Goal: Contribute content: Contribute content

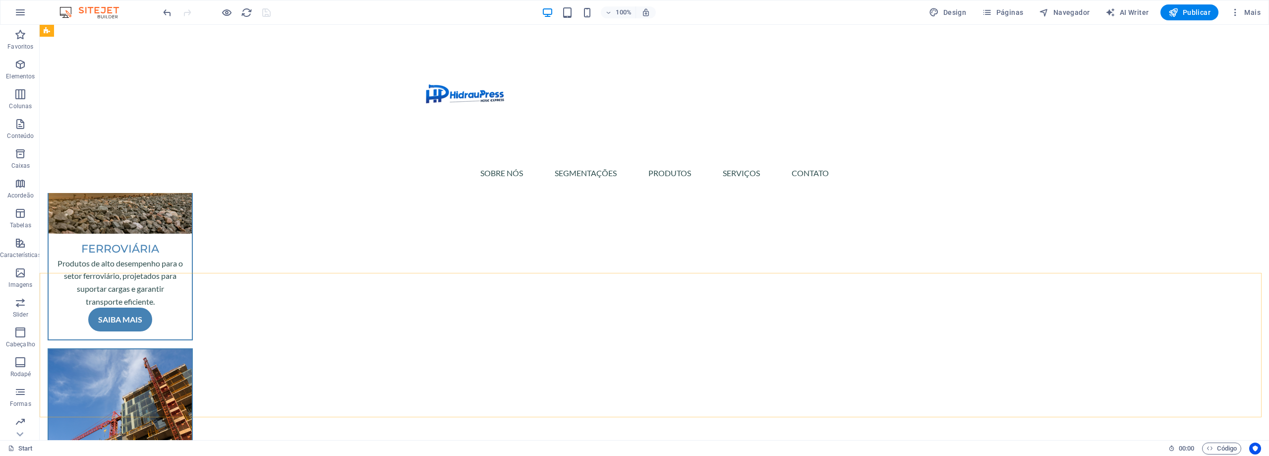
scroll to position [503, 0]
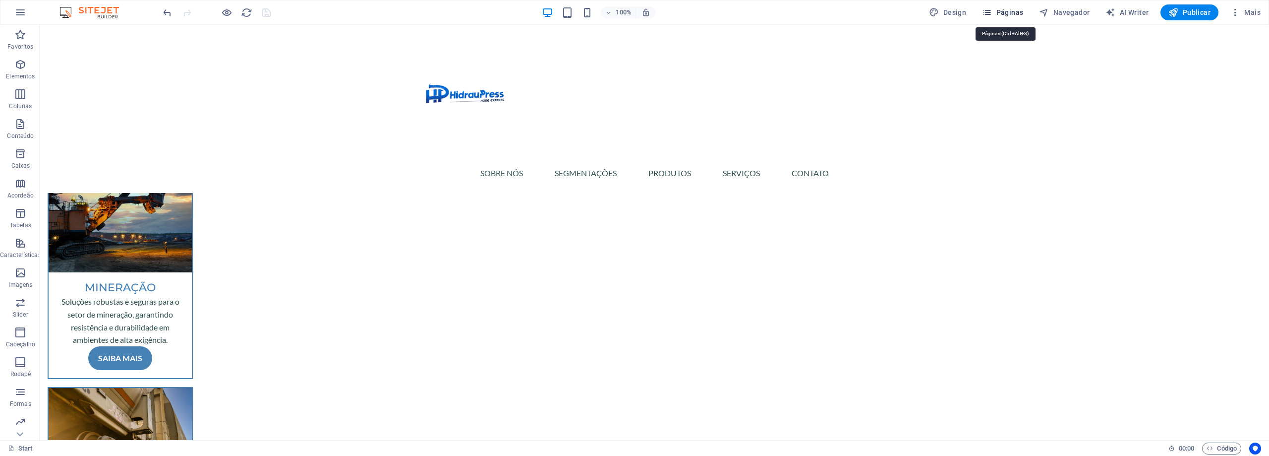
click at [998, 15] on span "Páginas" at bounding box center [1002, 12] width 41 height 10
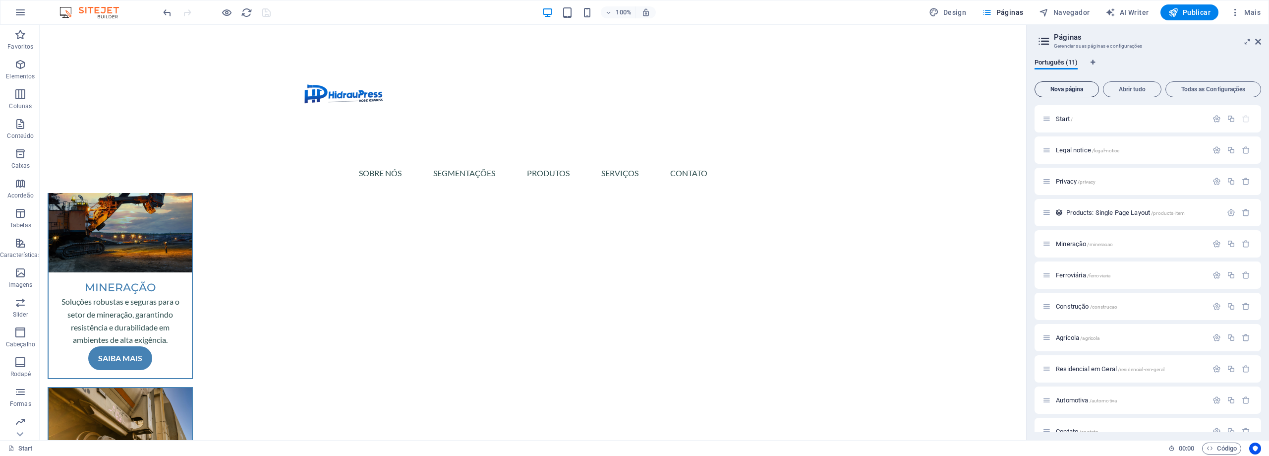
click at [1071, 93] on button "Nova página" at bounding box center [1067, 89] width 64 height 16
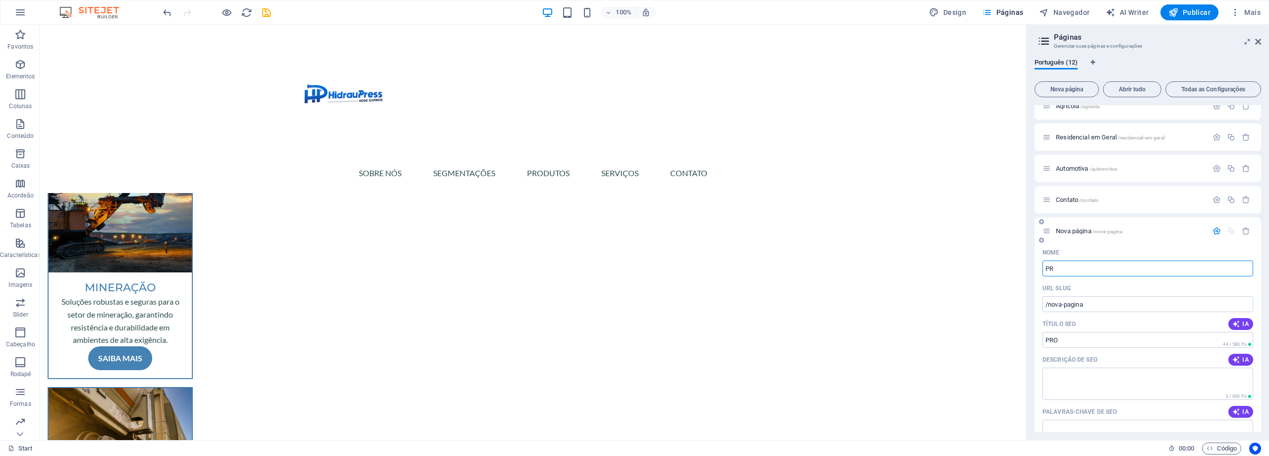
type input "P"
type input "/pro"
type input "P"
type input "/p"
type input "Prod"
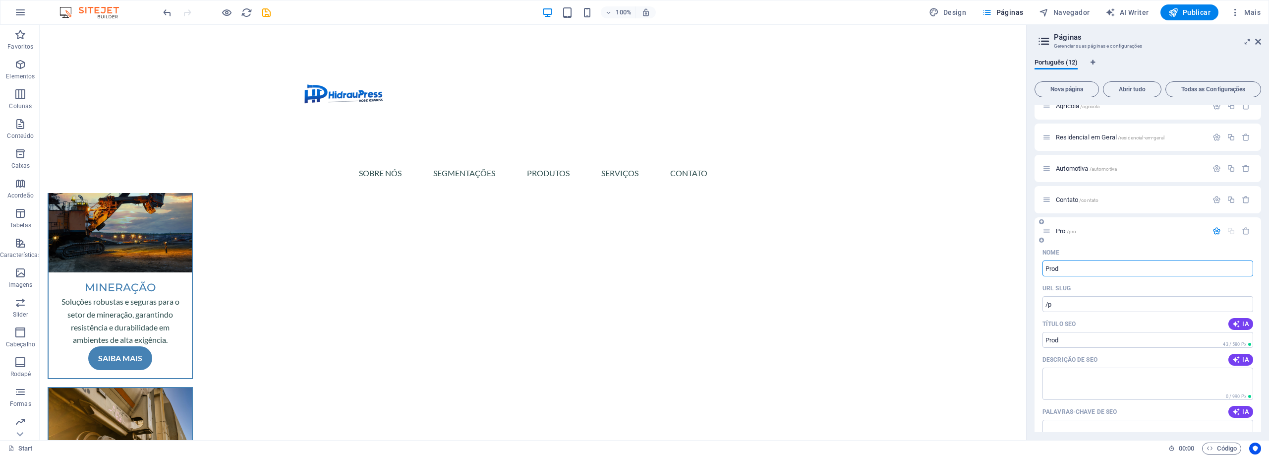
type input "/pro"
type input "Produto"
type input "/prod"
type input "Produtos"
type input "/produto"
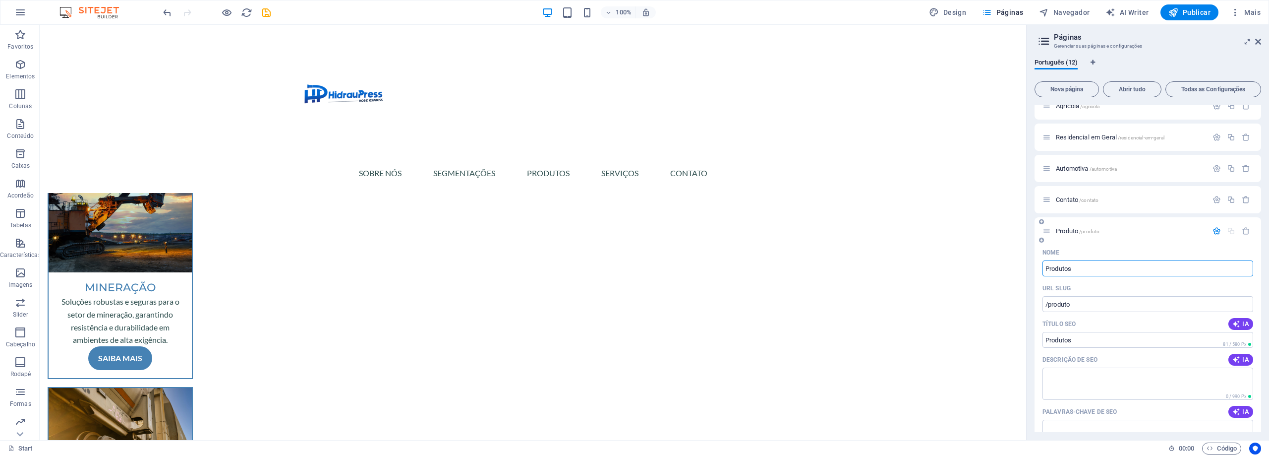
type input "Produtos"
type input "/produtos"
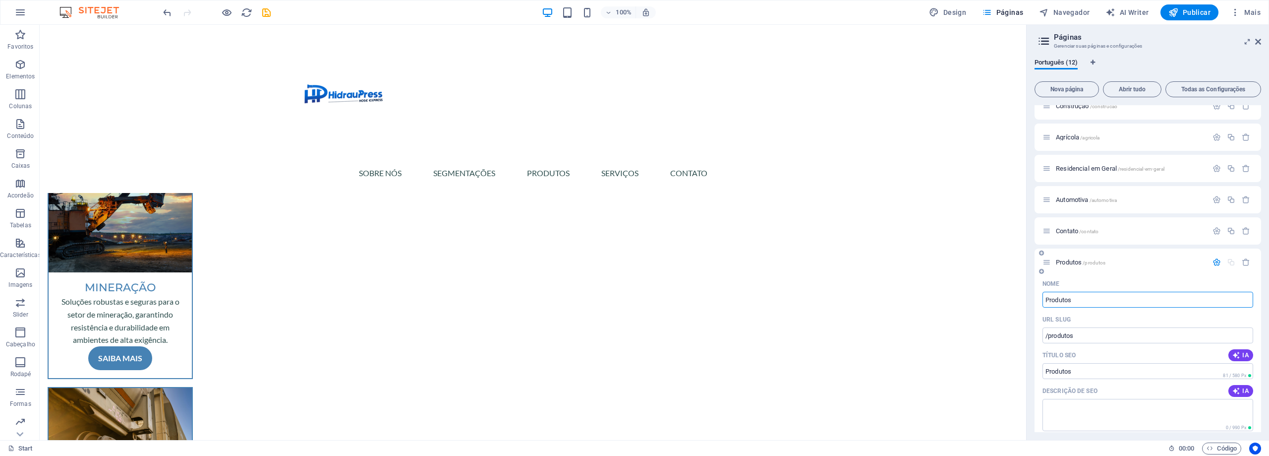
scroll to position [146, 0]
type input "Produtos"
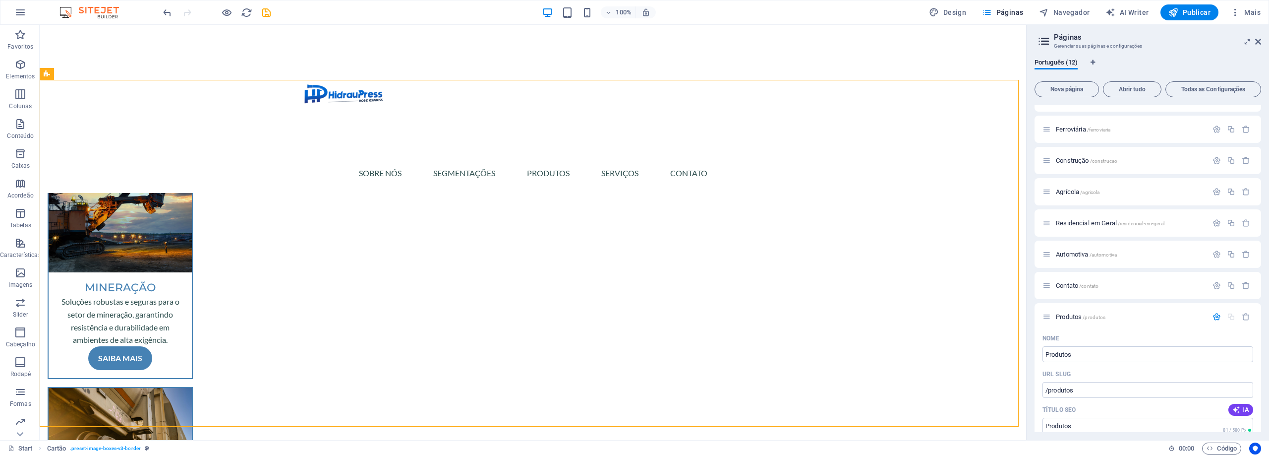
click at [1031, 282] on div "Português (12) Nova página Abrir tudo Todas as Configurações Start / Legal noti…" at bounding box center [1148, 245] width 242 height 389
click at [1067, 316] on span "Produtos /produtos" at bounding box center [1081, 316] width 50 height 7
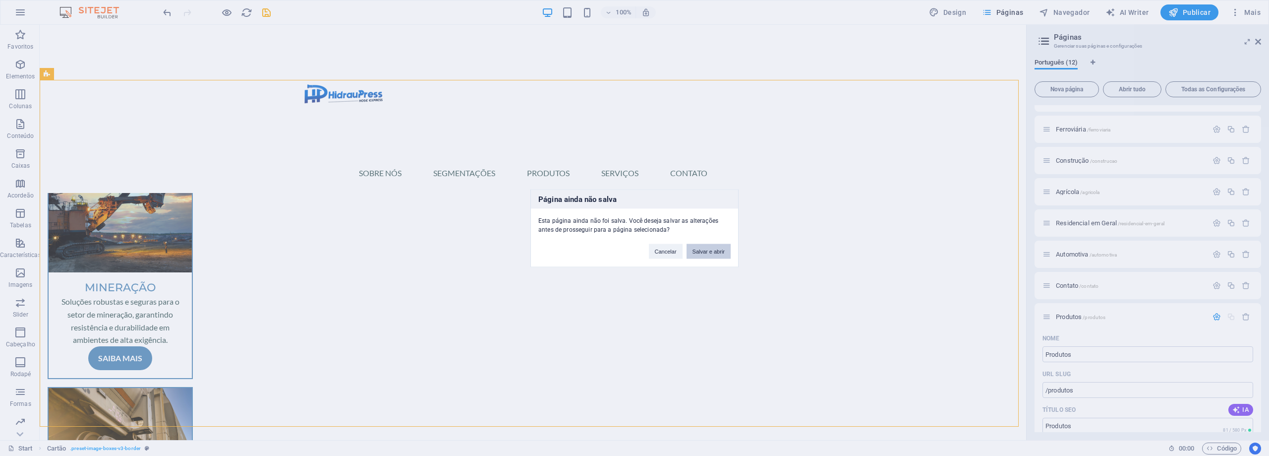
click at [704, 251] on button "Salvar e abrir" at bounding box center [709, 250] width 44 height 15
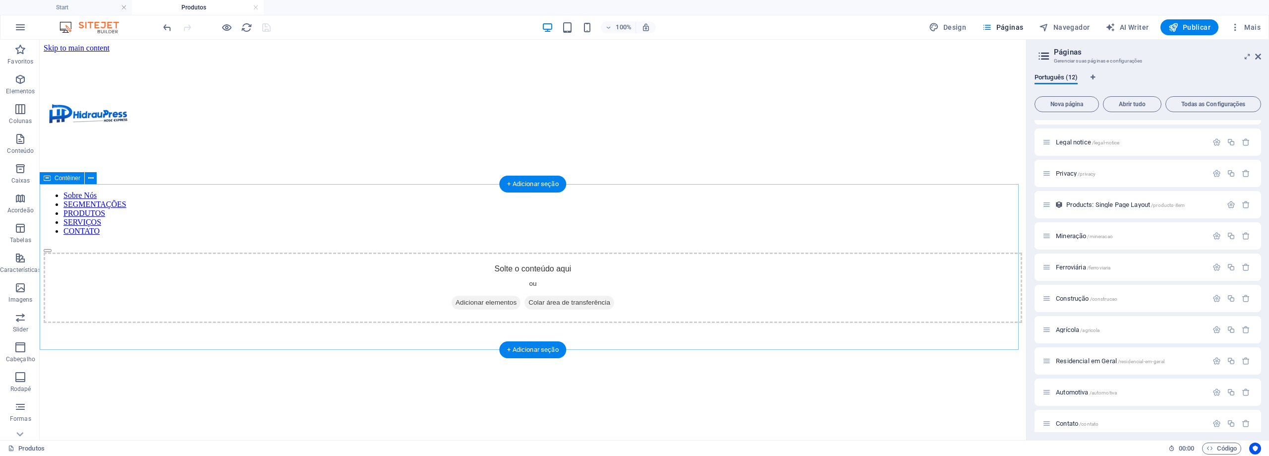
scroll to position [0, 0]
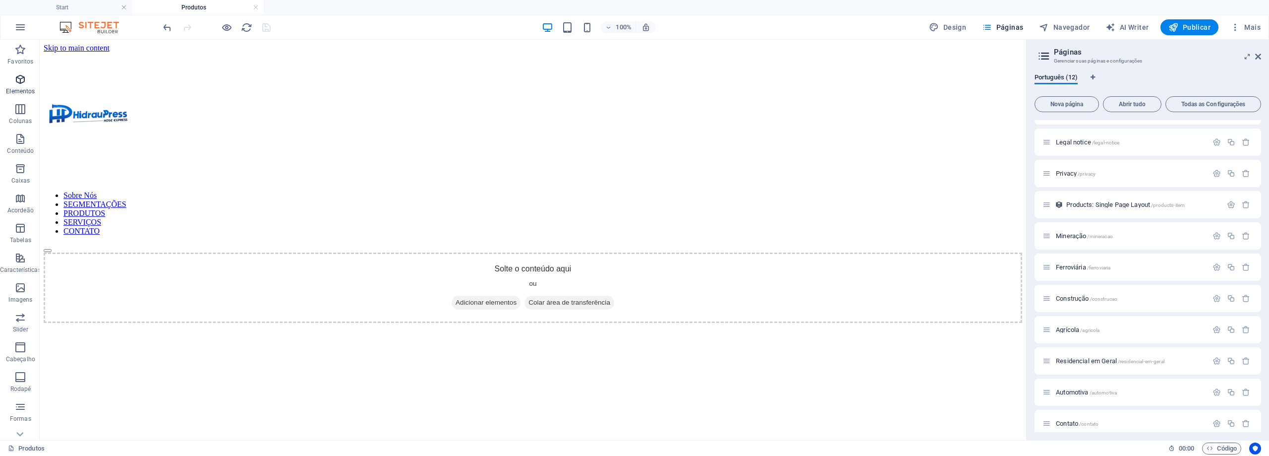
click at [24, 78] on icon "button" at bounding box center [20, 79] width 12 height 12
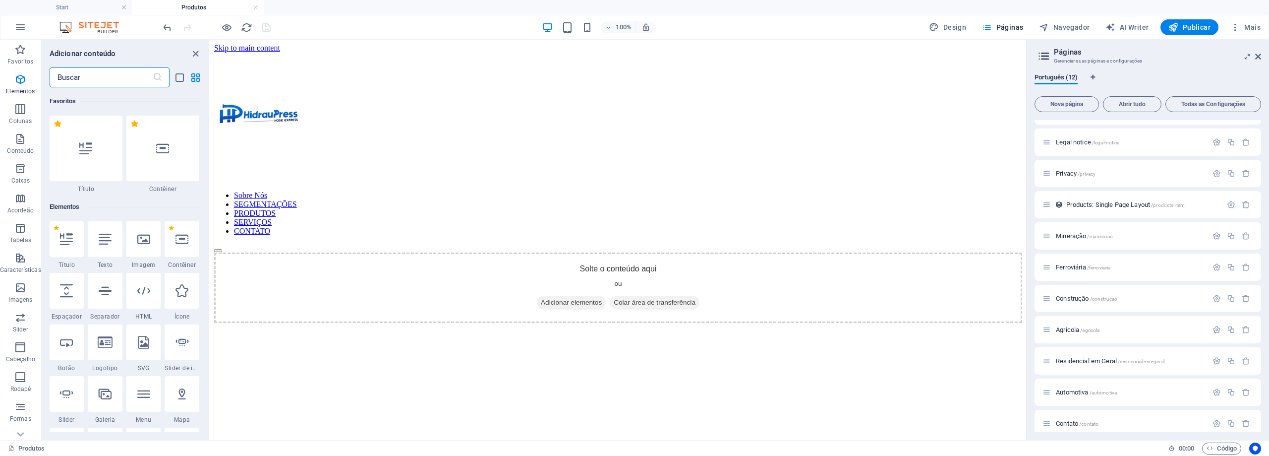
scroll to position [106, 0]
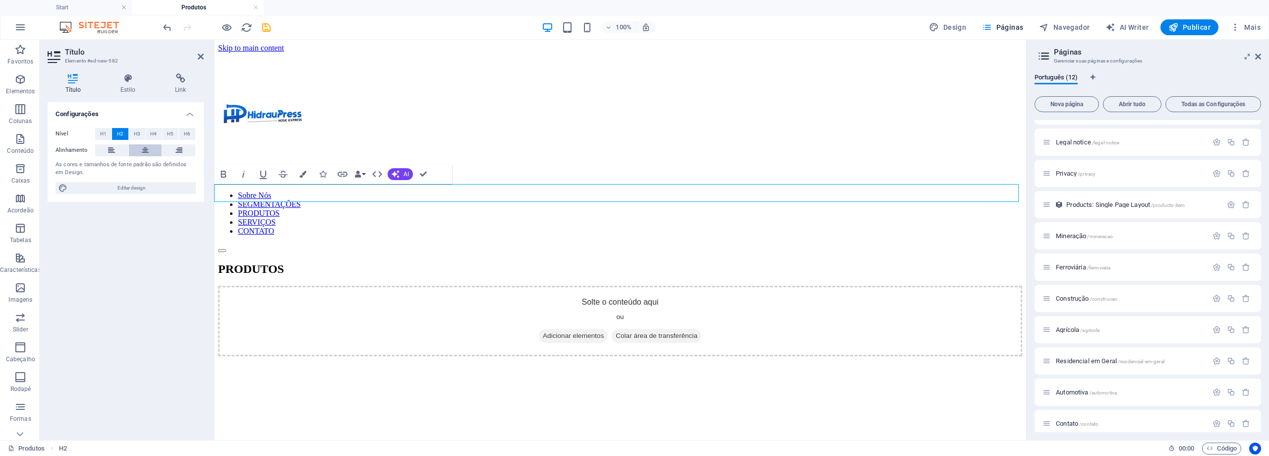
click at [156, 145] on button at bounding box center [145, 150] width 33 height 12
click at [289, 112] on div "Sobre Nós SEGMENTAÇÕES PRODUTOS SERVIÇOS CONTATO" at bounding box center [620, 153] width 804 height 200
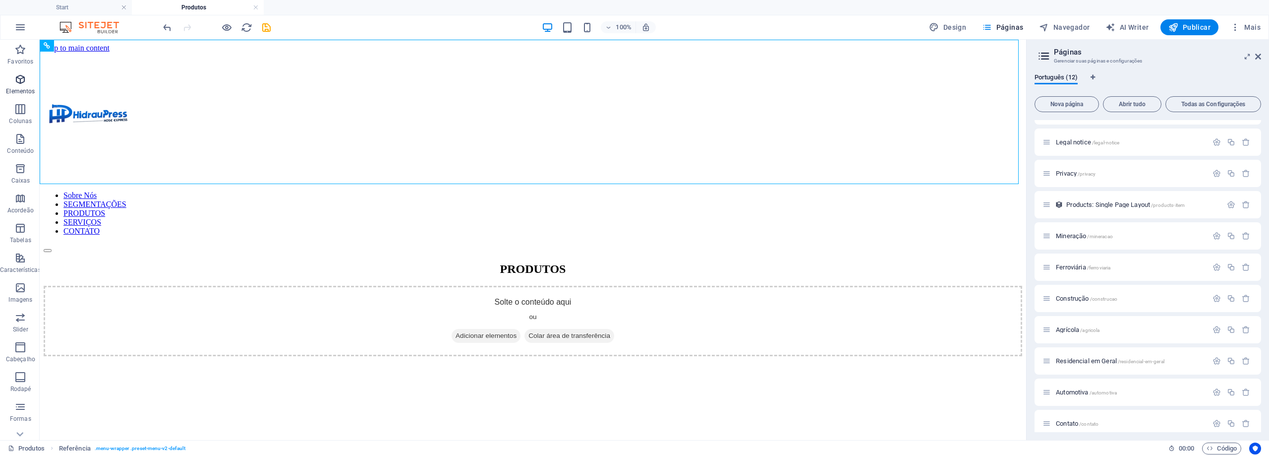
click at [13, 79] on span "Elementos" at bounding box center [20, 85] width 41 height 24
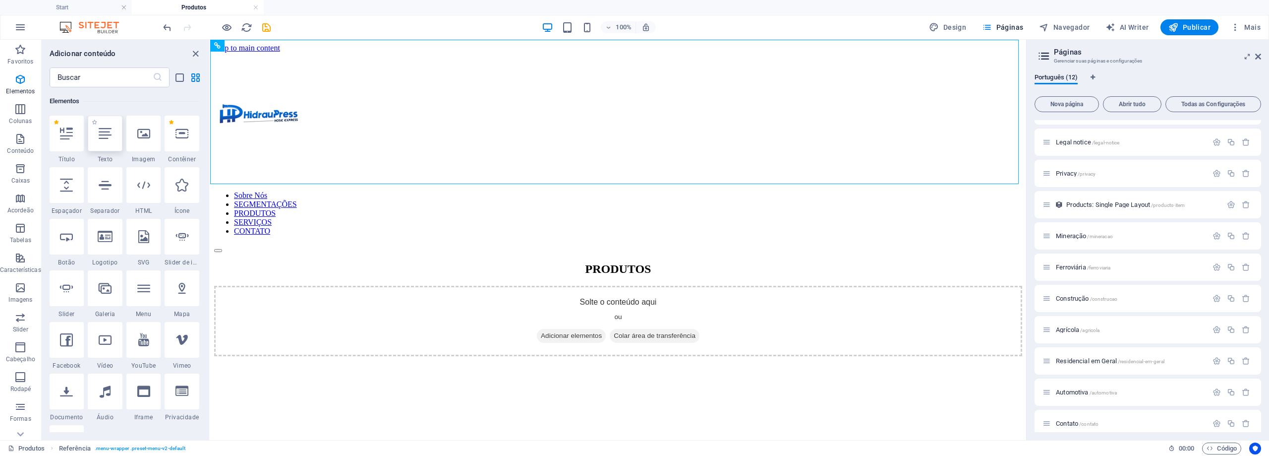
click at [101, 146] on div at bounding box center [105, 134] width 35 height 36
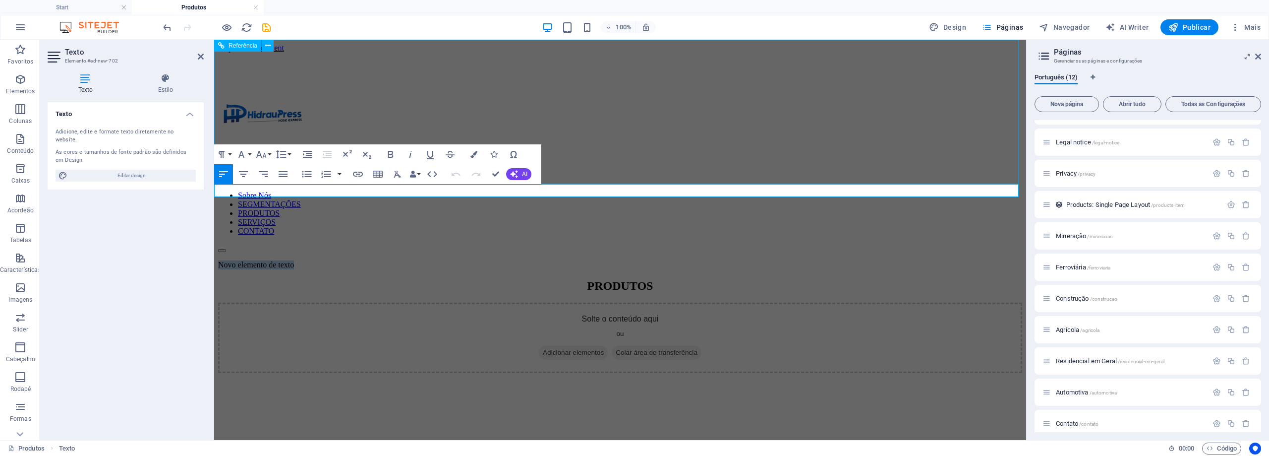
click at [683, 165] on div "Sobre Nós SEGMENTAÇÕES PRODUTOS SERVIÇOS CONTATO" at bounding box center [620, 153] width 804 height 200
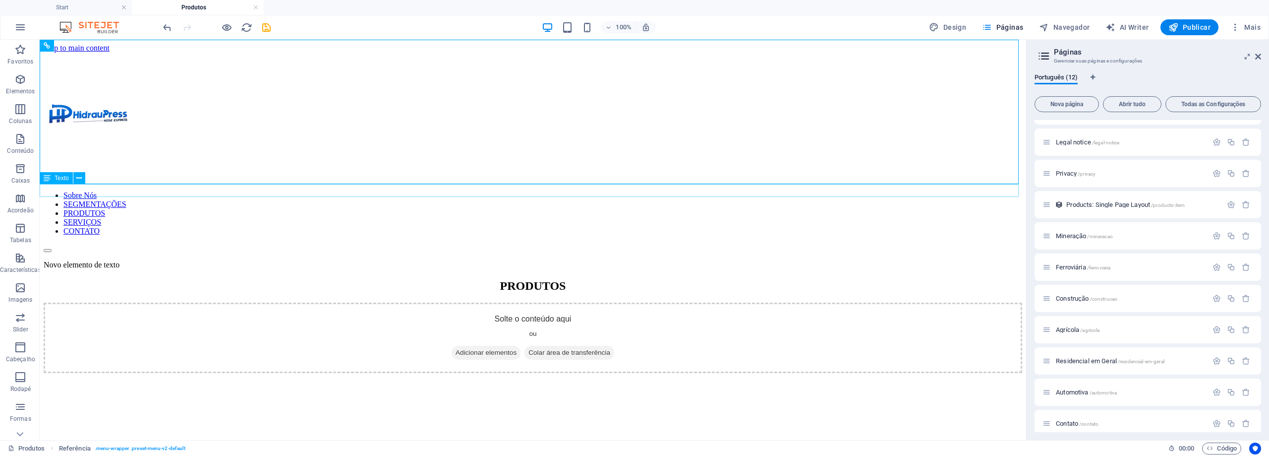
click at [103, 260] on div "Novo elemento de texto" at bounding box center [533, 264] width 979 height 9
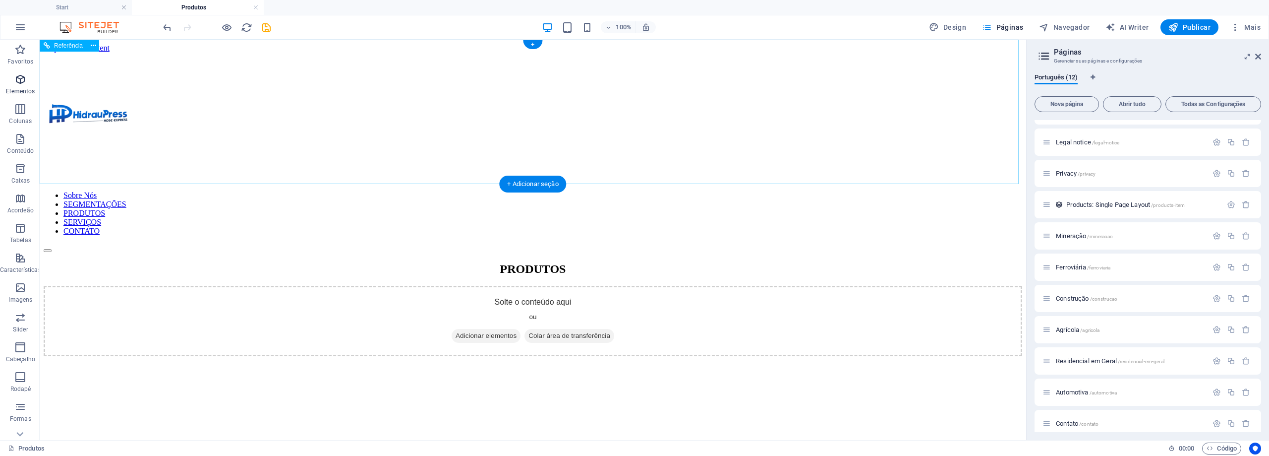
click at [15, 84] on icon "button" at bounding box center [20, 79] width 12 height 12
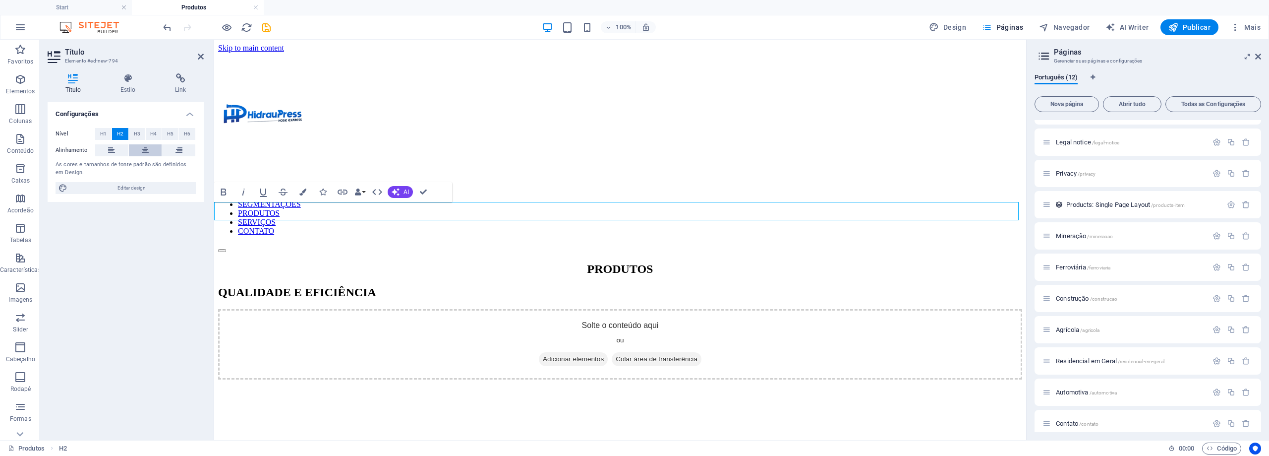
click at [136, 155] on button at bounding box center [145, 150] width 33 height 12
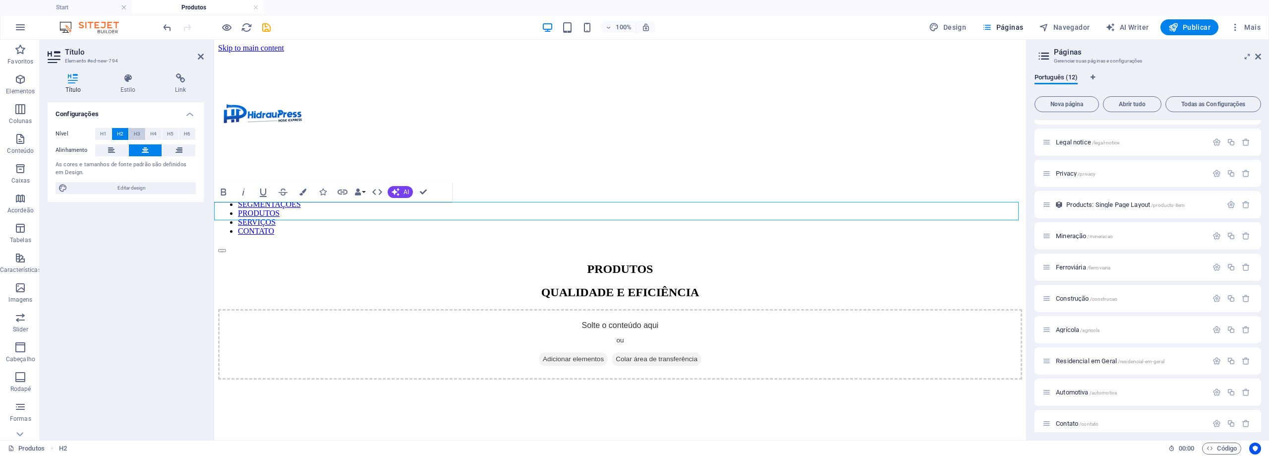
click at [138, 133] on span "H3" at bounding box center [137, 134] width 6 height 12
click at [648, 262] on div "PRODUTOS" at bounding box center [620, 268] width 804 height 13
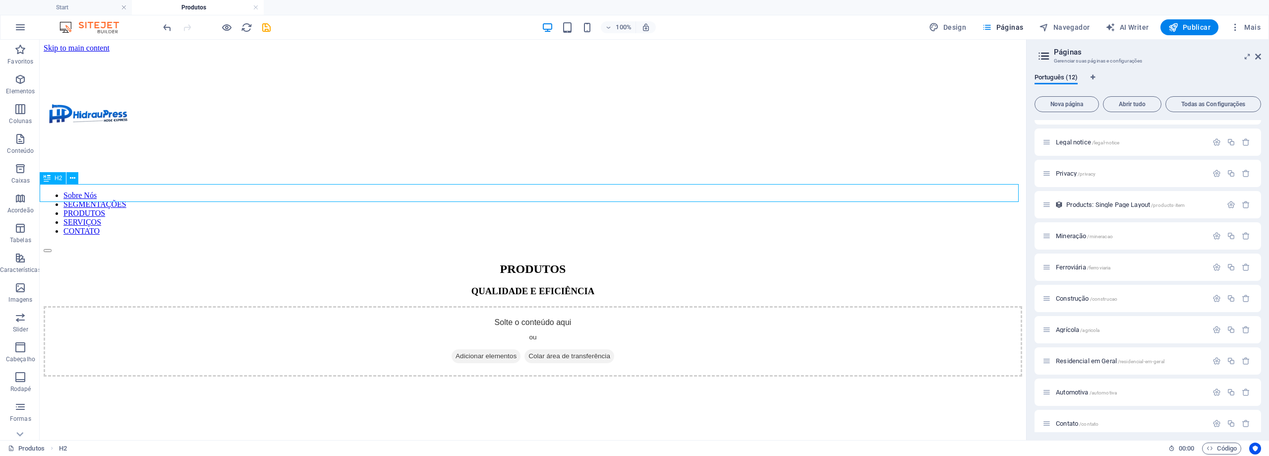
click at [473, 262] on div "PRODUTOS" at bounding box center [533, 268] width 979 height 13
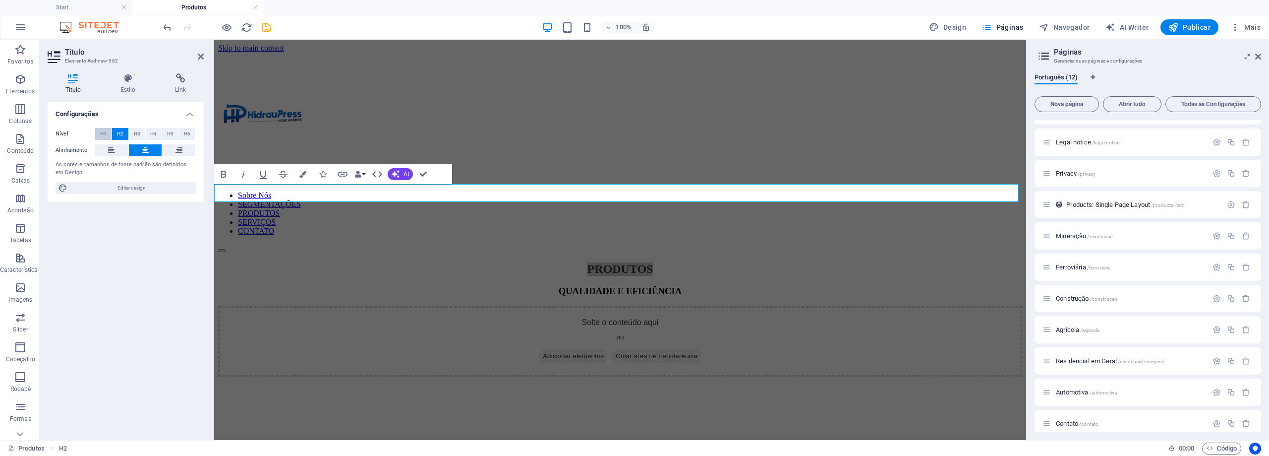
click at [102, 135] on span "H1" at bounding box center [103, 134] width 6 height 12
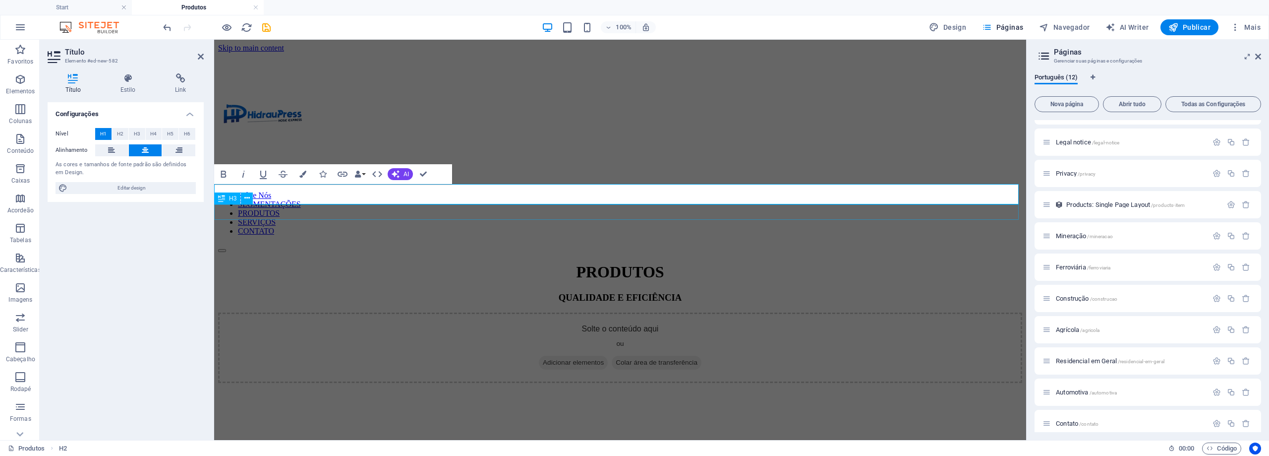
click at [643, 292] on div "QUALIDADE E EFICIÊNCIA" at bounding box center [620, 297] width 804 height 11
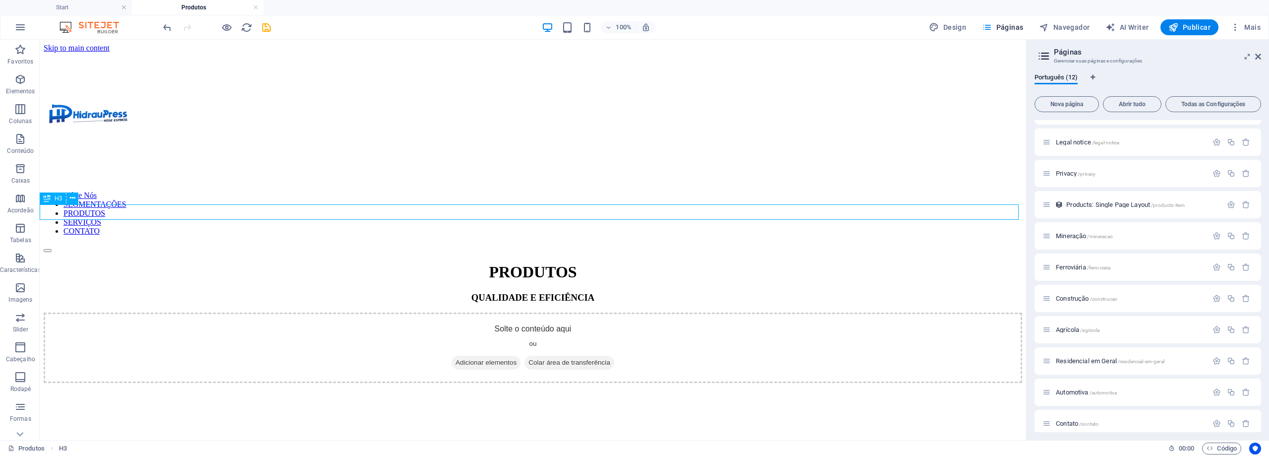
click at [528, 292] on div "QUALIDADE E EFICIÊNCIA" at bounding box center [533, 297] width 979 height 11
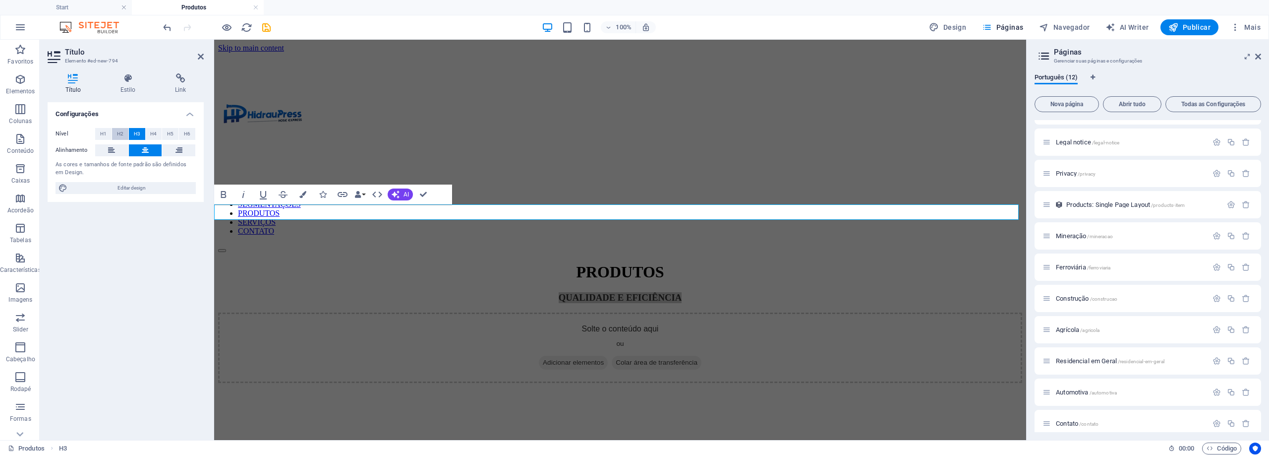
click at [122, 131] on span "H2" at bounding box center [120, 134] width 6 height 12
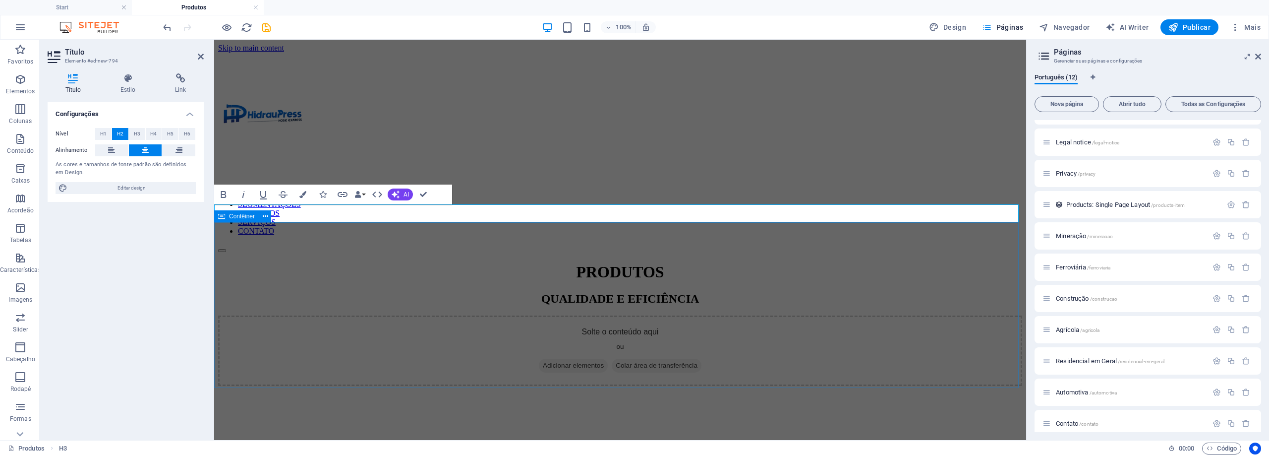
click at [296, 315] on div "Solte o conteúdo aqui ou Adicionar elementos Colar área de transferência" at bounding box center [620, 350] width 804 height 70
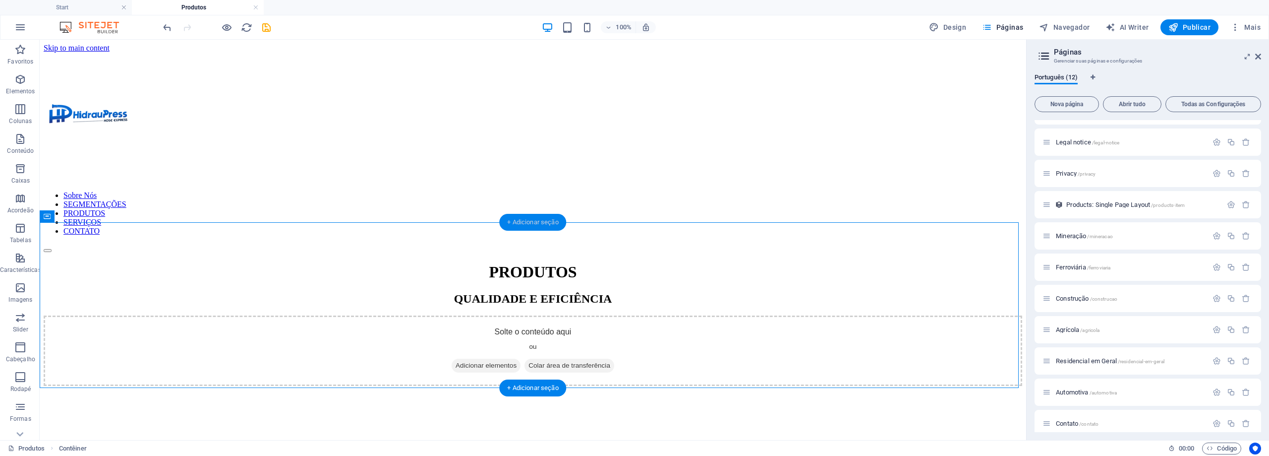
click at [558, 216] on div "+ Adicionar seção" at bounding box center [532, 222] width 67 height 17
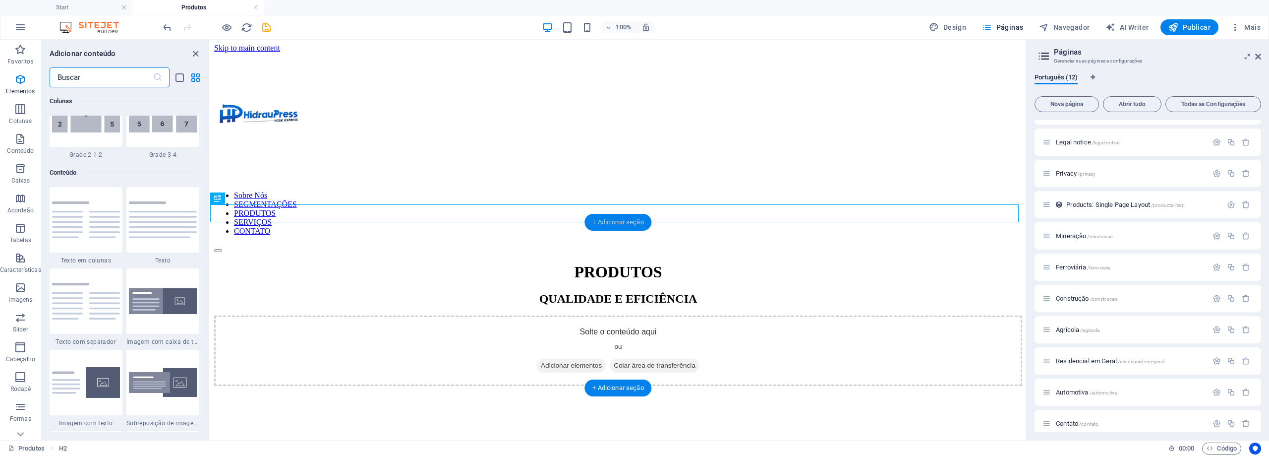
scroll to position [1735, 0]
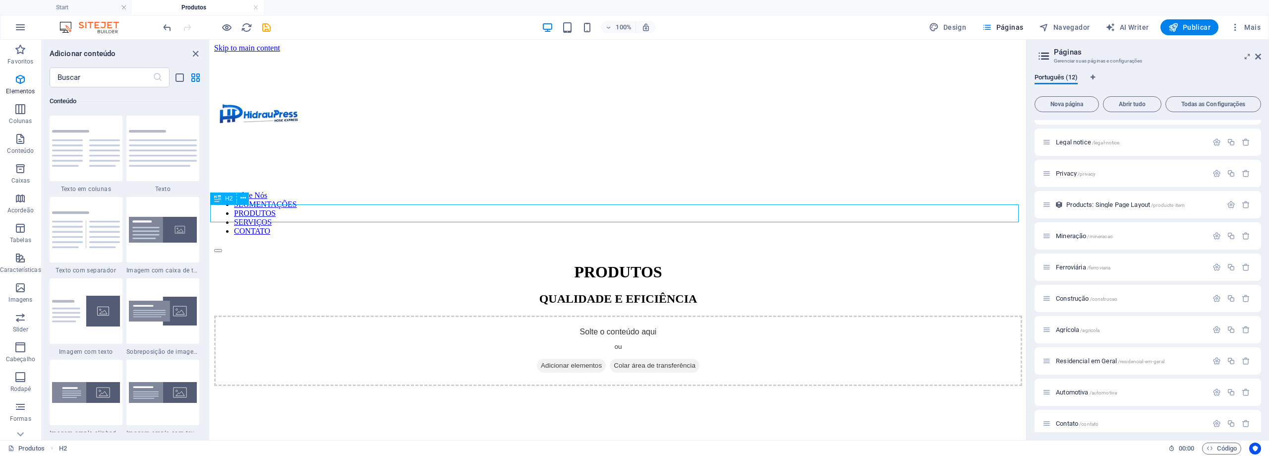
click at [539, 292] on div "QUALIDADE E EFICIÊNCIA" at bounding box center [618, 298] width 808 height 13
click at [540, 292] on div "QUALIDADE E EFICIÊNCIA" at bounding box center [618, 298] width 808 height 13
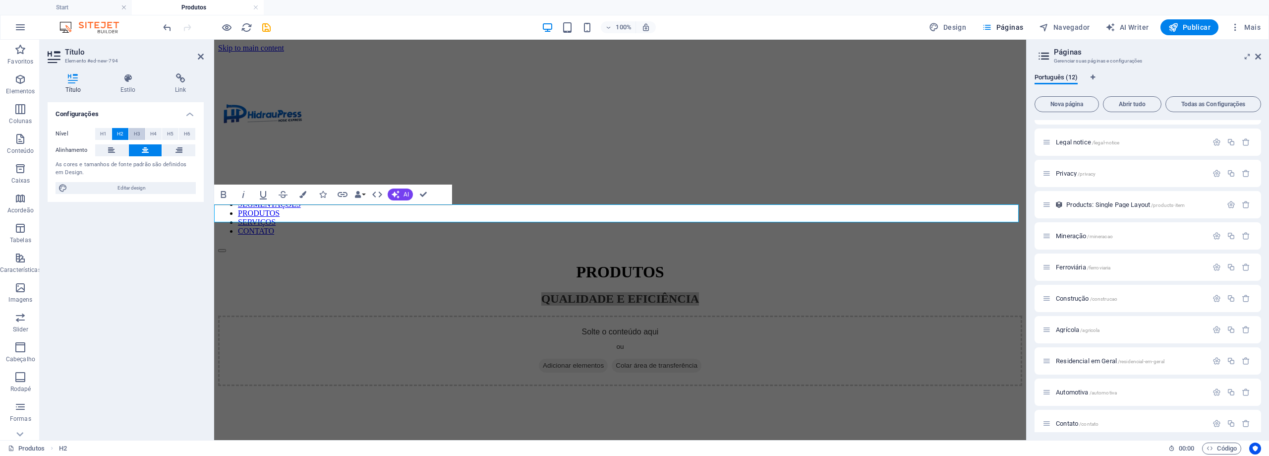
click at [139, 134] on span "H3" at bounding box center [137, 134] width 6 height 12
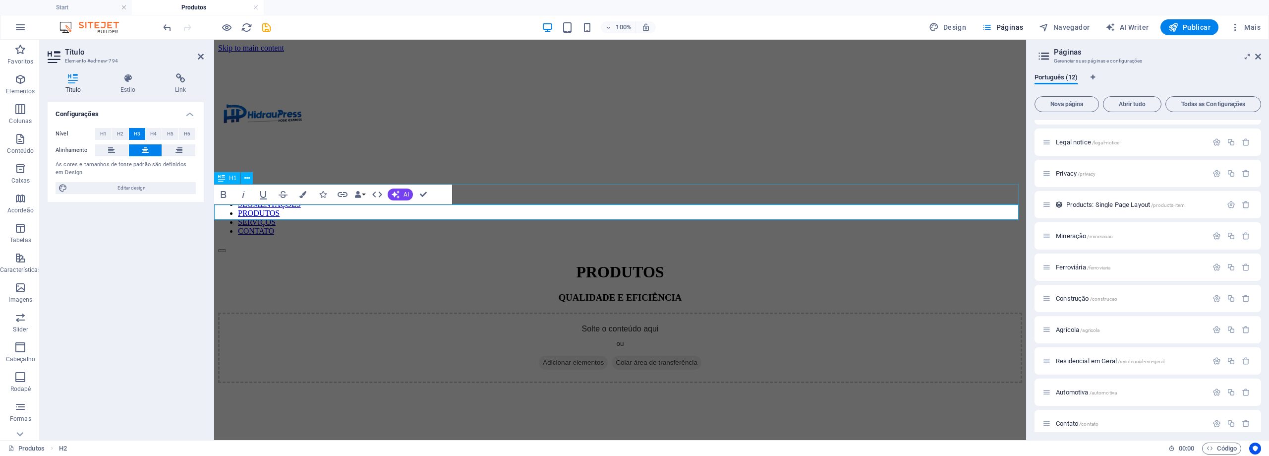
click at [641, 263] on div "PRODUTOS" at bounding box center [620, 272] width 804 height 18
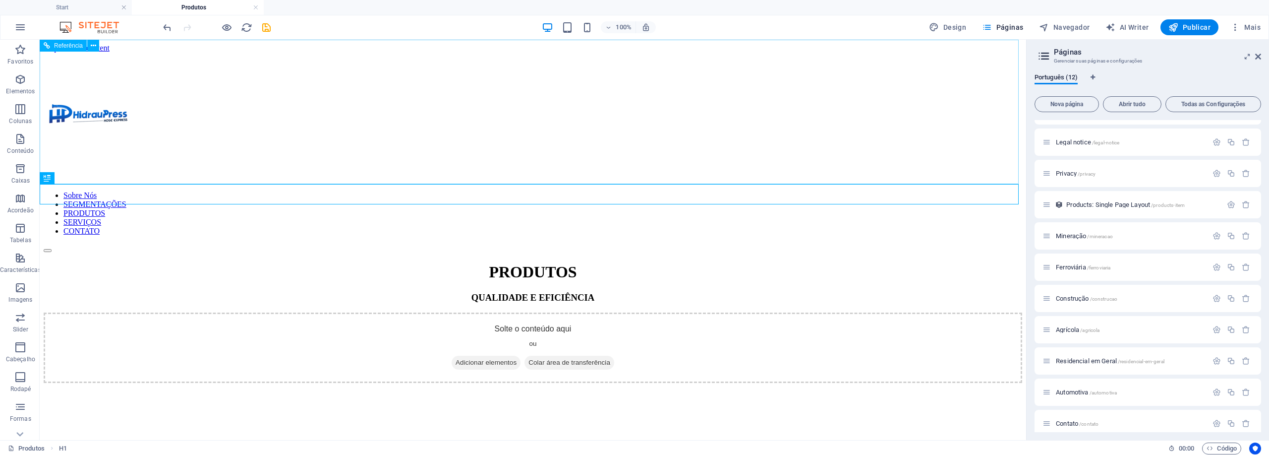
click at [926, 136] on div "Sobre Nós SEGMENTAÇÕES PRODUTOS SERVIÇOS CONTATO" at bounding box center [533, 153] width 979 height 200
click at [6, 82] on span "Elementos" at bounding box center [20, 85] width 41 height 24
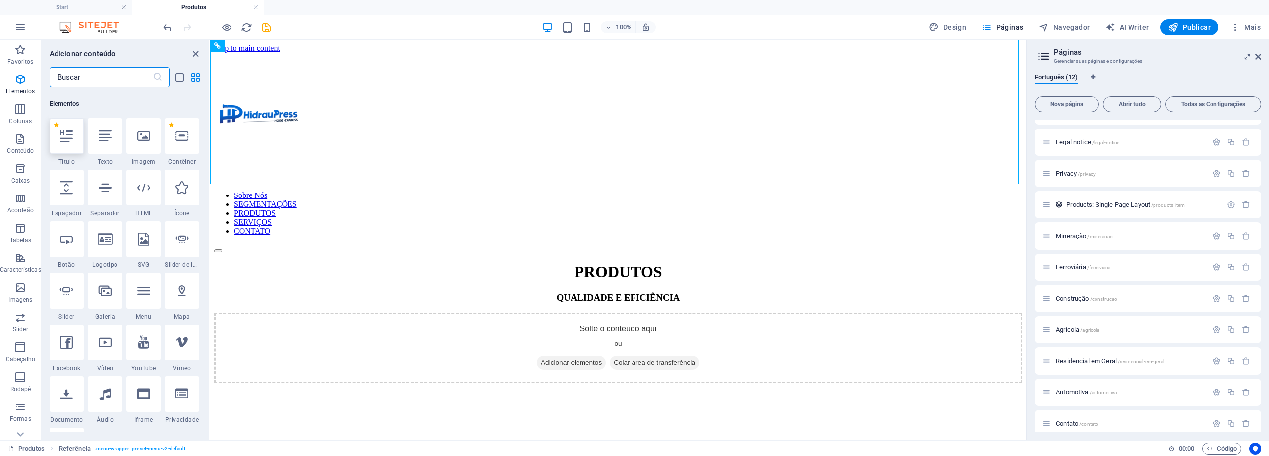
scroll to position [106, 0]
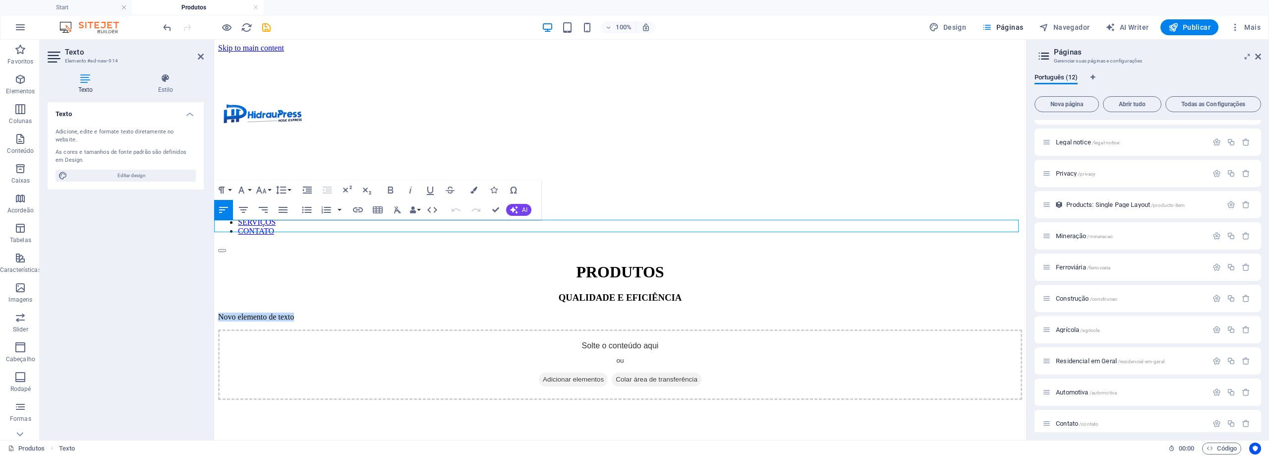
click at [397, 312] on p "Novo elemento de texto" at bounding box center [620, 316] width 804 height 9
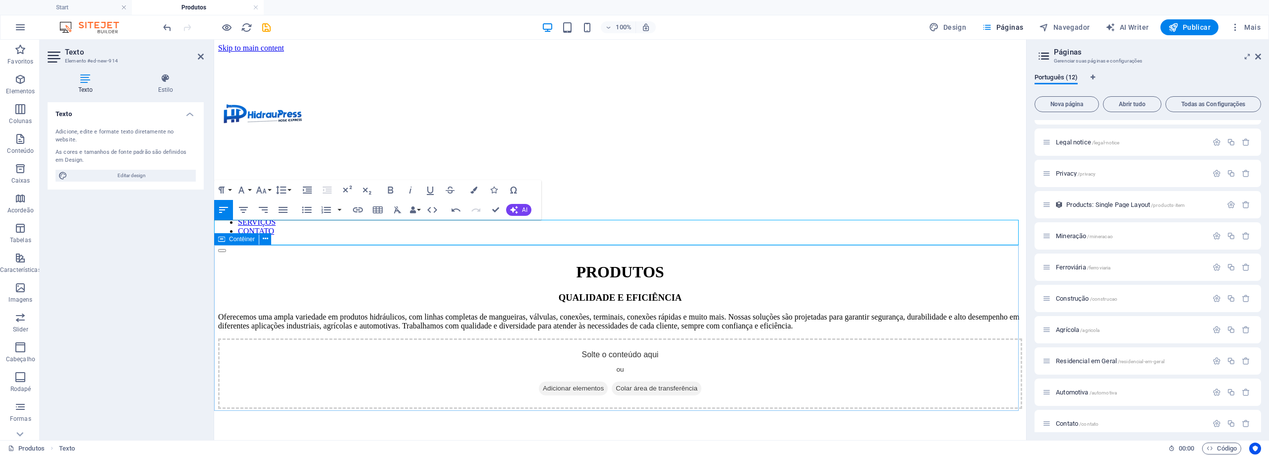
click at [937, 338] on div "Solte o conteúdo aqui ou Adicionar elementos Colar área de transferência" at bounding box center [620, 373] width 804 height 70
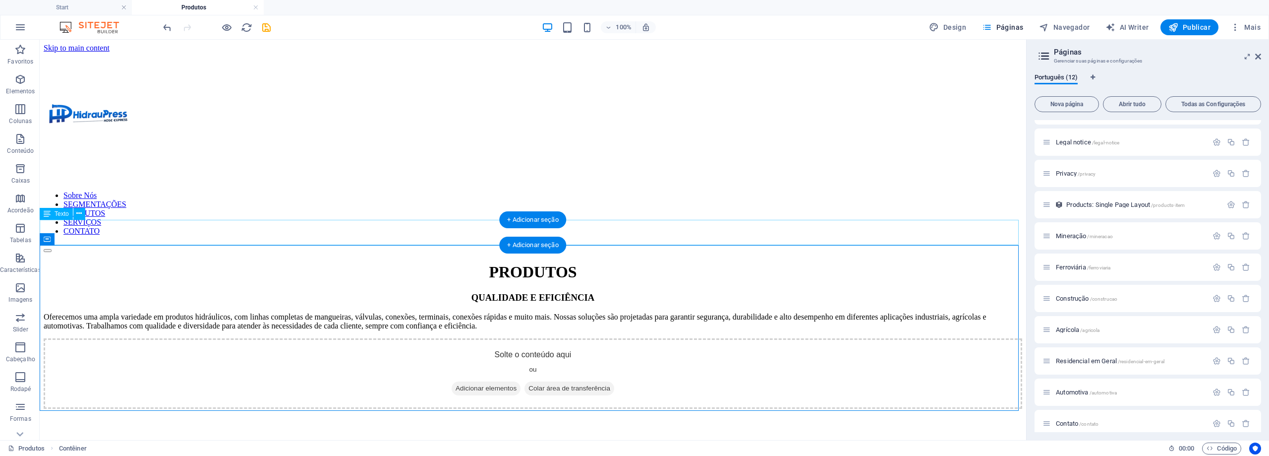
click at [505, 312] on div "Oferecemos uma ampla variedade em produtos hidráulicos, com linhas completas de…" at bounding box center [533, 321] width 979 height 18
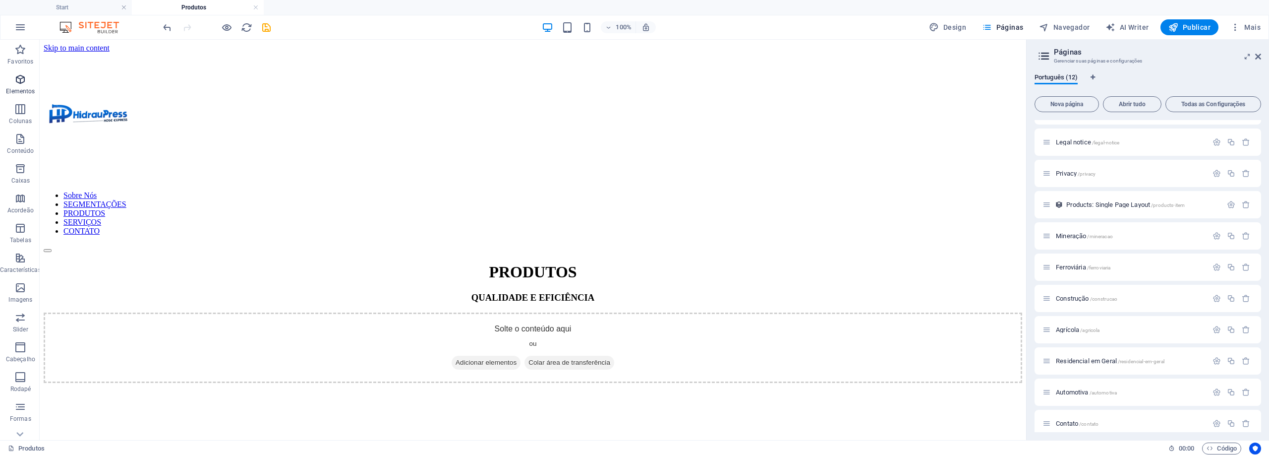
click at [18, 83] on icon "button" at bounding box center [20, 79] width 12 height 12
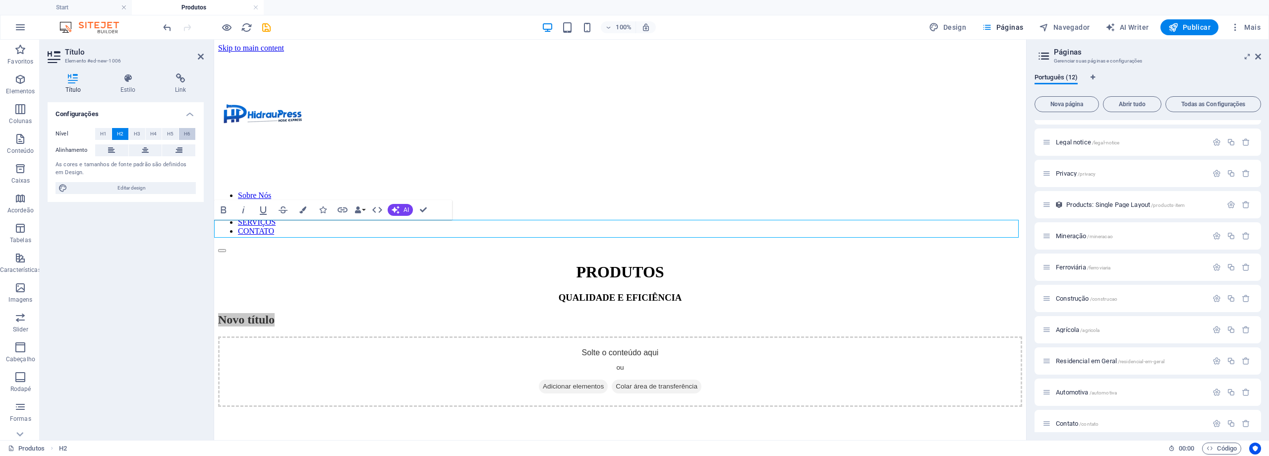
click at [186, 133] on span "H6" at bounding box center [187, 134] width 6 height 12
click at [244, 315] on h6 "Novo título" at bounding box center [620, 318] width 804 height 6
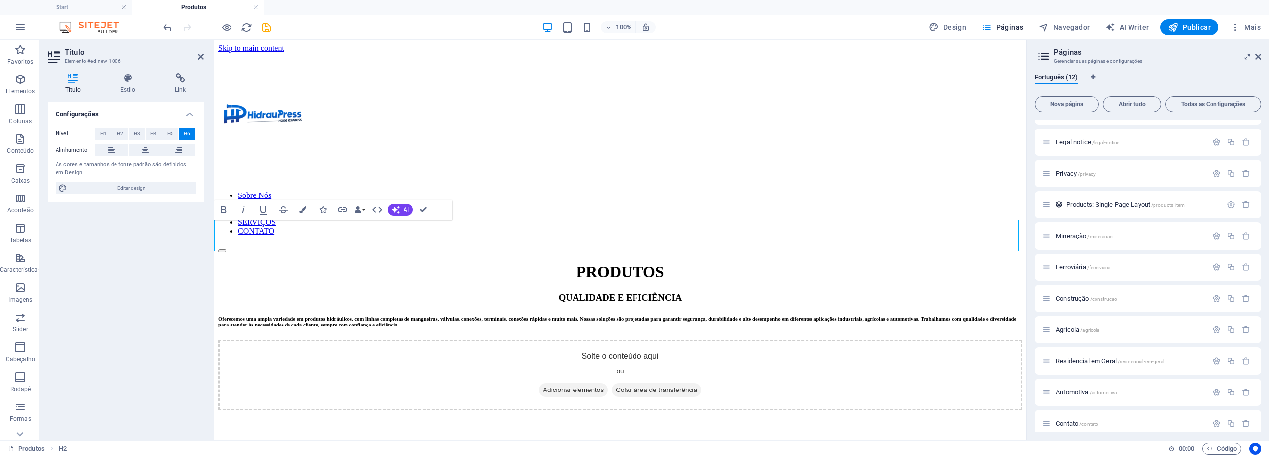
click at [406, 315] on h6 "Oferecemos uma ampla variedade em produtos hidráulicos, com linhas completas de…" at bounding box center [620, 321] width 804 height 12
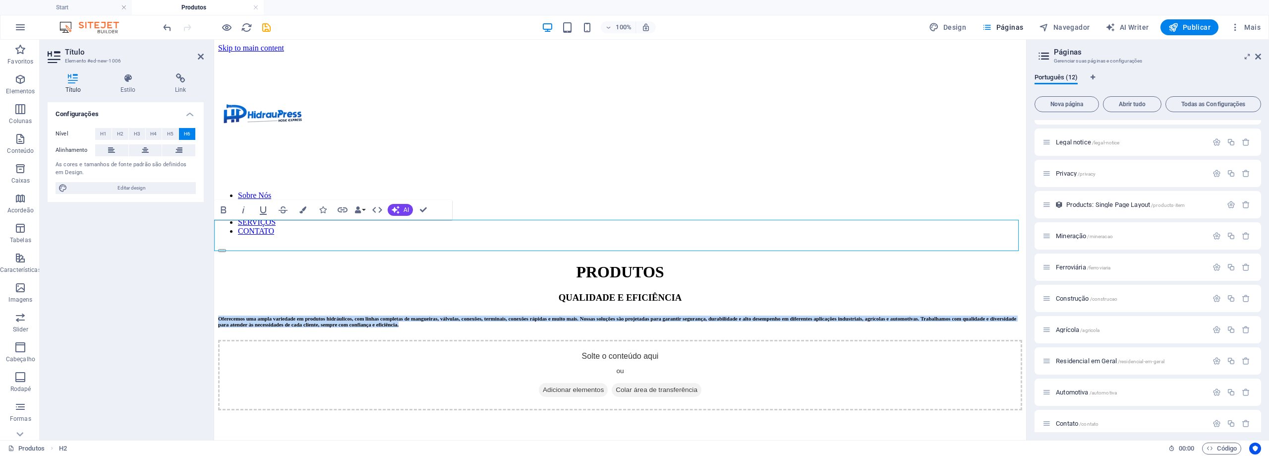
click at [406, 315] on h6 "Oferecemos uma ampla variedade em produtos hidráulicos, com linhas completas de…" at bounding box center [620, 321] width 804 height 12
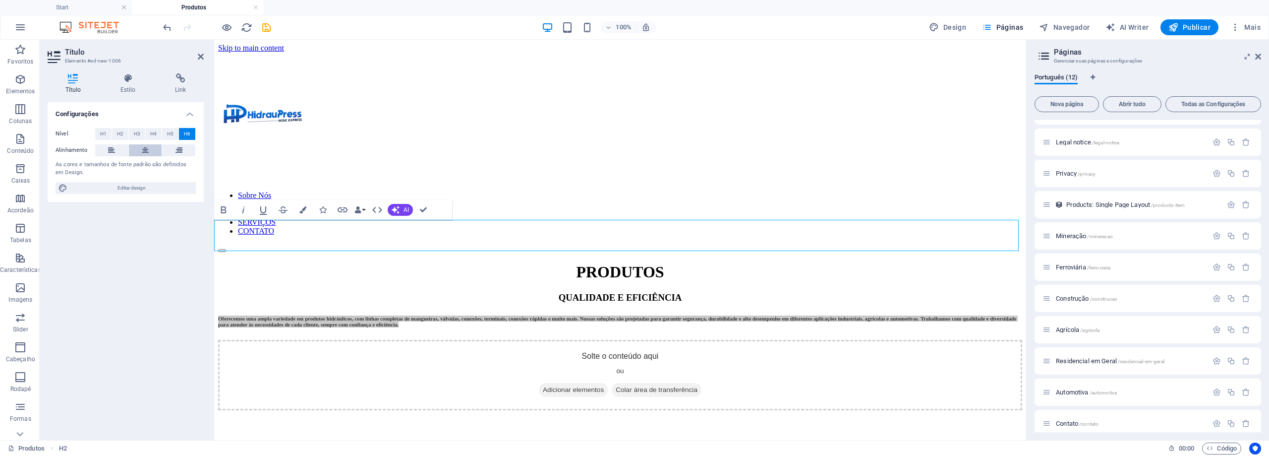
click at [155, 151] on button at bounding box center [145, 150] width 33 height 12
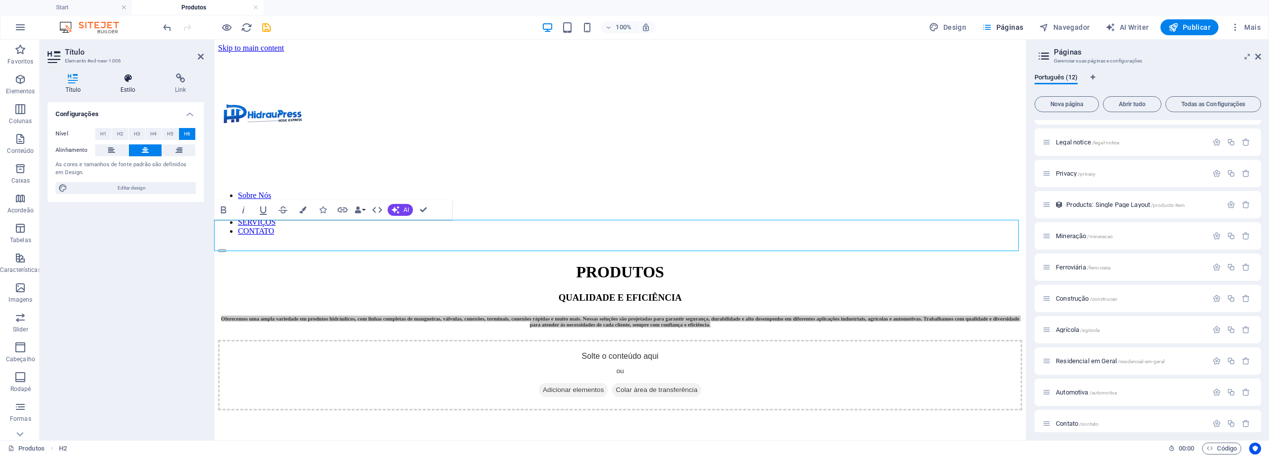
drag, startPoint x: 48, startPoint y: 193, endPoint x: 132, endPoint y: 82, distance: 138.7
click at [137, 86] on h4 "Estilo" at bounding box center [130, 83] width 55 height 21
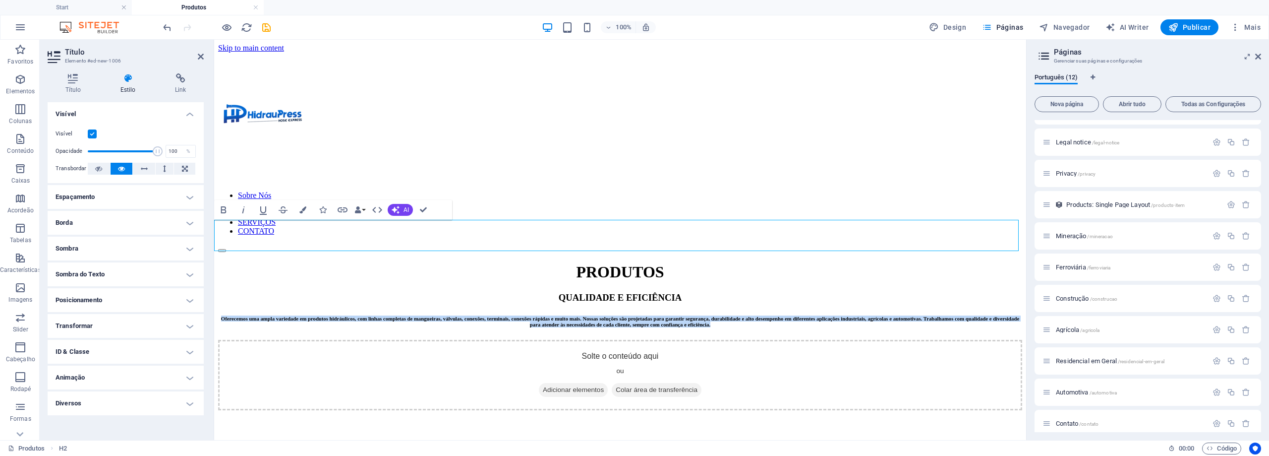
click at [710, 315] on h6 "Oferecemos uma ampla variedade em produtos hidráulicos, com linhas completas de…" at bounding box center [620, 321] width 804 height 12
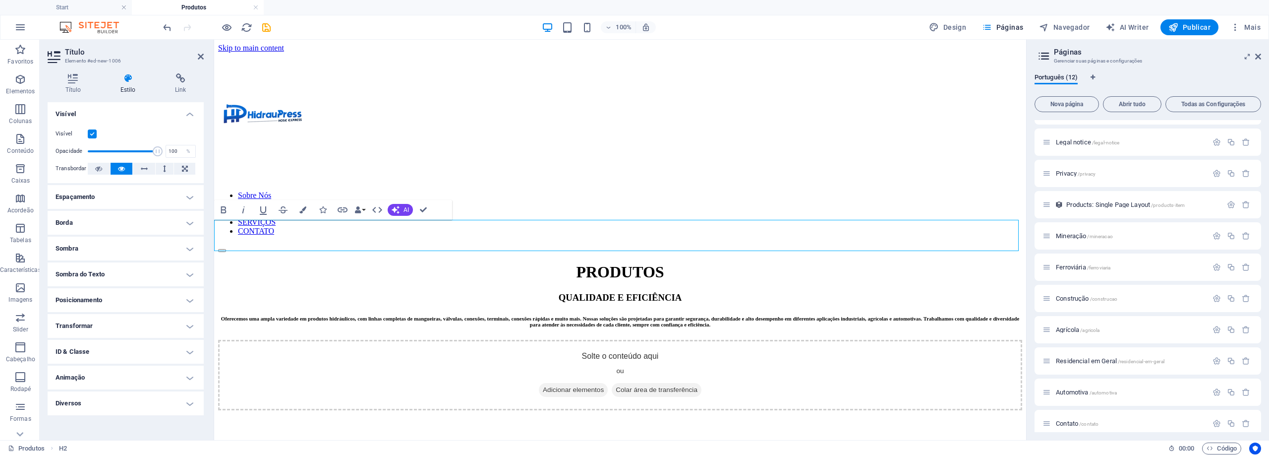
click at [879, 315] on h6 "Oferecemos uma ampla variedade em produtos hidráulicos, com linhas completas de…" at bounding box center [620, 321] width 804 height 12
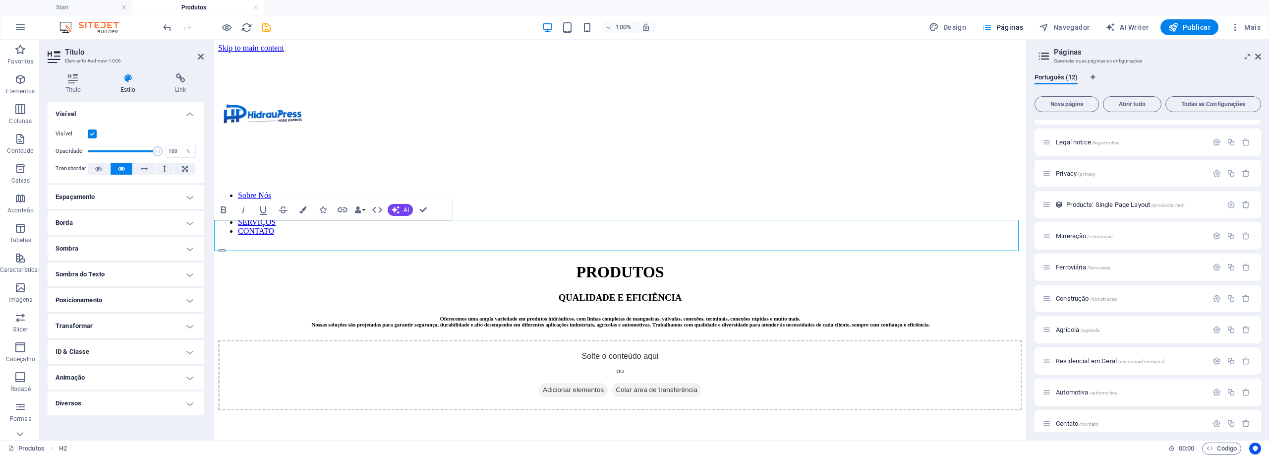
click at [773, 315] on h6 "Oferecemos uma ampla variedade em produtos hidráulicos, com linhas completas de…" at bounding box center [620, 321] width 804 height 12
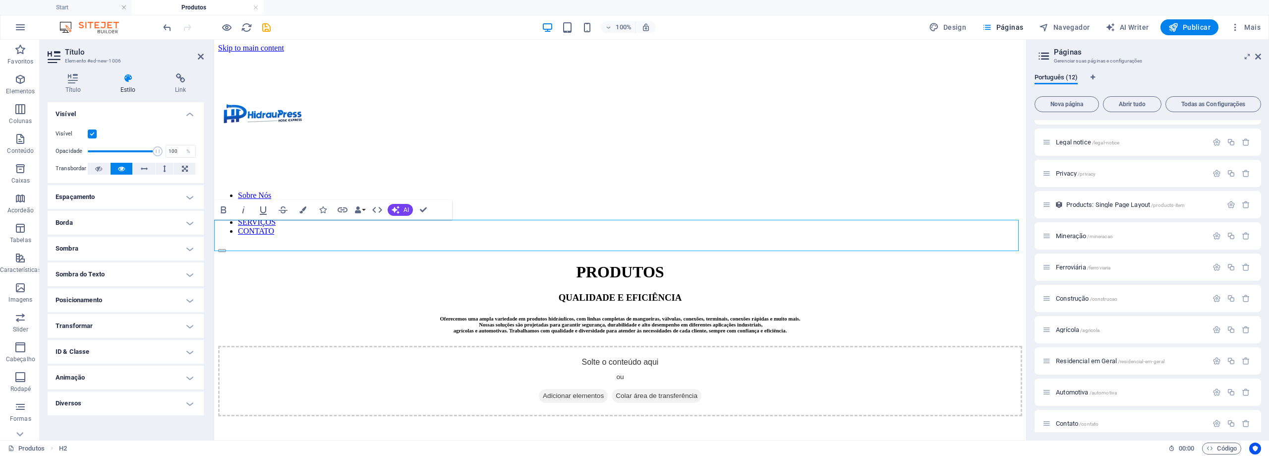
click at [590, 315] on h6 "Oferecemos uma ampla variedade em produtos hidráulicos, com linhas completas de…" at bounding box center [620, 324] width 804 height 18
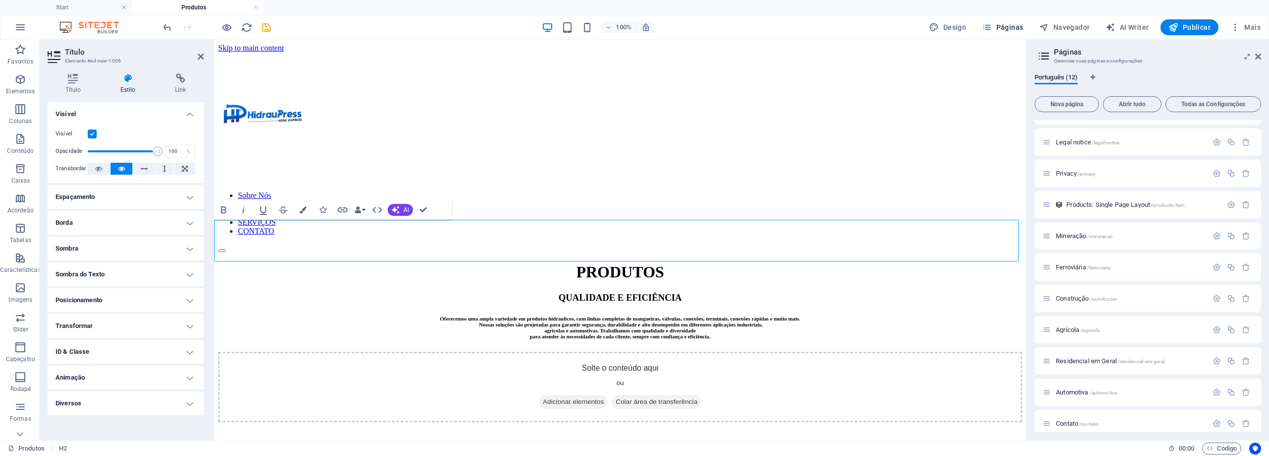
click at [694, 315] on h6 "Oferecemos uma ampla variedade em produtos hidráulicos, com linhas completas de…" at bounding box center [620, 327] width 804 height 24
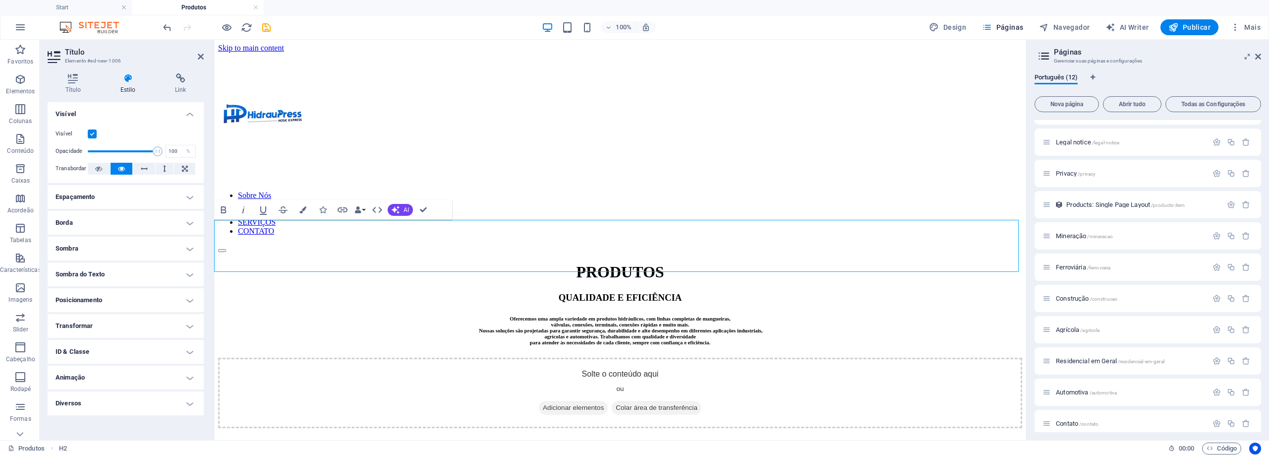
click at [676, 315] on h6 "Oferecemos uma ampla variedade em produtos hidráulicos, com linhas completas de…" at bounding box center [620, 330] width 804 height 30
click at [581, 315] on h6 "Oferecemos uma ampla variedade em produtos hidráulicos, com linhas completas de…" at bounding box center [620, 333] width 804 height 36
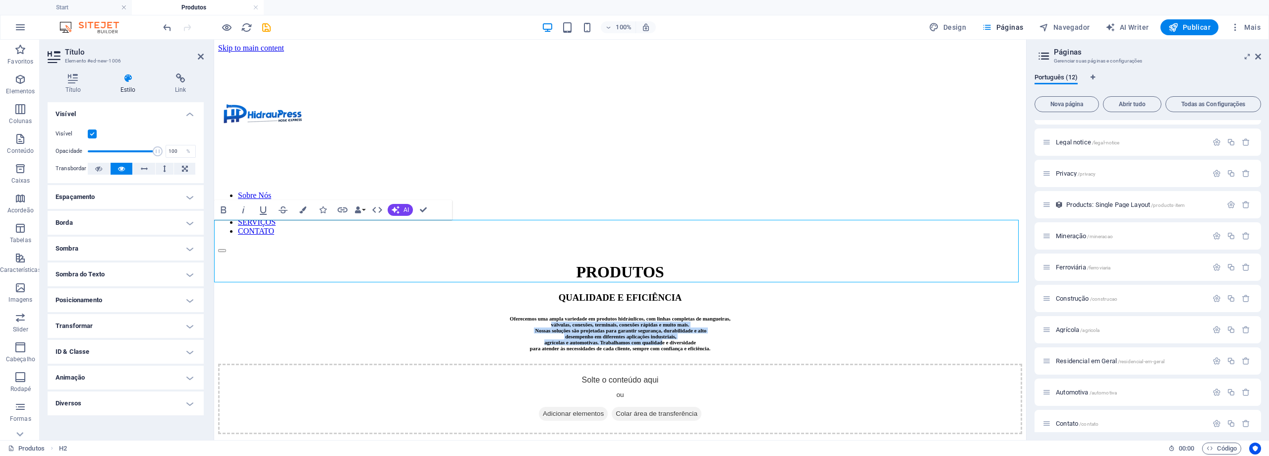
drag, startPoint x: 411, startPoint y: 230, endPoint x: 696, endPoint y: 264, distance: 287.2
click at [696, 315] on h6 "Oferecemos uma ampla variedade em produtos hidráulicos, com linhas completas de…" at bounding box center [620, 333] width 804 height 36
drag, startPoint x: 410, startPoint y: 223, endPoint x: 802, endPoint y: 277, distance: 395.9
click at [802, 315] on h6 "Oferecemos uma ampla variedade em produtos hidráulicos, com linhas completas de…" at bounding box center [620, 333] width 804 height 36
click at [73, 83] on icon at bounding box center [73, 78] width 51 height 10
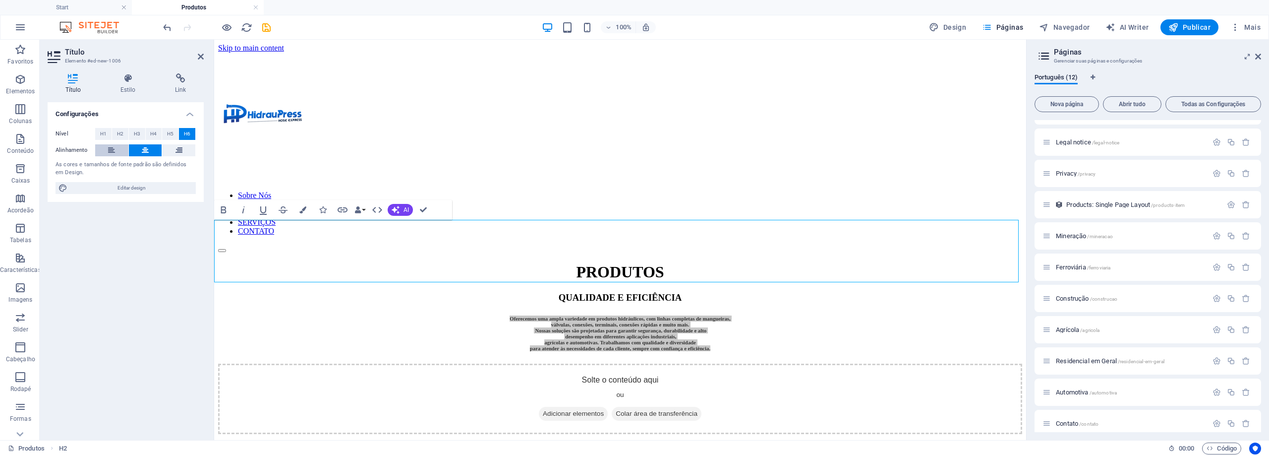
click at [121, 149] on button at bounding box center [111, 150] width 33 height 12
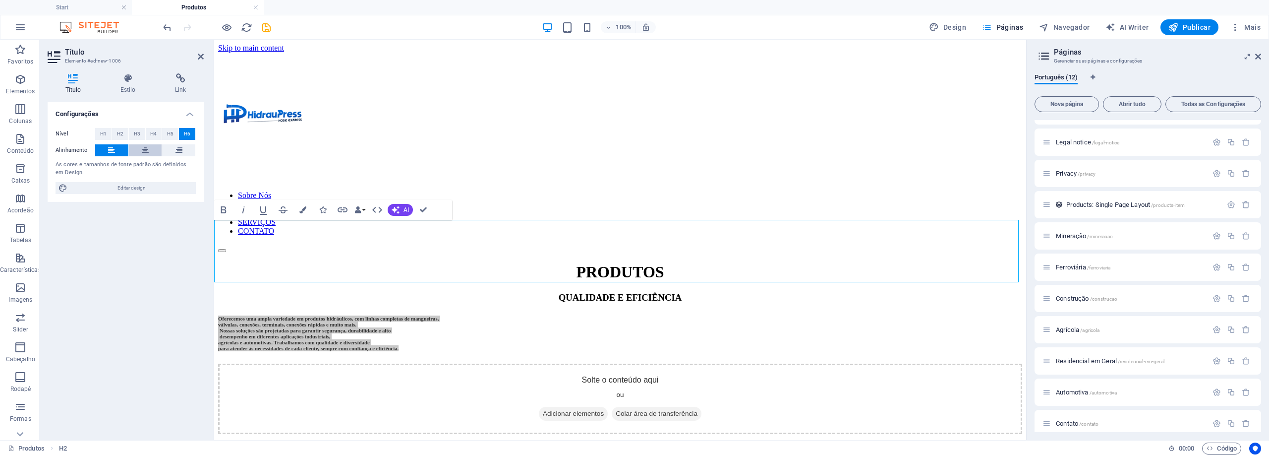
click at [139, 149] on button at bounding box center [145, 150] width 33 height 12
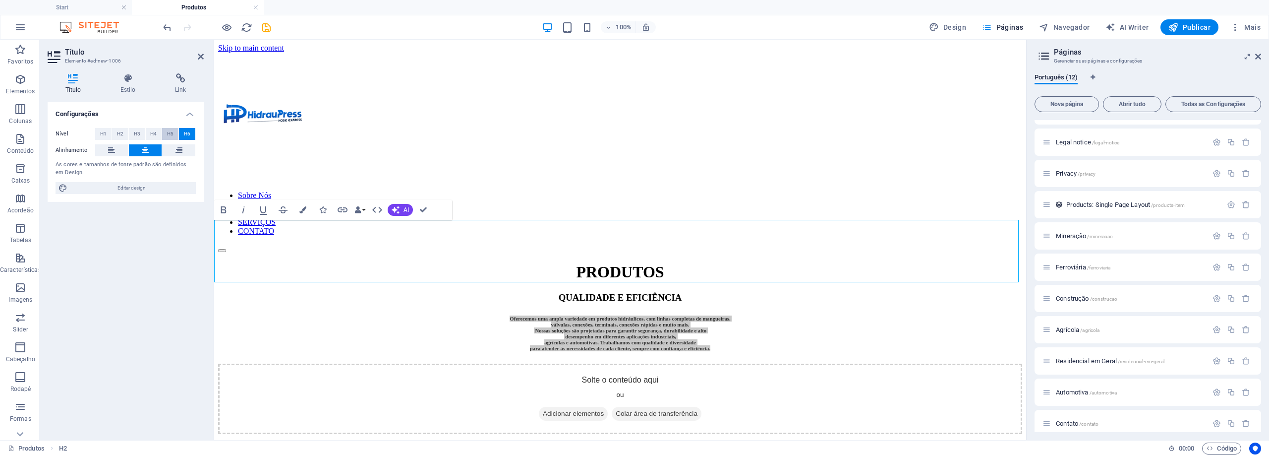
click at [166, 133] on button "H5" at bounding box center [170, 134] width 16 height 12
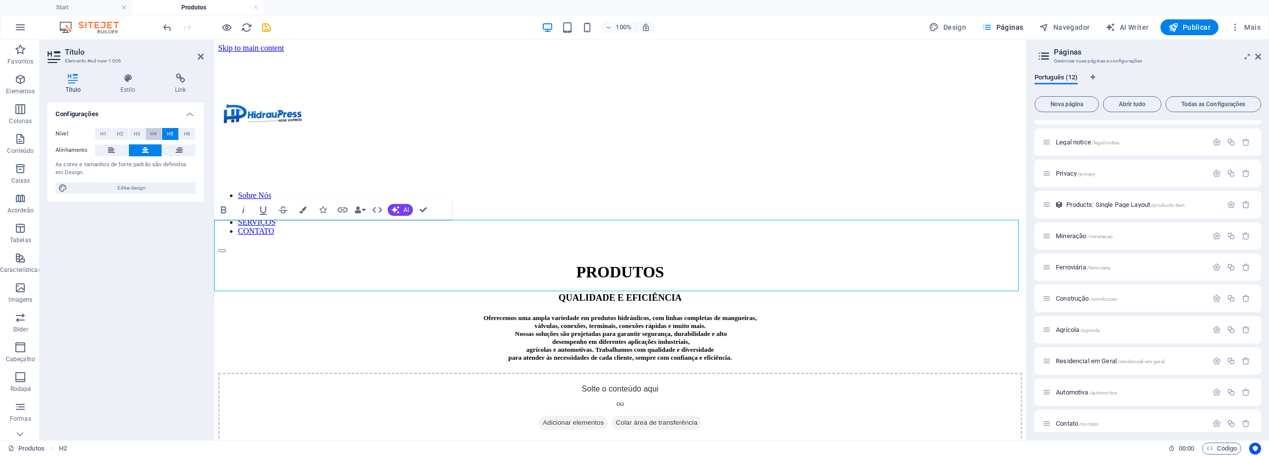
click at [158, 129] on button "H4" at bounding box center [154, 134] width 16 height 12
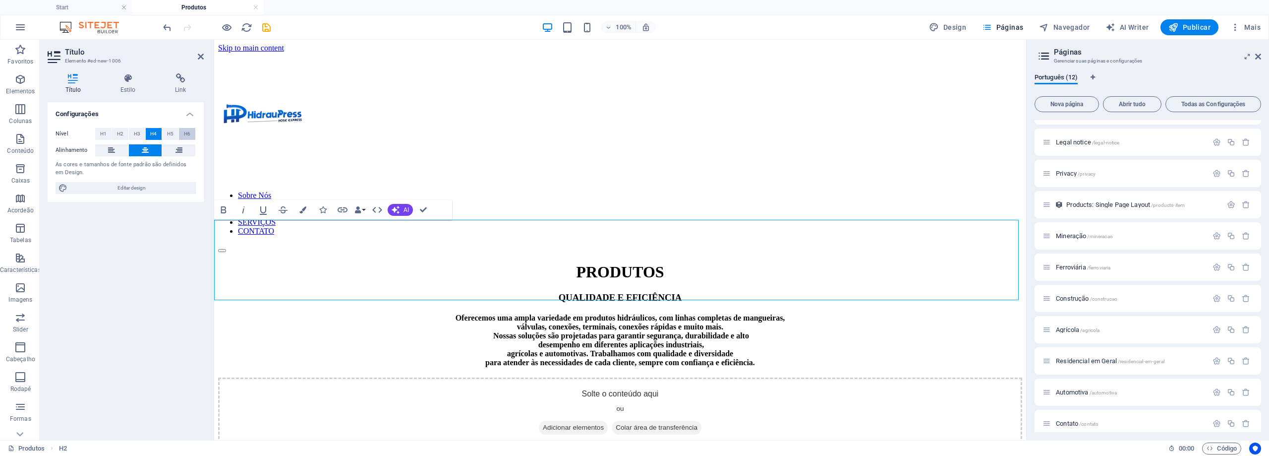
click at [191, 128] on button "H6" at bounding box center [187, 134] width 16 height 12
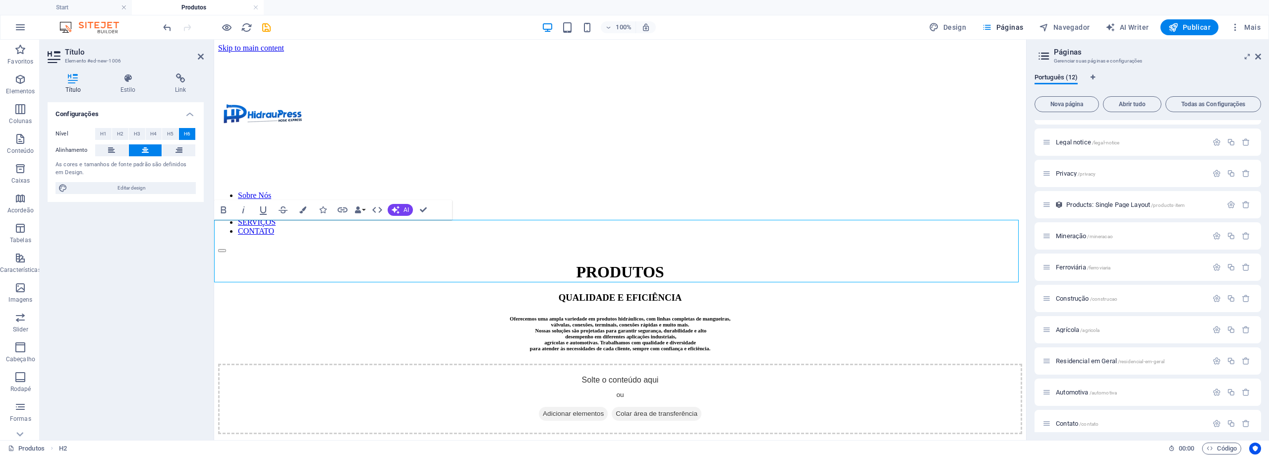
click at [617, 315] on h6 "Oferecemos uma ampla variedade em produtos hidráulicos, com linhas completas de…" at bounding box center [620, 333] width 804 height 36
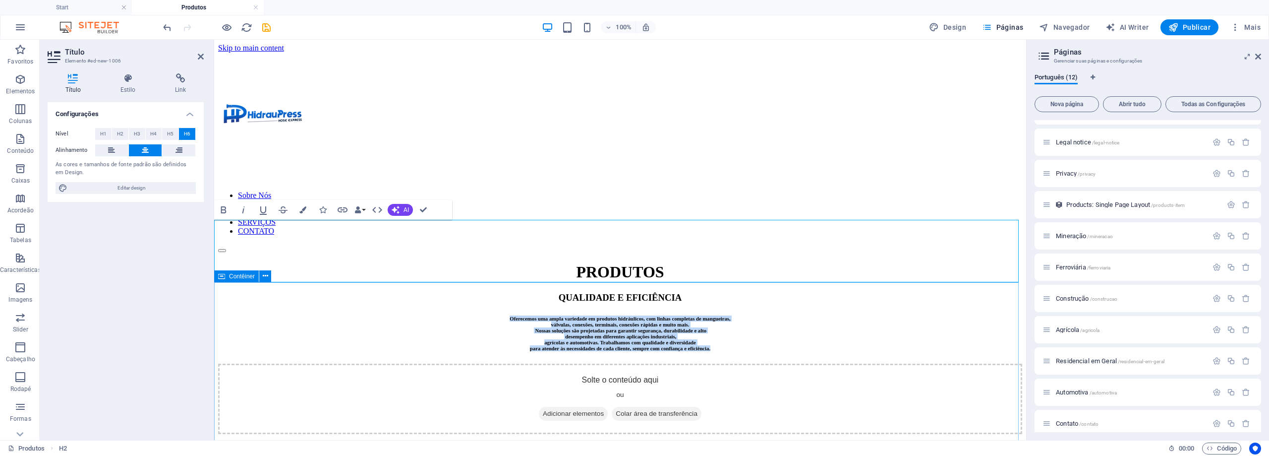
drag, startPoint x: 408, startPoint y: 226, endPoint x: 809, endPoint y: 293, distance: 407.3
copy h6 "Oferecemos uma ampla variedade em produtos hidráulicos, com linhas completas de…"
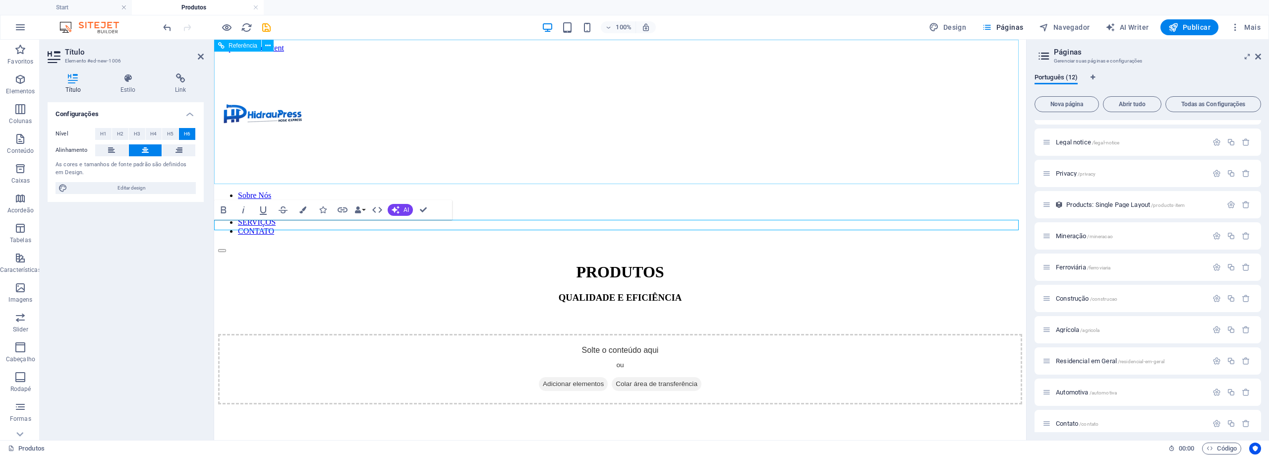
click at [977, 120] on div "Sobre Nós SEGMENTAÇÕES PRODUTOS SERVIÇOS CONTATO" at bounding box center [620, 153] width 804 height 200
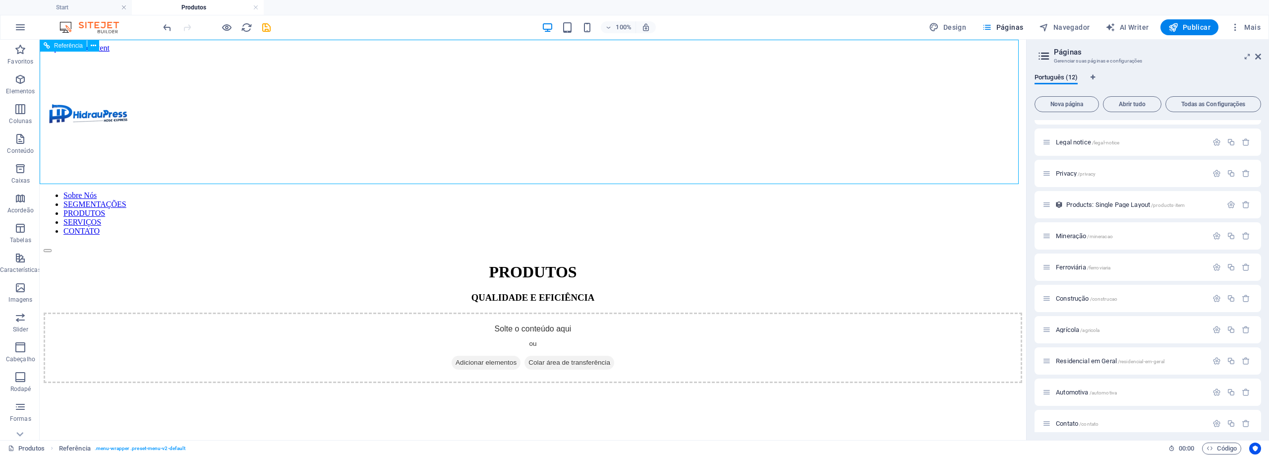
click at [977, 120] on div "Sobre Nós SEGMENTAÇÕES PRODUTOS SERVIÇOS CONTATO" at bounding box center [533, 153] width 979 height 200
click at [28, 80] on span "Elementos" at bounding box center [20, 85] width 41 height 24
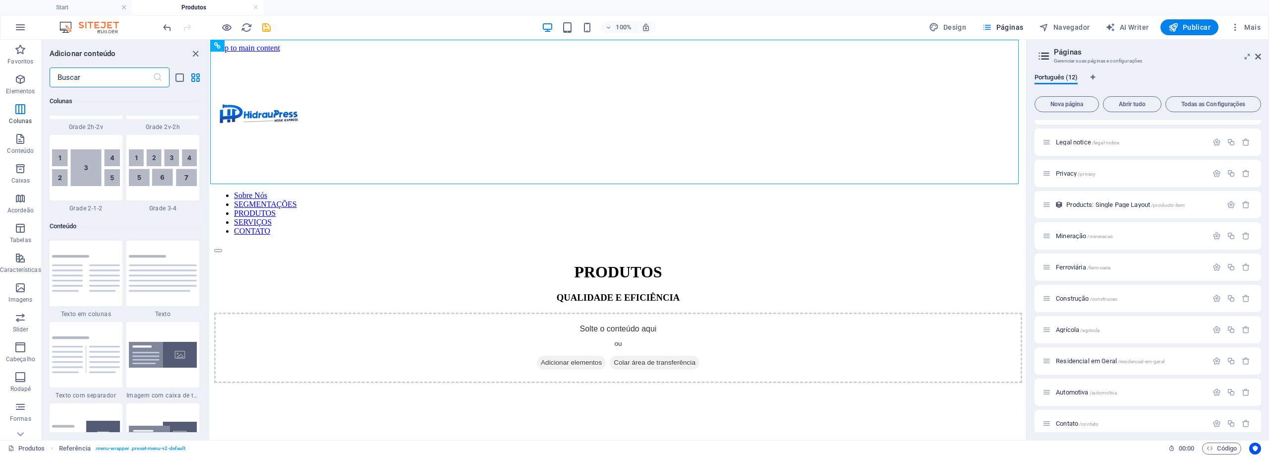
scroll to position [1593, 0]
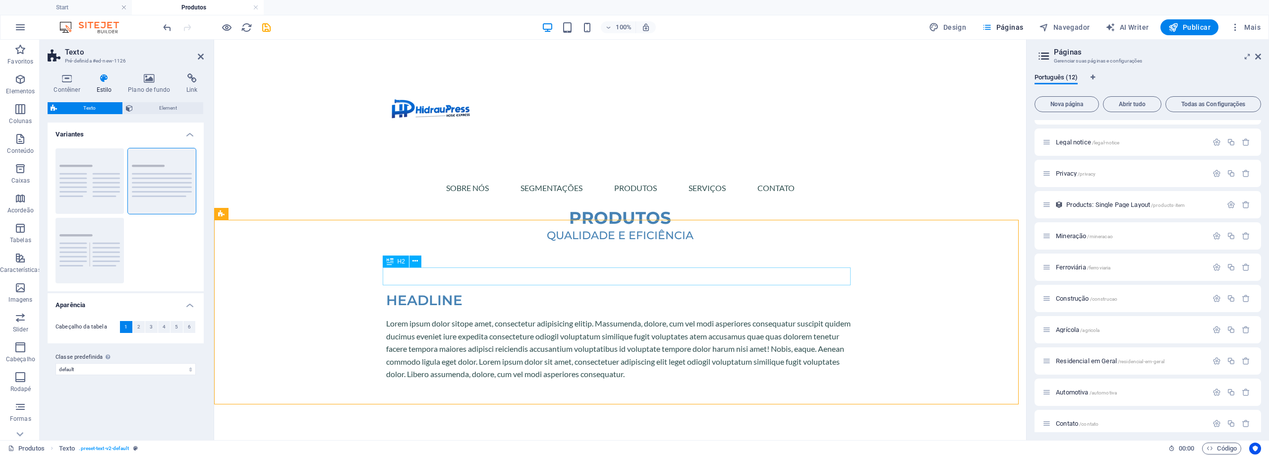
click at [419, 291] on div "Headline" at bounding box center [620, 300] width 468 height 18
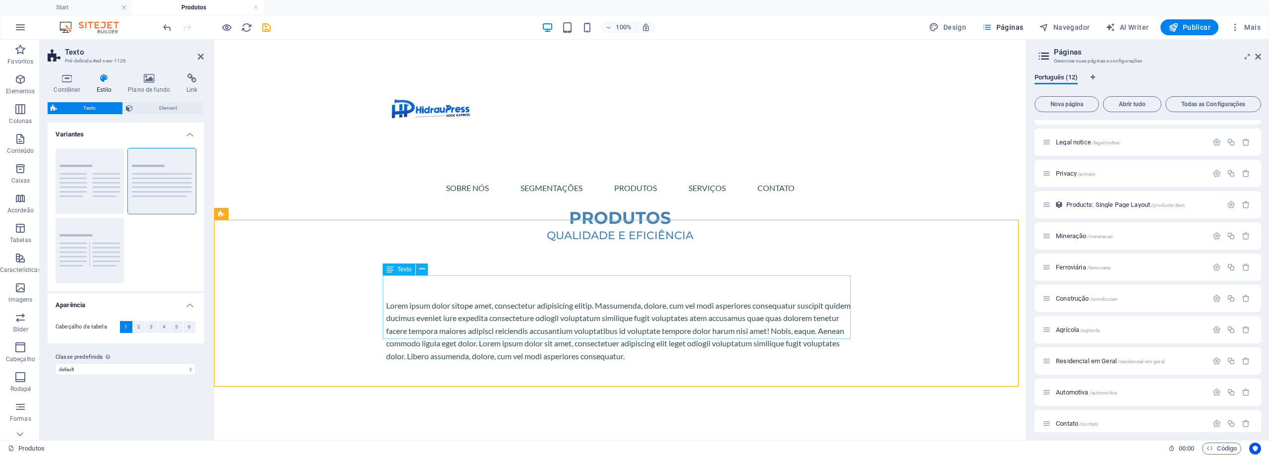
click at [464, 300] on div "Lorem ipsum dolor sitope amet, consectetur adipisicing elitip. Massumenda, dolo…" at bounding box center [620, 330] width 468 height 63
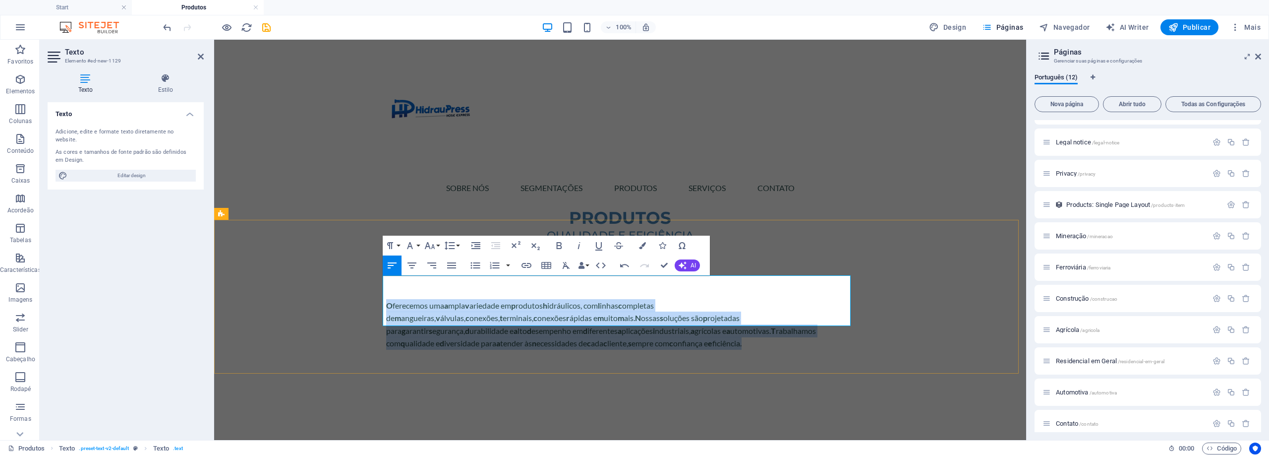
drag, startPoint x: 531, startPoint y: 320, endPoint x: 382, endPoint y: 278, distance: 154.8
click at [386, 299] on p "O ferecemos uma a mpla v ariedade em p rodutos h idráulicos, com l inhas c ompl…" at bounding box center [620, 324] width 468 height 51
click at [557, 249] on icon "button" at bounding box center [559, 246] width 12 height 12
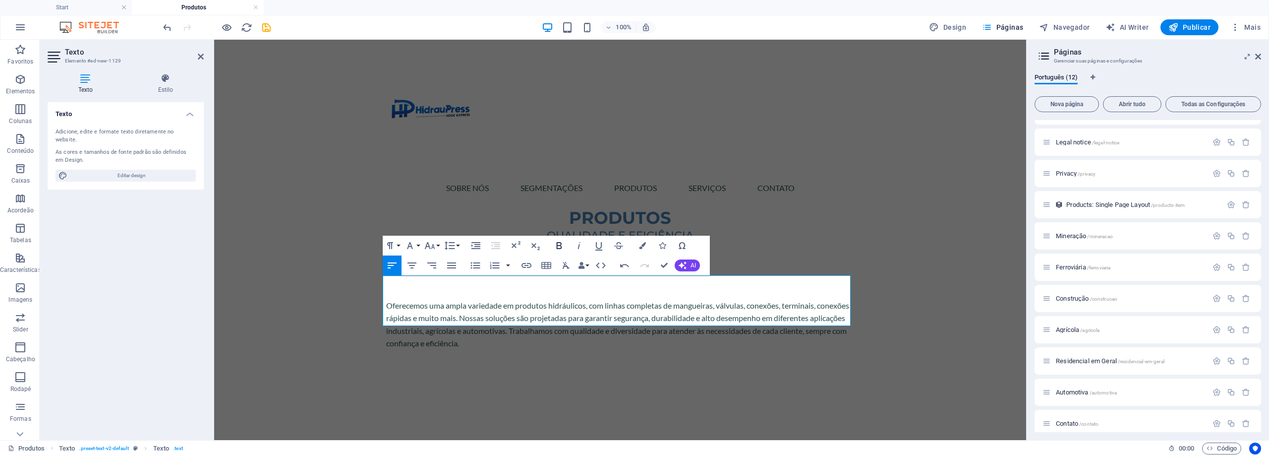
click at [557, 249] on icon "button" at bounding box center [559, 246] width 12 height 12
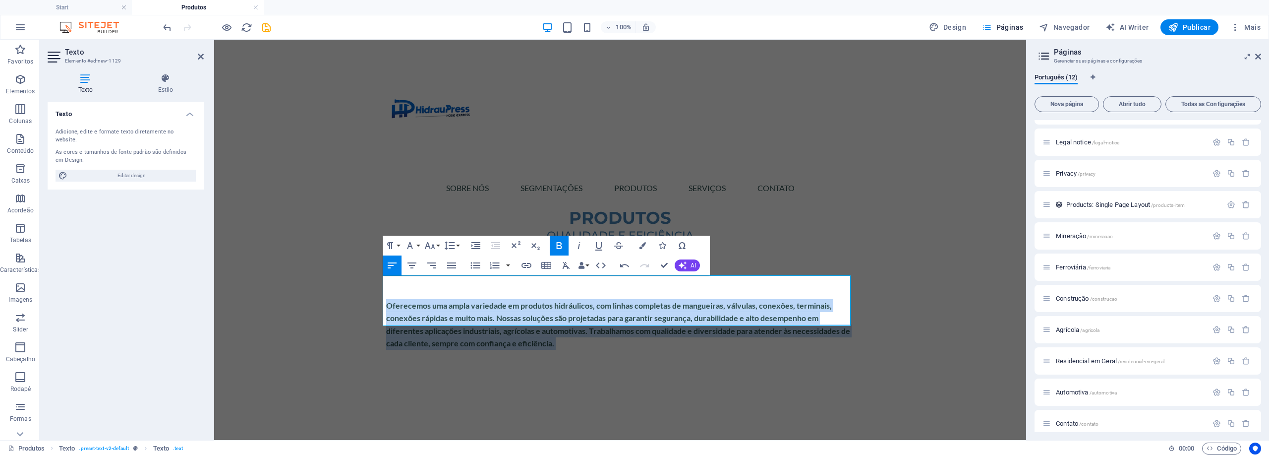
click at [557, 249] on icon "button" at bounding box center [559, 246] width 12 height 12
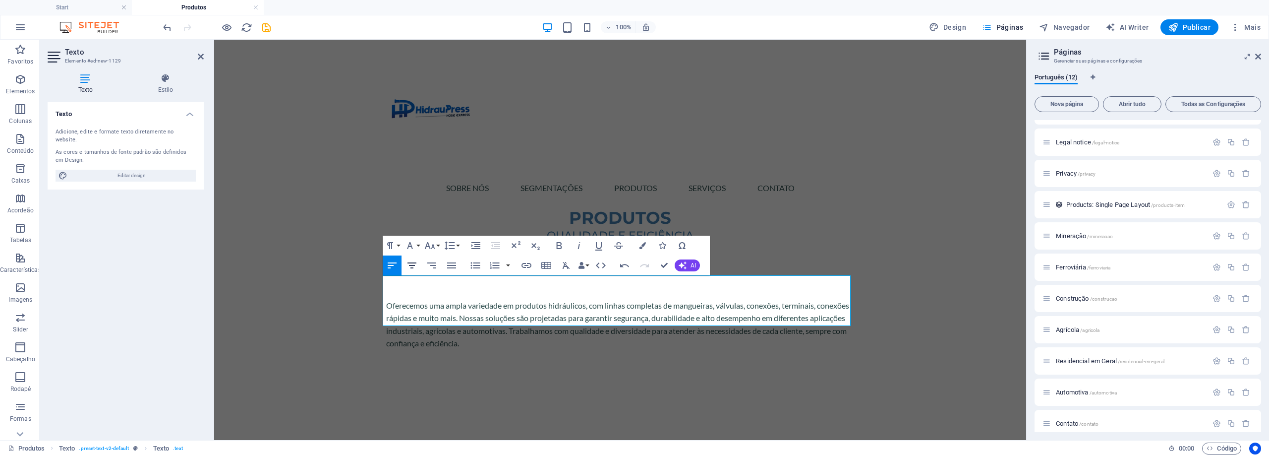
click at [411, 263] on icon "button" at bounding box center [412, 265] width 12 height 12
click at [348, 243] on div "Oferecemos uma ampla variedade em produtos hidráulicos, com linhas completas de…" at bounding box center [620, 320] width 812 height 154
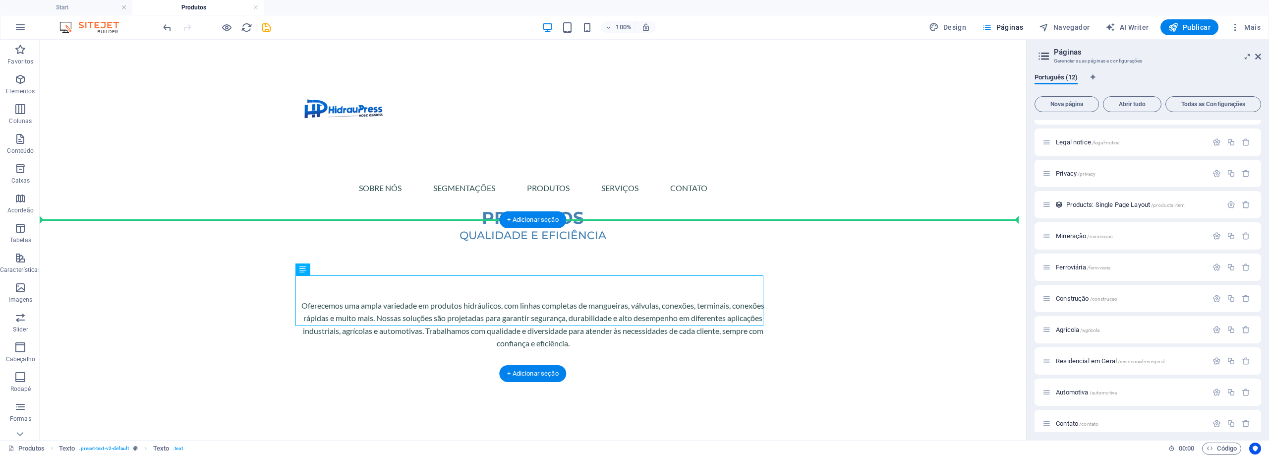
drag, startPoint x: 588, startPoint y: 312, endPoint x: 598, endPoint y: 258, distance: 55.5
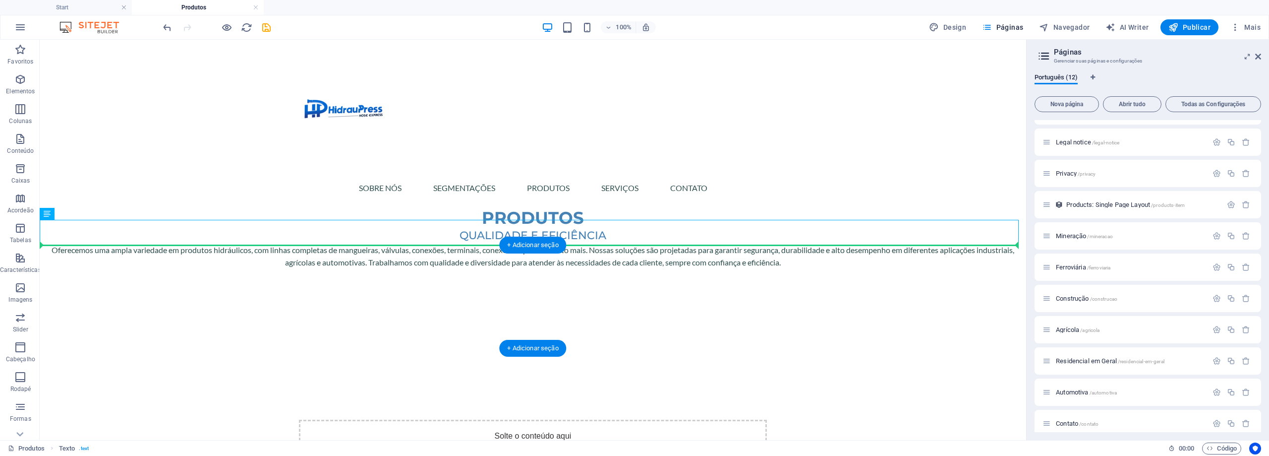
drag, startPoint x: 595, startPoint y: 241, endPoint x: 596, endPoint y: 280, distance: 38.2
drag, startPoint x: 597, startPoint y: 238, endPoint x: 606, endPoint y: 294, distance: 56.3
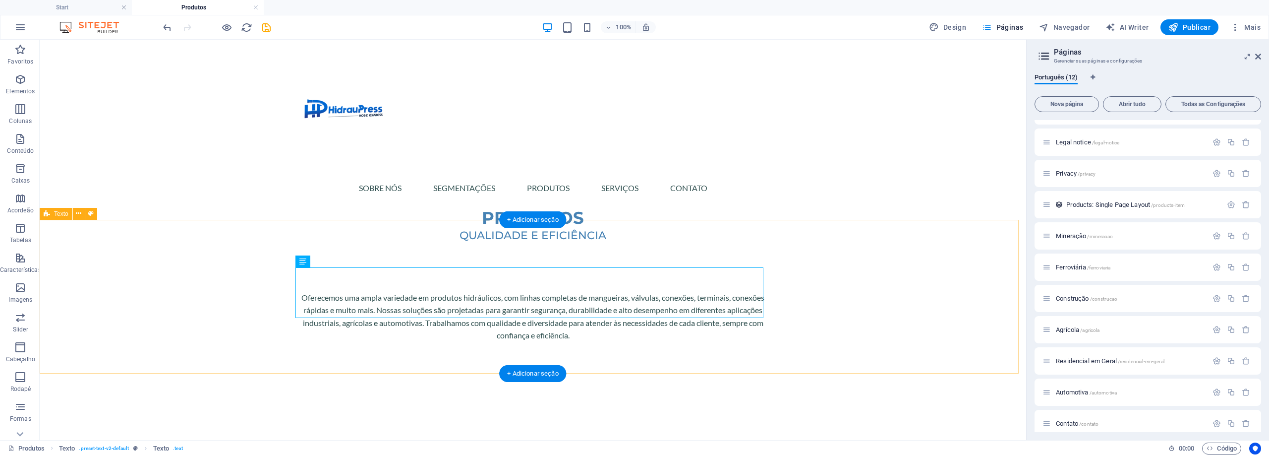
click at [571, 250] on div "Oferecemos uma ampla variedade em produtos hidráulicos, com linhas completas de…" at bounding box center [533, 320] width 987 height 154
click at [600, 243] on div "Oferecemos uma ampla variedade em produtos hidráulicos, com linhas completas de…" at bounding box center [533, 320] width 987 height 154
click at [559, 248] on div "Oferecemos uma ampla variedade em produtos hidráulicos, com linhas completas de…" at bounding box center [533, 320] width 987 height 154
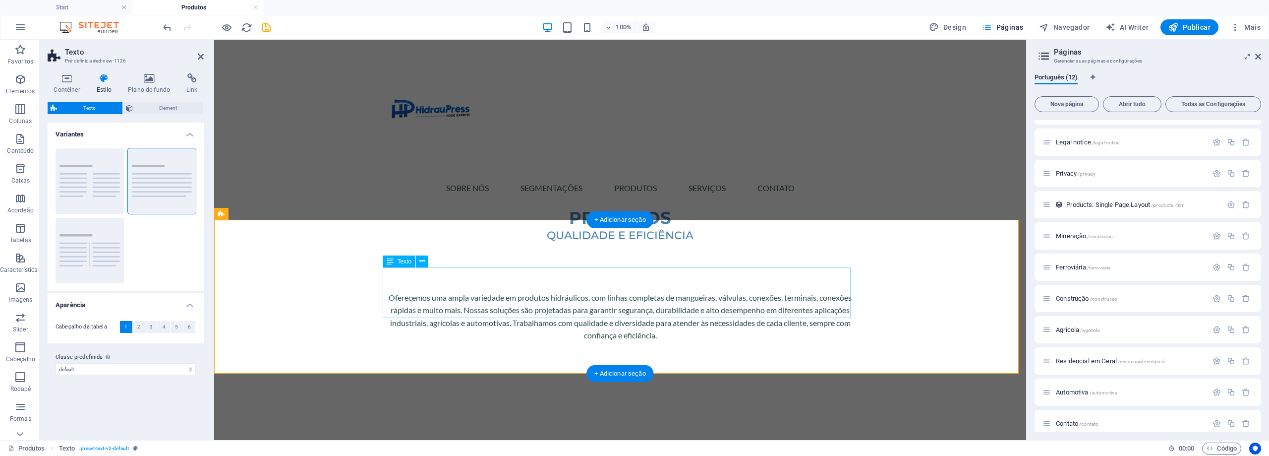
click at [388, 291] on div "Oferecemos uma ampla variedade em produtos hidráulicos, com linhas completas de…" at bounding box center [620, 316] width 468 height 51
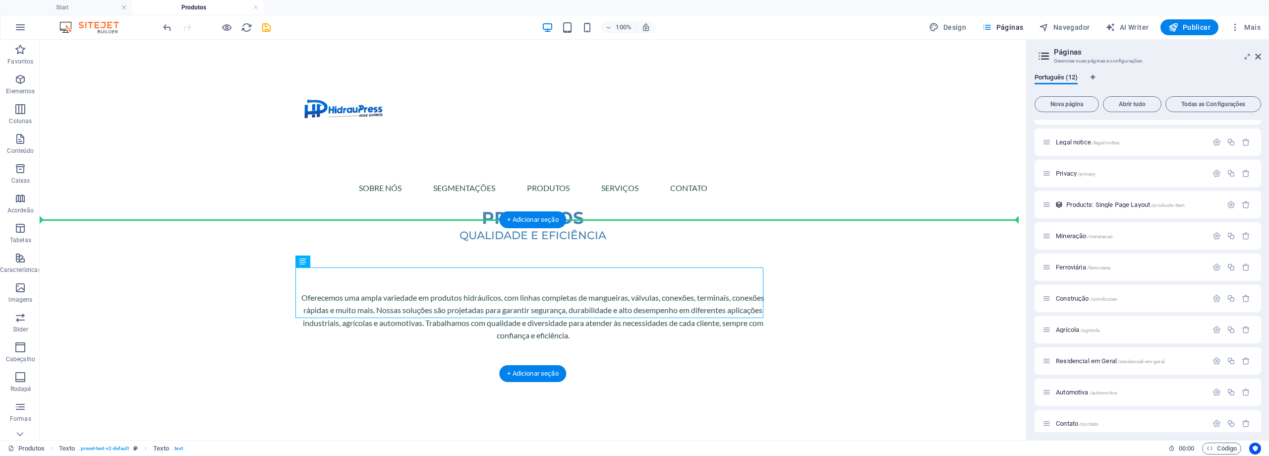
drag, startPoint x: 400, startPoint y: 296, endPoint x: 575, endPoint y: 251, distance: 180.6
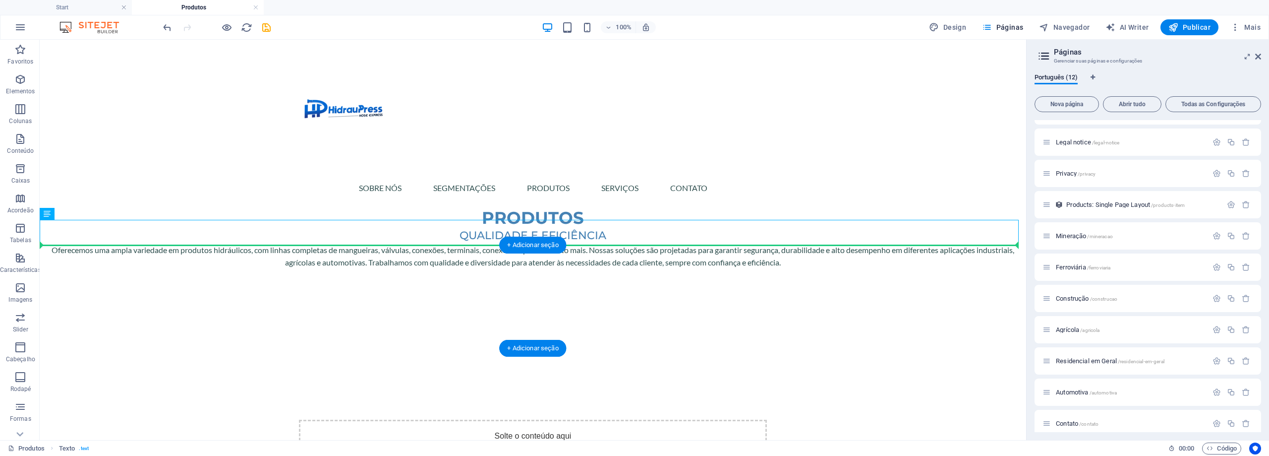
drag, startPoint x: 604, startPoint y: 236, endPoint x: 604, endPoint y: 268, distance: 32.2
drag, startPoint x: 592, startPoint y: 234, endPoint x: 596, endPoint y: 275, distance: 41.9
drag, startPoint x: 593, startPoint y: 232, endPoint x: 593, endPoint y: 292, distance: 60.0
drag, startPoint x: 592, startPoint y: 233, endPoint x: 595, endPoint y: 278, distance: 44.8
drag, startPoint x: 593, startPoint y: 238, endPoint x: 589, endPoint y: 272, distance: 34.4
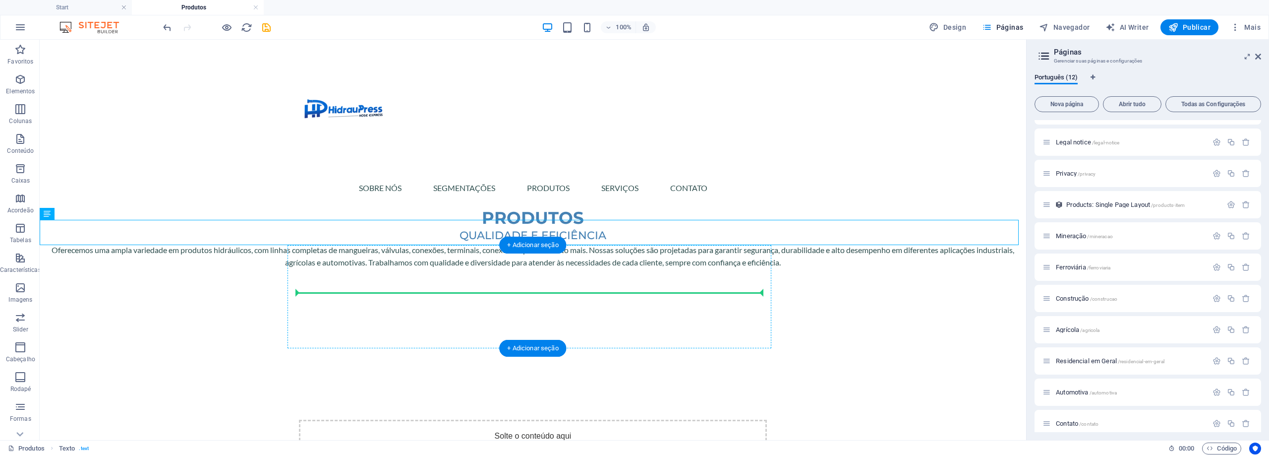
drag, startPoint x: 578, startPoint y: 222, endPoint x: 575, endPoint y: 296, distance: 73.4
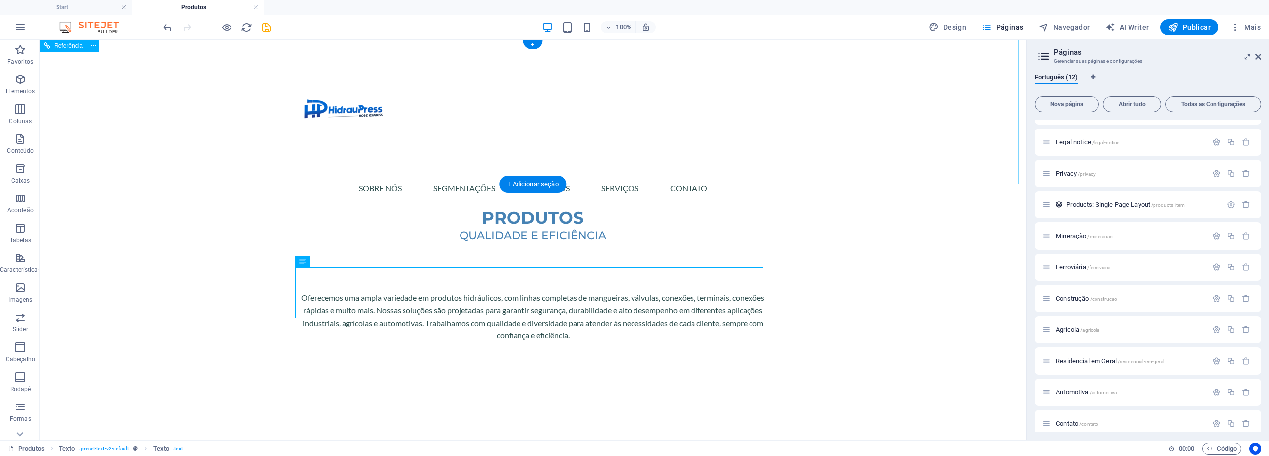
click at [666, 166] on div "Sobre Nós SEGMENTAÇÕES PRODUTOS SERVIÇOS CONTATO" at bounding box center [533, 124] width 987 height 168
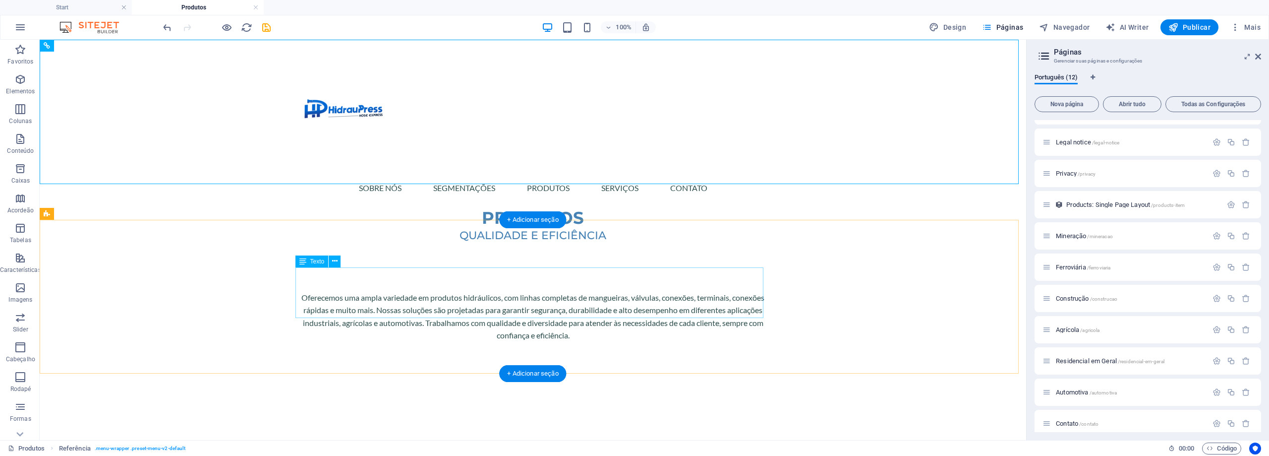
click at [557, 304] on div "Oferecemos uma ampla variedade em produtos hidráulicos, com linhas completas de…" at bounding box center [533, 316] width 468 height 51
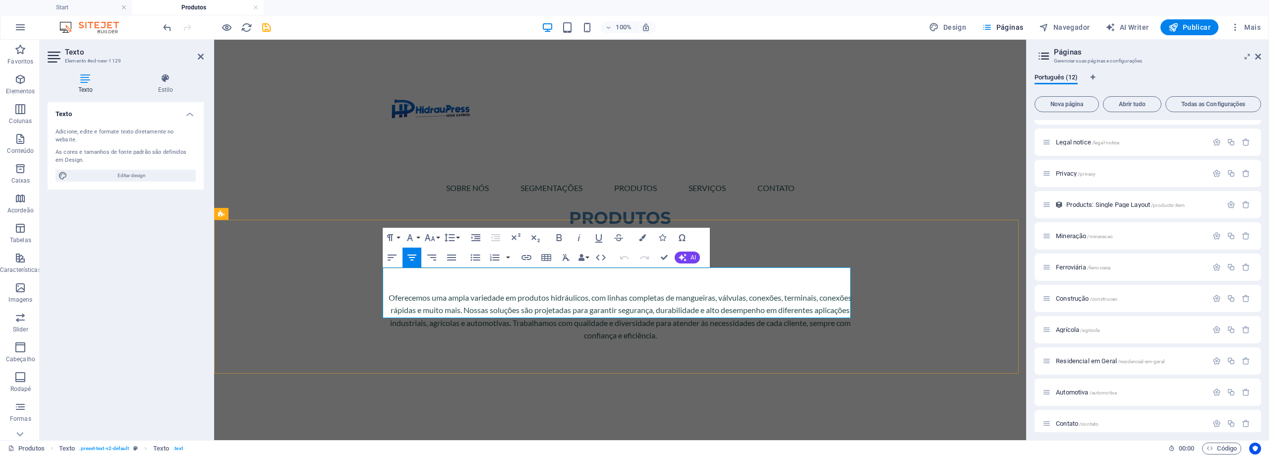
click at [689, 291] on p "Oferecemos uma ampla variedade em produtos hidráulicos, com linhas completas de…" at bounding box center [620, 316] width 468 height 51
click at [910, 157] on div "Sobre Nós SEGMENTAÇÕES PRODUTOS SERVIÇOS CONTATO" at bounding box center [620, 124] width 812 height 168
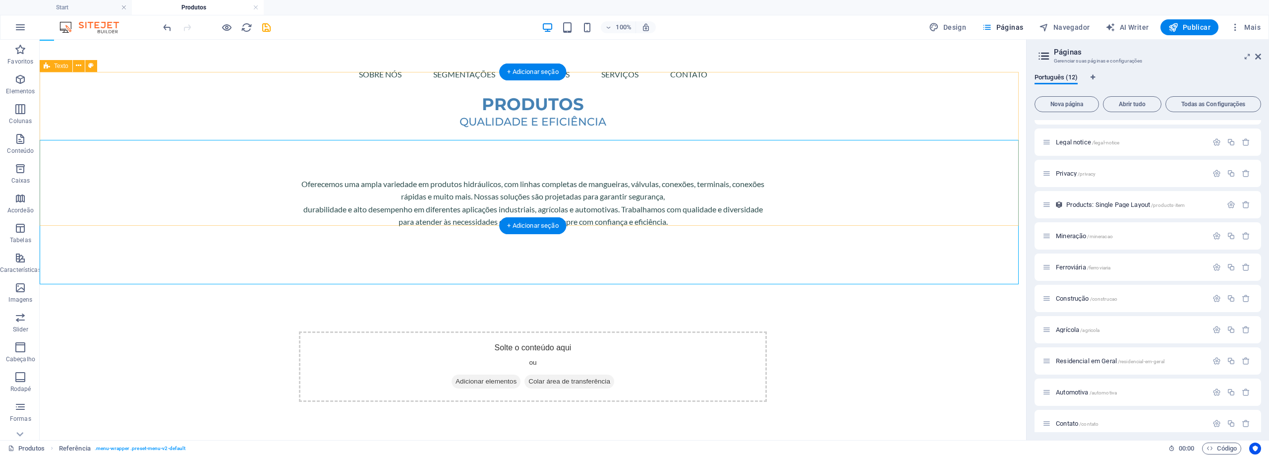
scroll to position [99, 0]
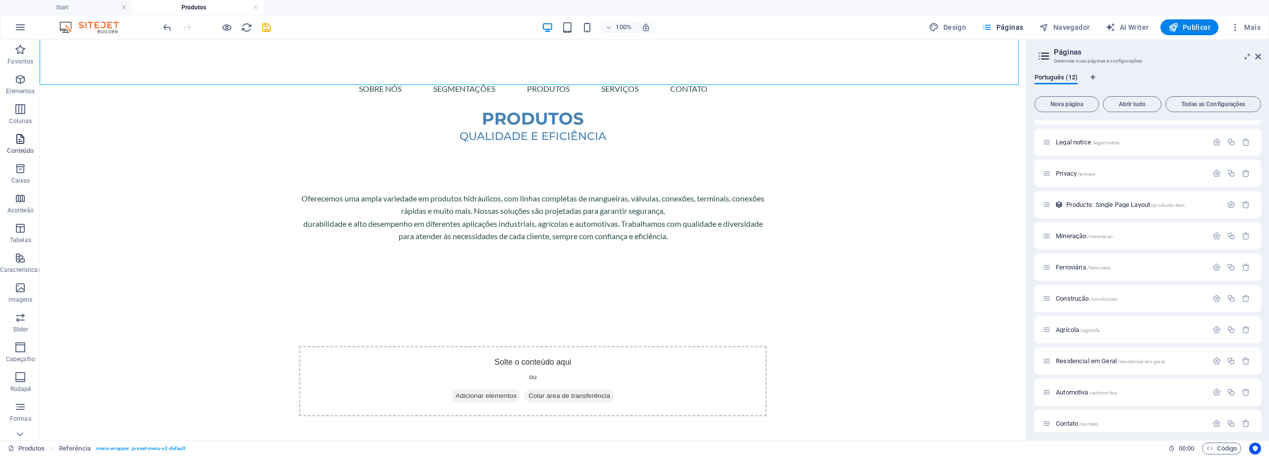
click at [20, 142] on icon "button" at bounding box center [20, 139] width 12 height 12
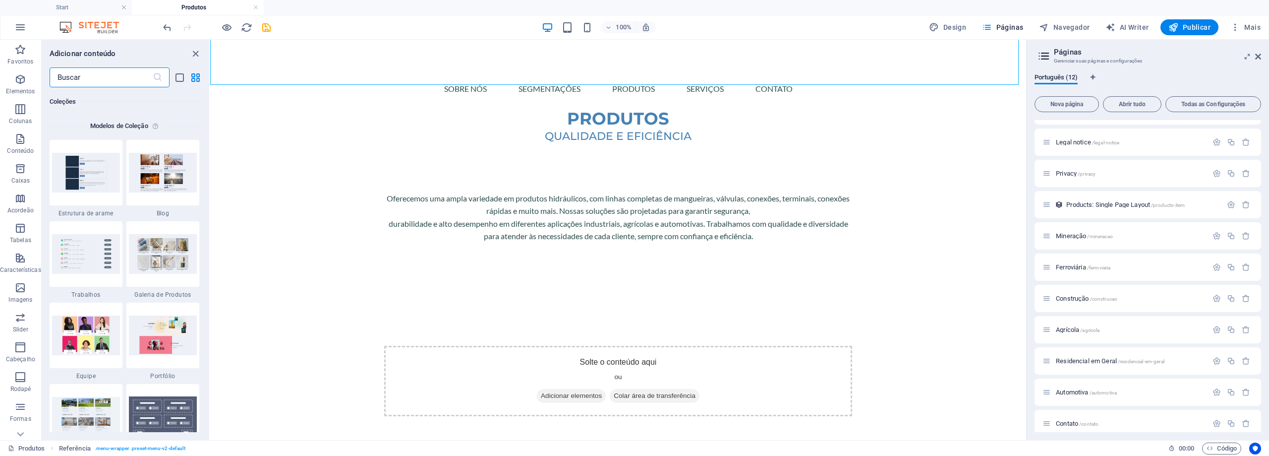
scroll to position [9072, 0]
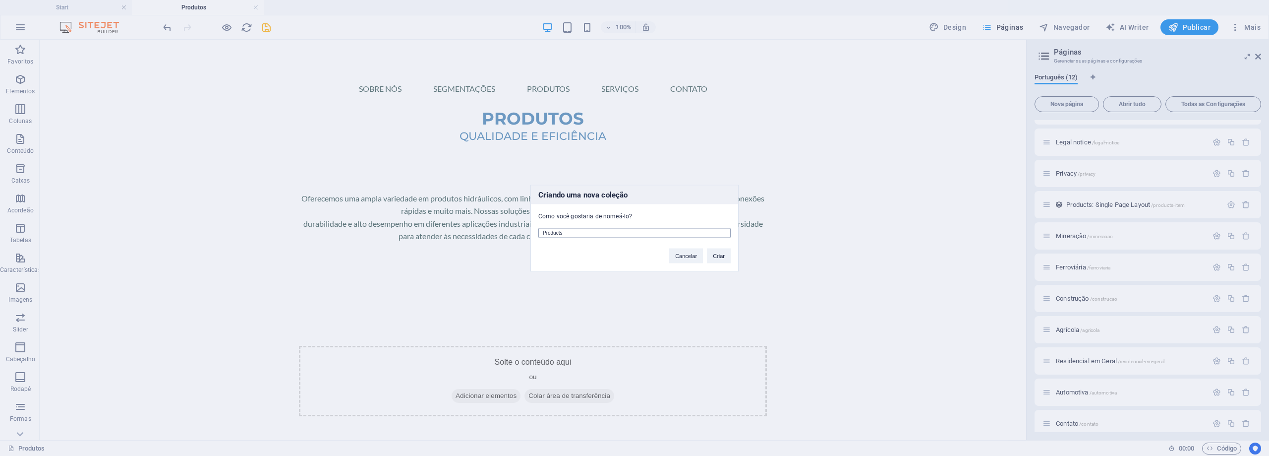
click at [639, 234] on input "Products" at bounding box center [635, 233] width 192 height 10
type input "p"
type input "Produtos"
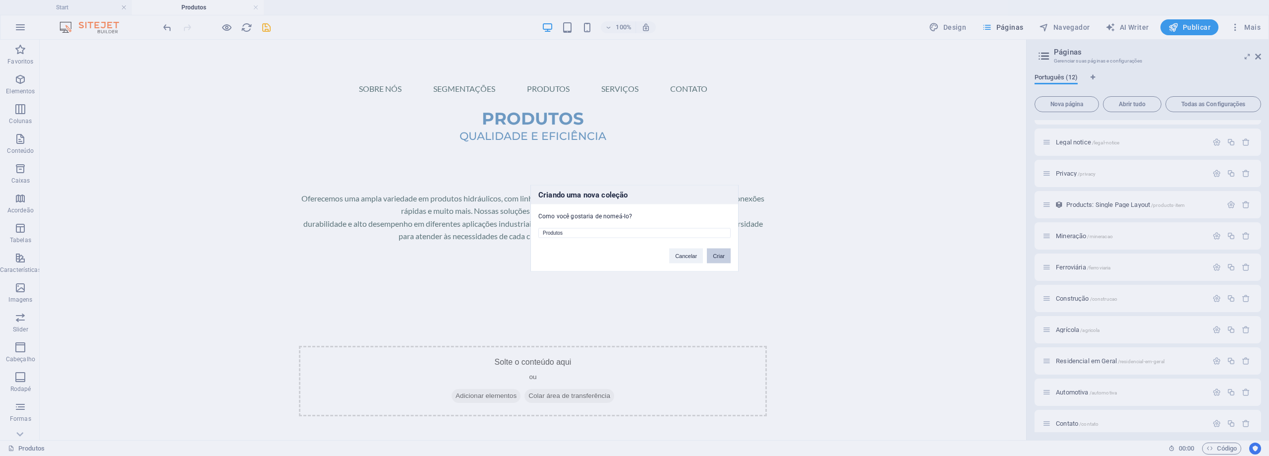
click at [724, 258] on button "Criar" at bounding box center [719, 255] width 24 height 15
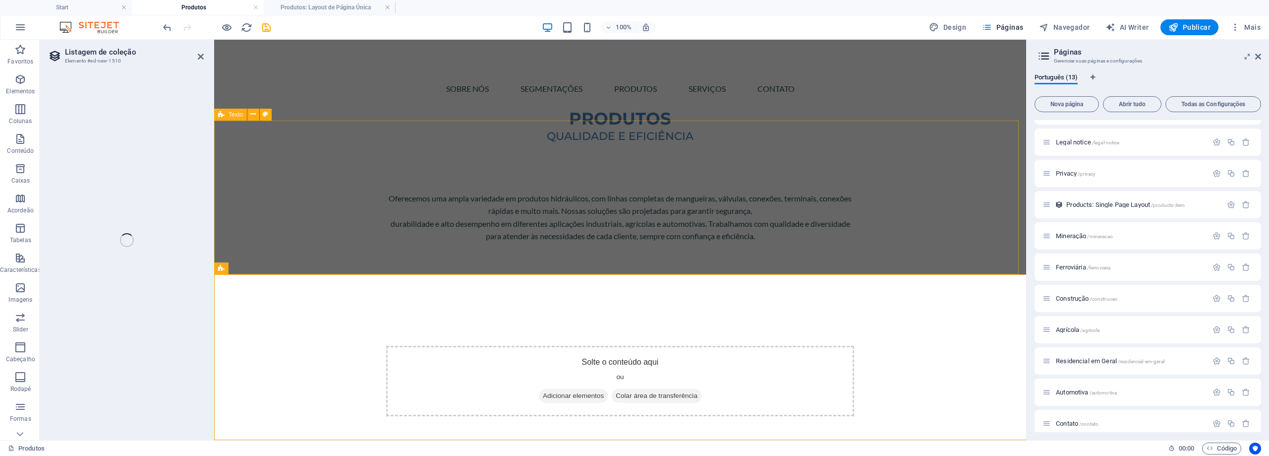
select select "68dfb2097c5aae7f530e12a2"
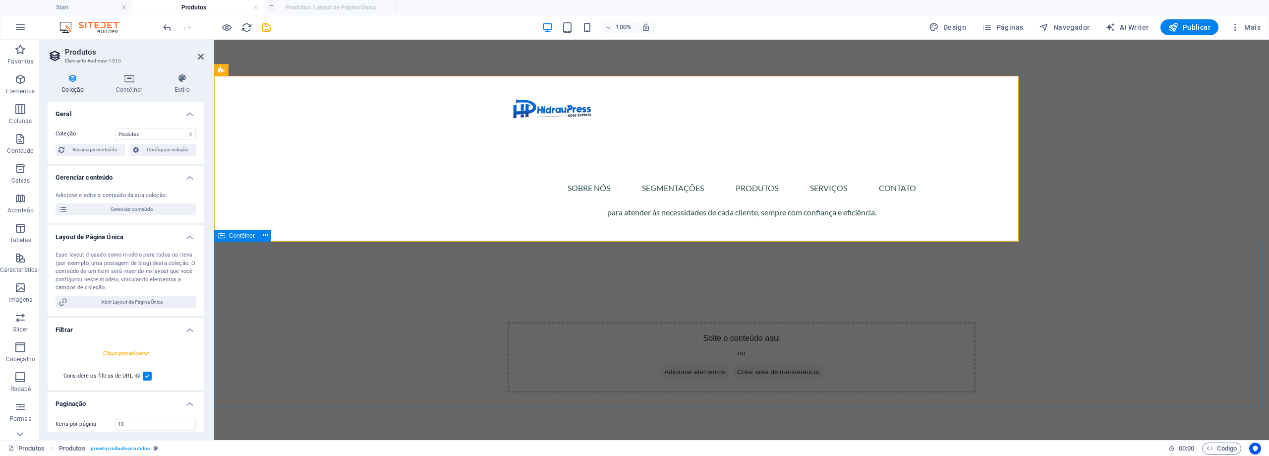
scroll to position [298, 0]
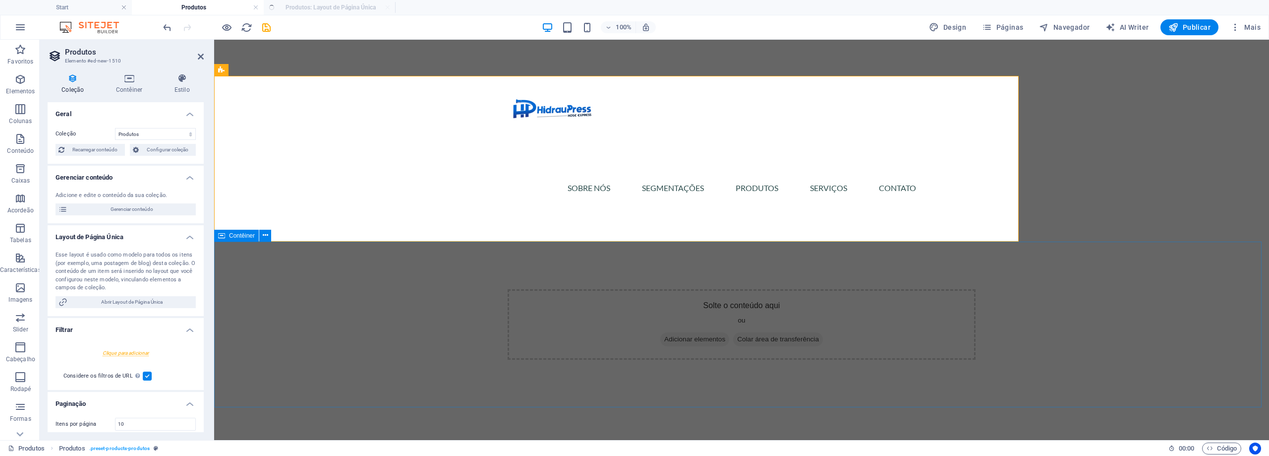
select select "createdAt_DESC"
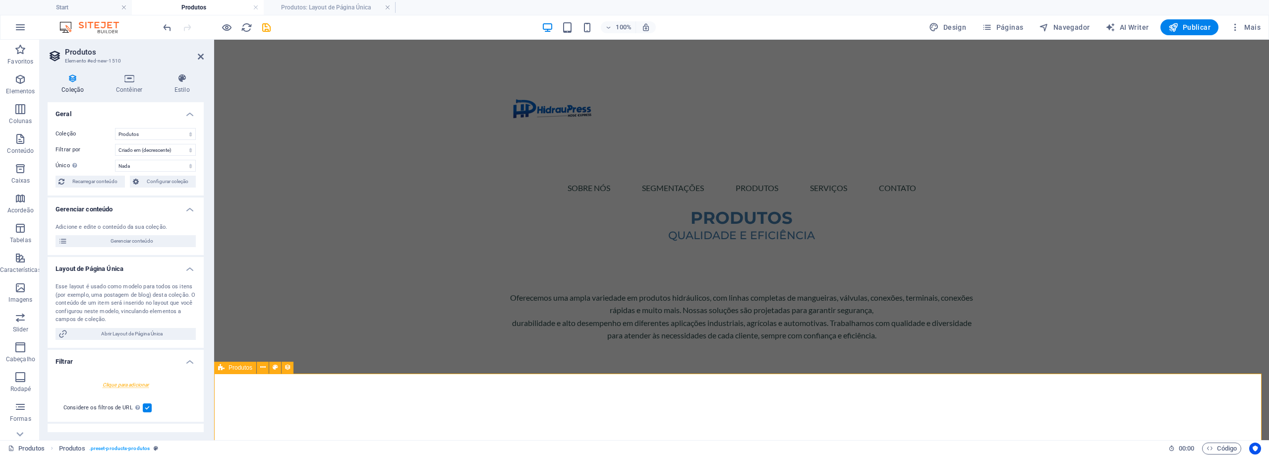
scroll to position [0, 0]
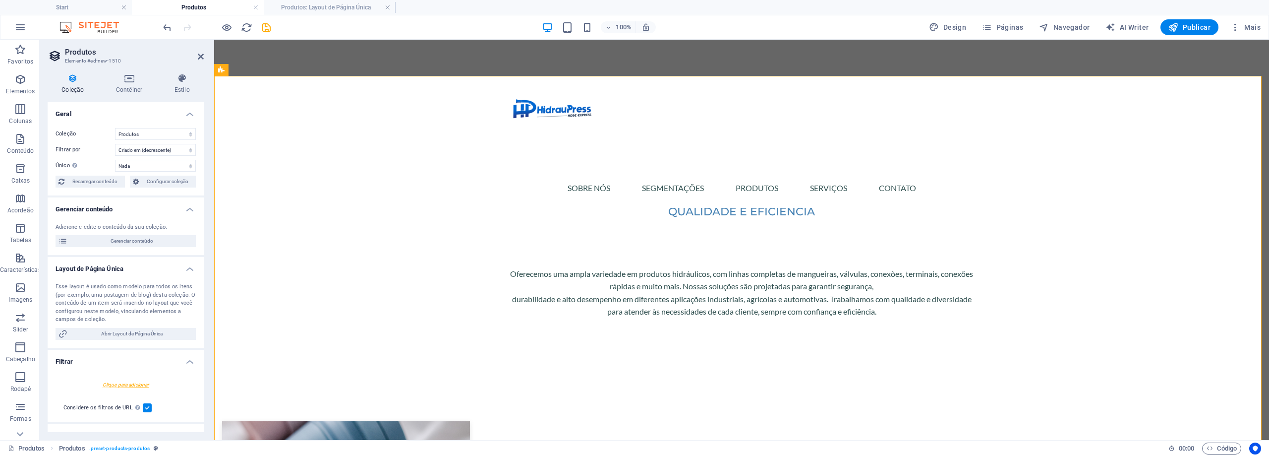
click at [891, 267] on div "Oferecemos uma ampla variedade em produtos hidráulicos, com linhas completas de…" at bounding box center [742, 292] width 468 height 51
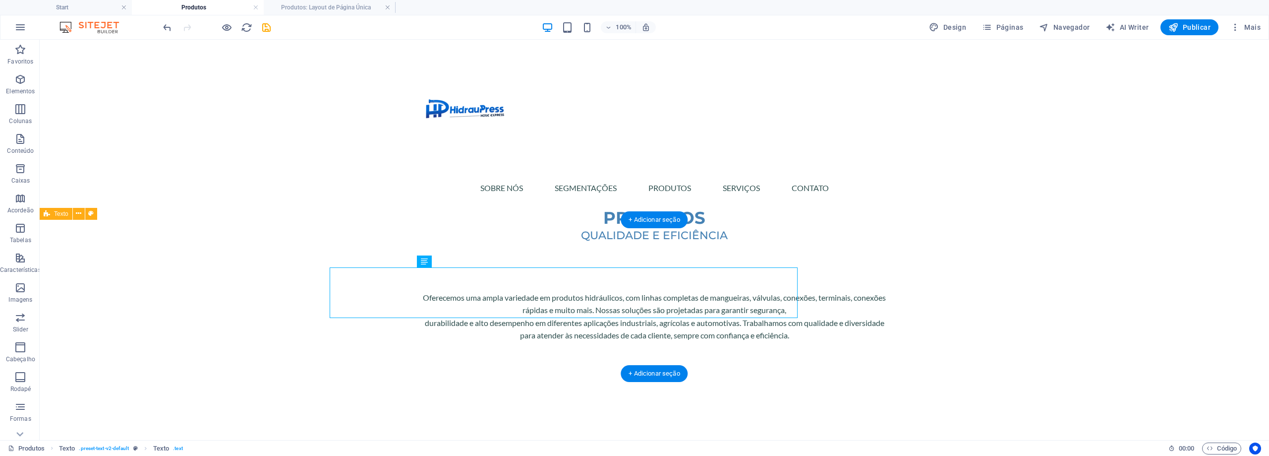
click at [405, 287] on div "Oferecemos uma ampla variedade em produtos hidráulicos, com linhas completas de…" at bounding box center [655, 320] width 1230 height 154
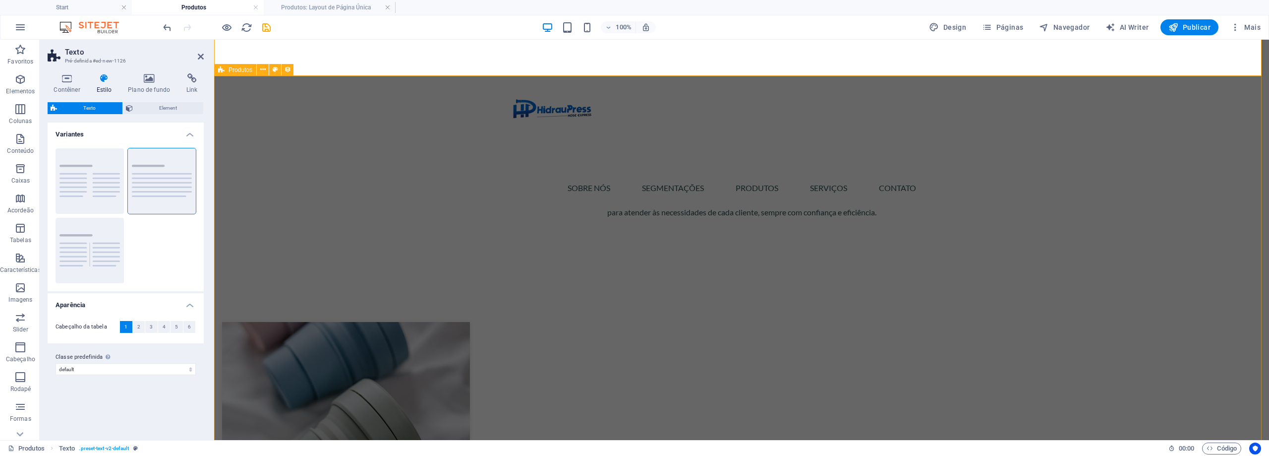
scroll to position [298, 0]
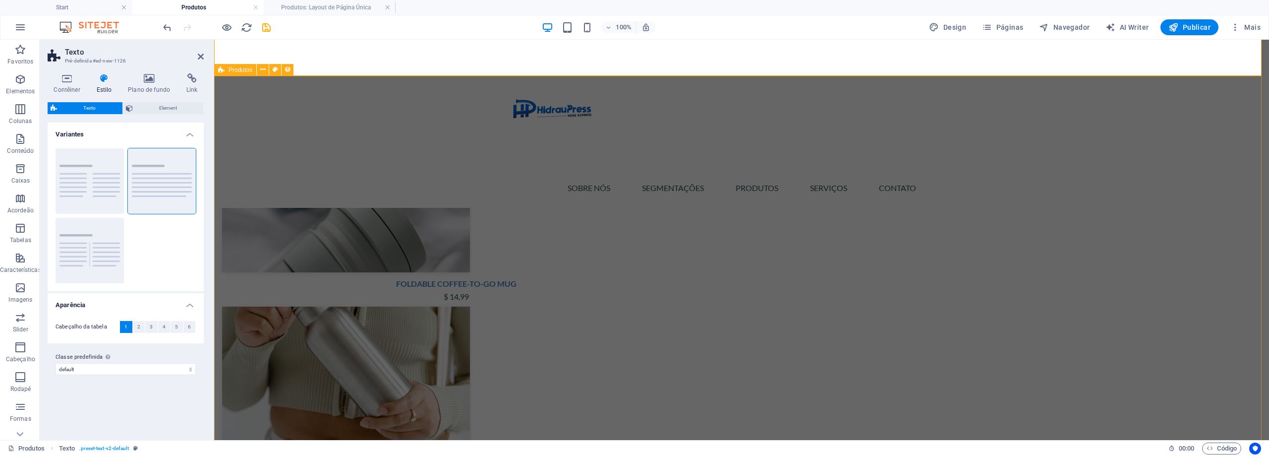
select select "68dfb2097c5aae7f530e12a2"
select select "createdAt_DESC"
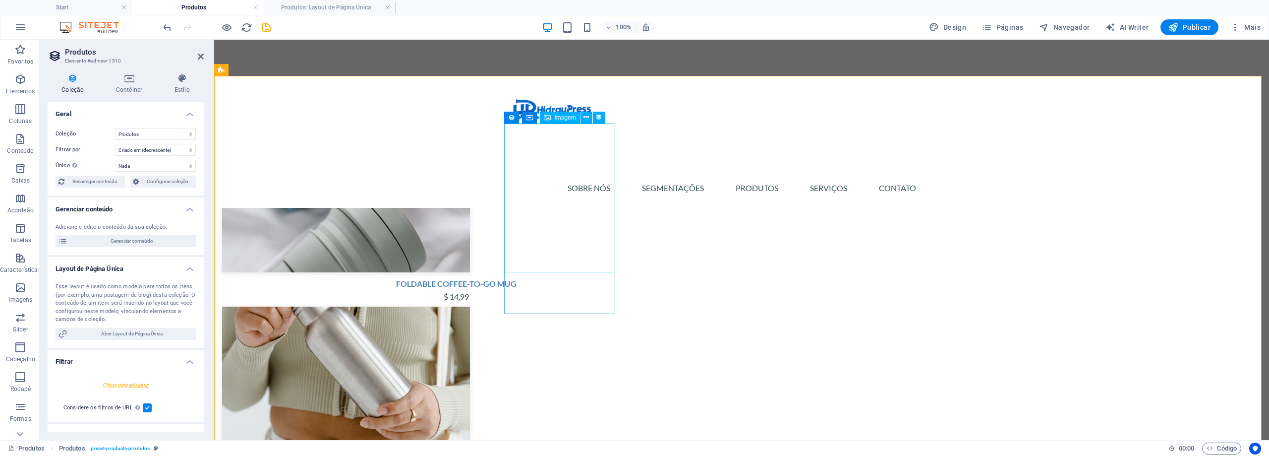
click at [563, 238] on div at bounding box center [456, 197] width 468 height 149
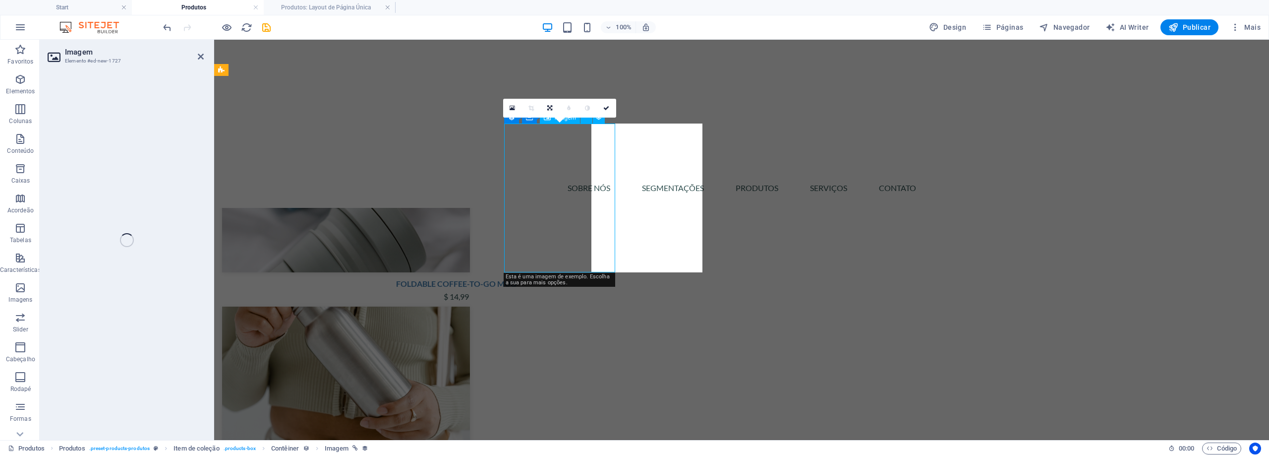
select select "px"
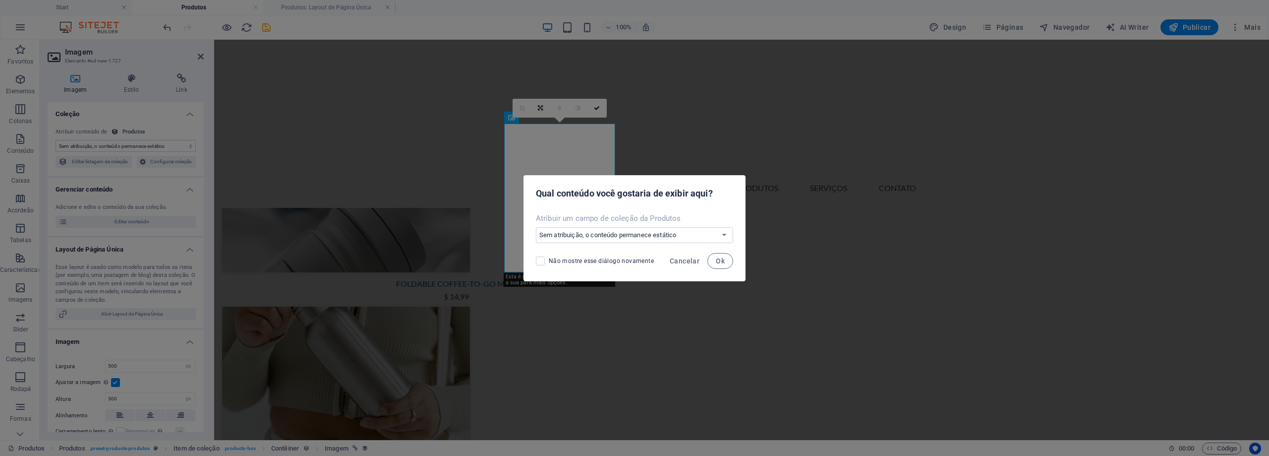
select select "image"
click at [692, 262] on span "Cancelar" at bounding box center [685, 261] width 30 height 8
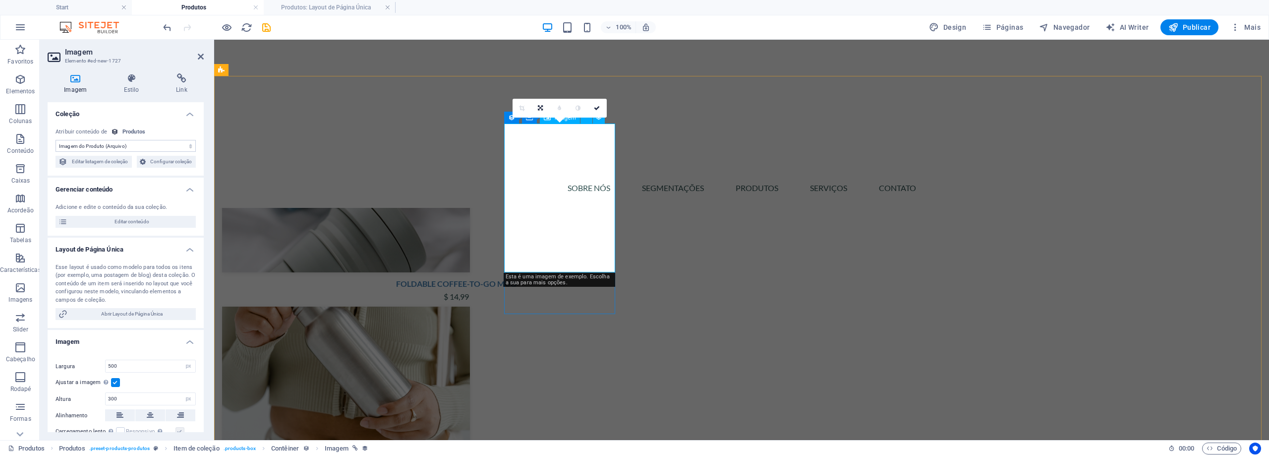
click at [569, 237] on div at bounding box center [456, 197] width 468 height 149
click at [139, 84] on h4 "Estilo" at bounding box center [133, 83] width 52 height 21
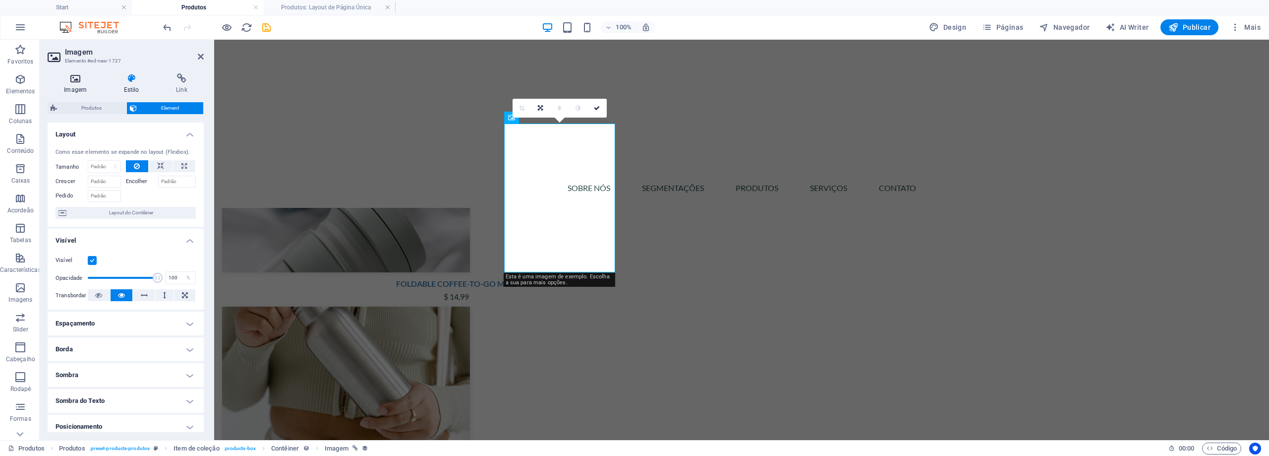
click at [76, 81] on icon at bounding box center [76, 78] width 56 height 10
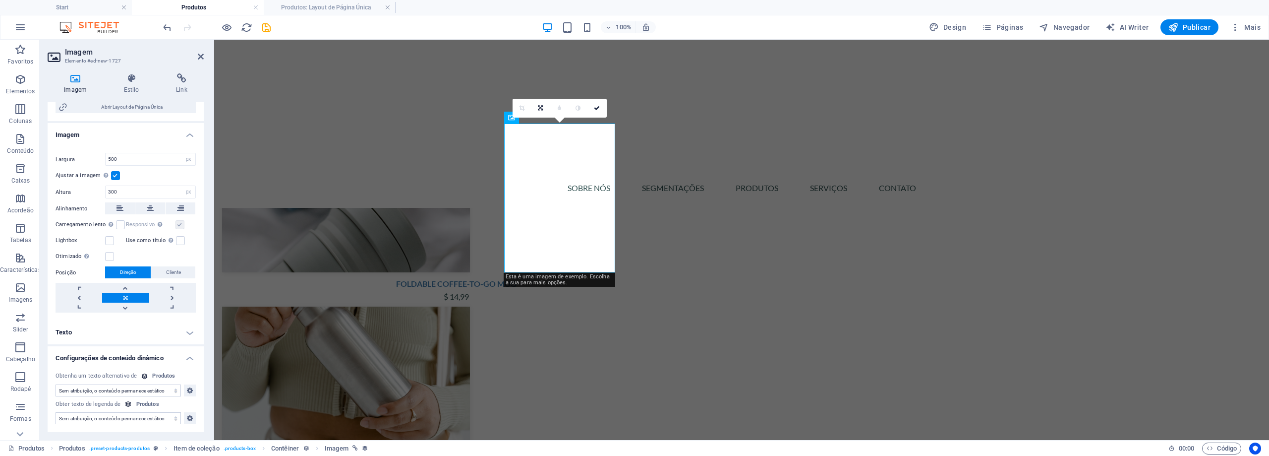
scroll to position [0, 0]
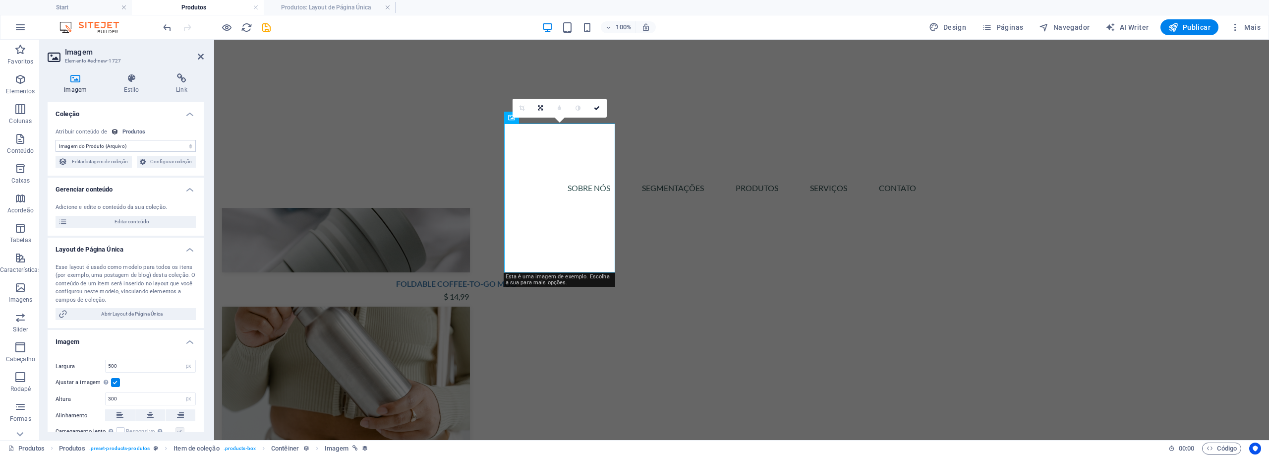
click at [162, 143] on select "Sem atribuição, o conteúdo permanece estático Criado em (Data) Atualizado em (D…" at bounding box center [126, 146] width 140 height 12
click at [300, 130] on div "Sobre Nós SEGMENTAÇÕES PRODUTOS SERVIÇOS CONTATO" at bounding box center [741, 124] width 1055 height 168
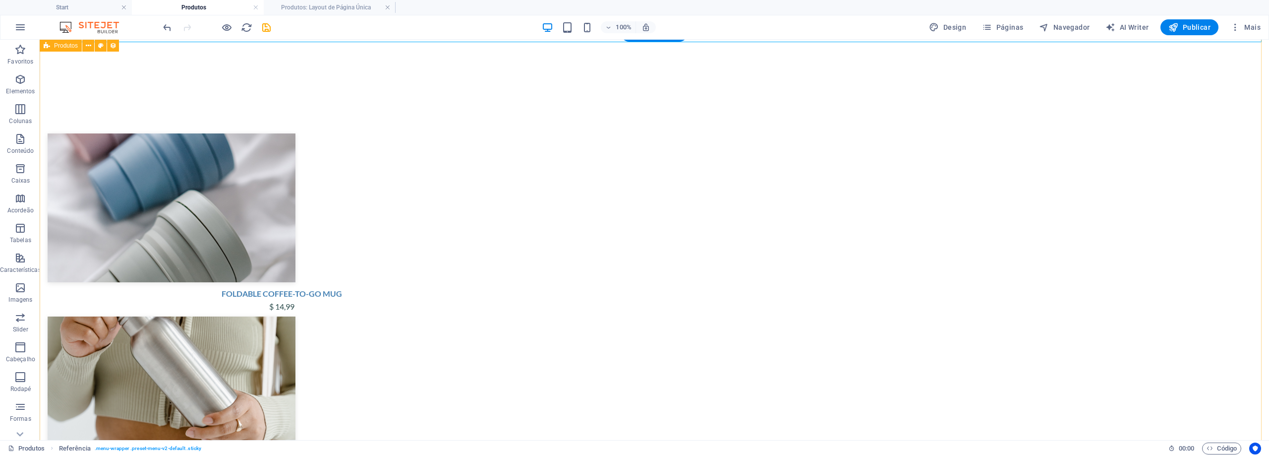
scroll to position [99, 0]
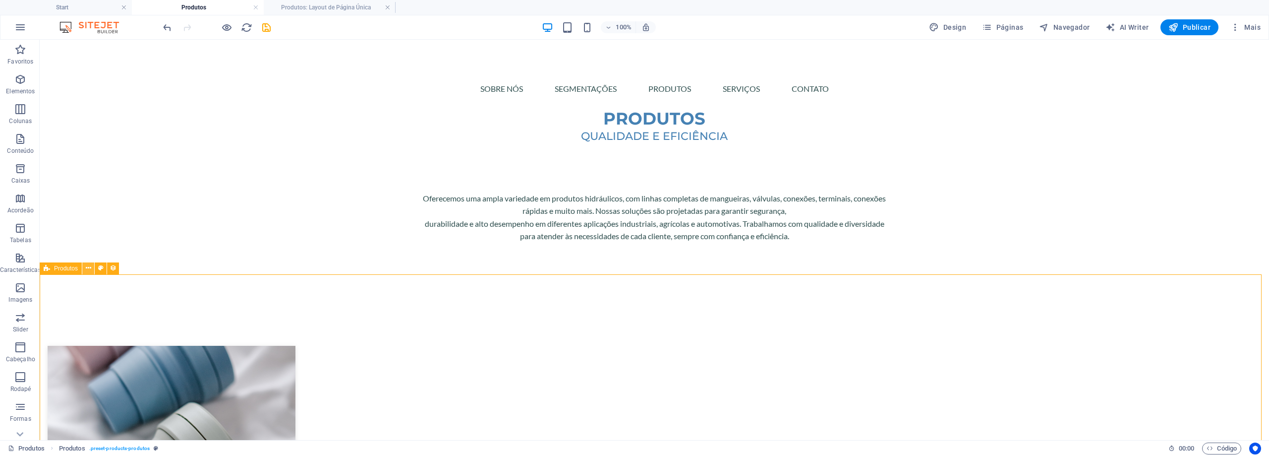
click at [89, 263] on icon at bounding box center [88, 268] width 5 height 10
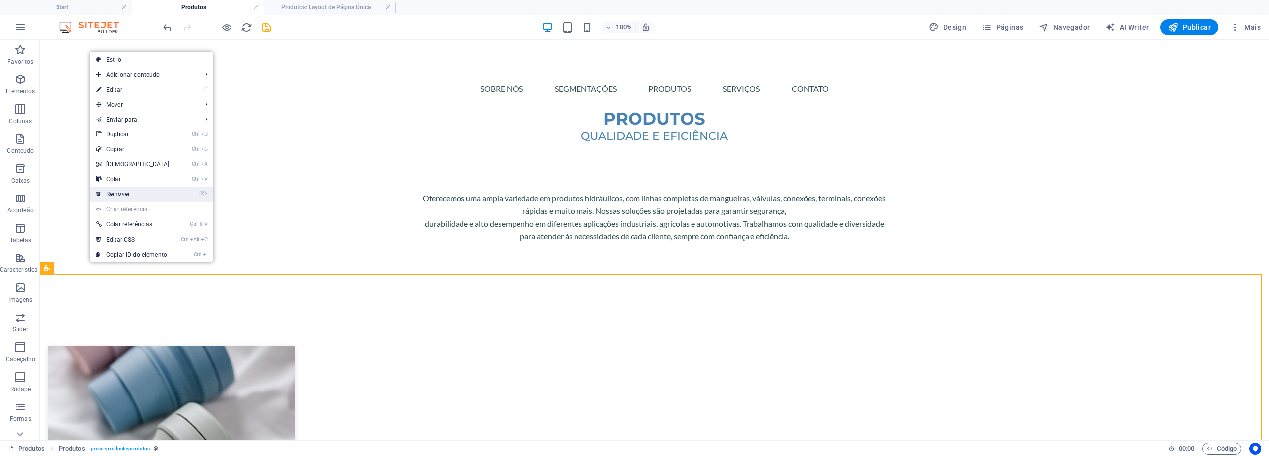
click at [142, 196] on link "⌦ Remover" at bounding box center [132, 193] width 85 height 15
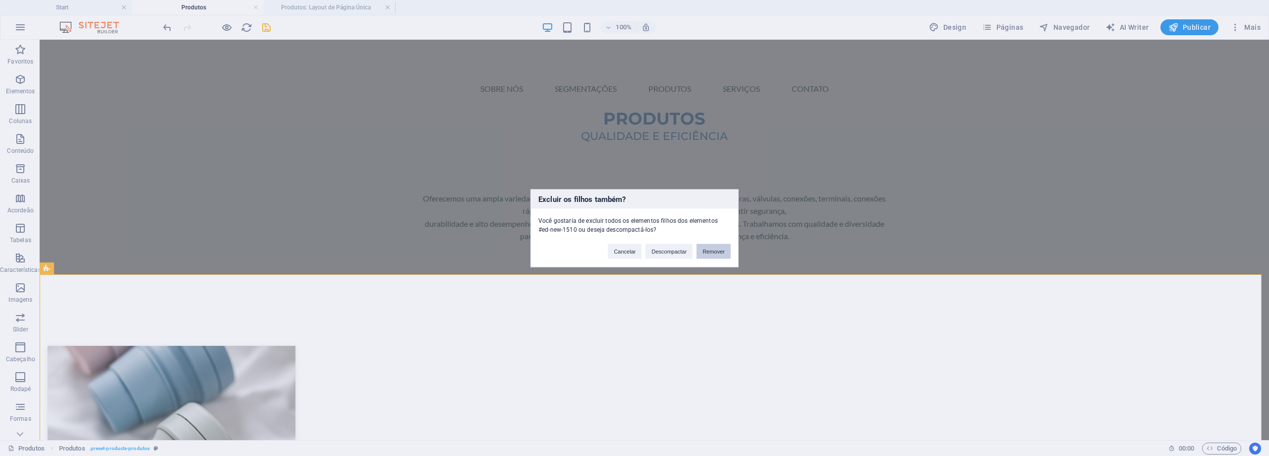
click at [707, 250] on button "Remover" at bounding box center [714, 250] width 34 height 15
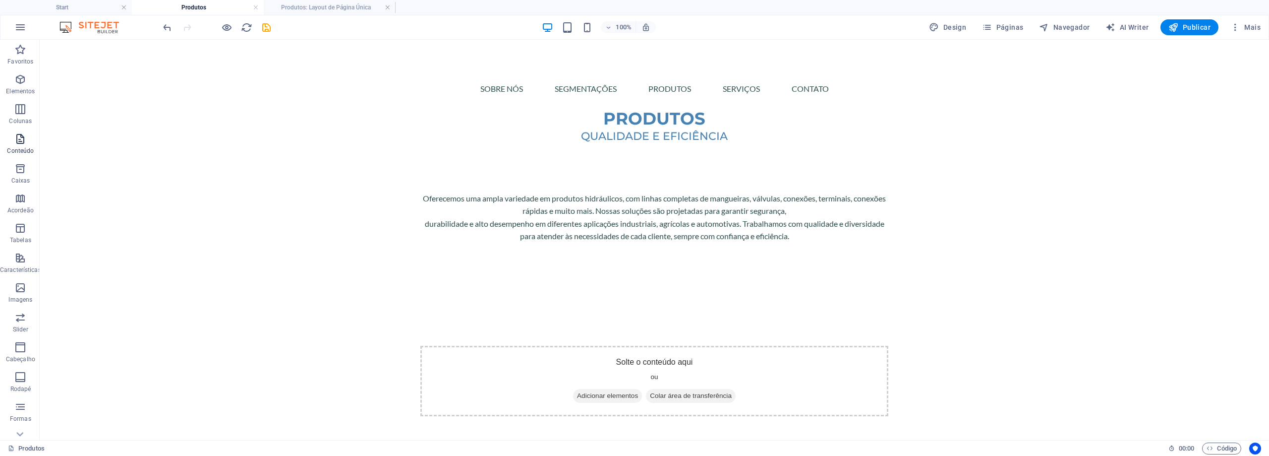
click at [32, 149] on p "Conteúdo" at bounding box center [20, 151] width 27 height 8
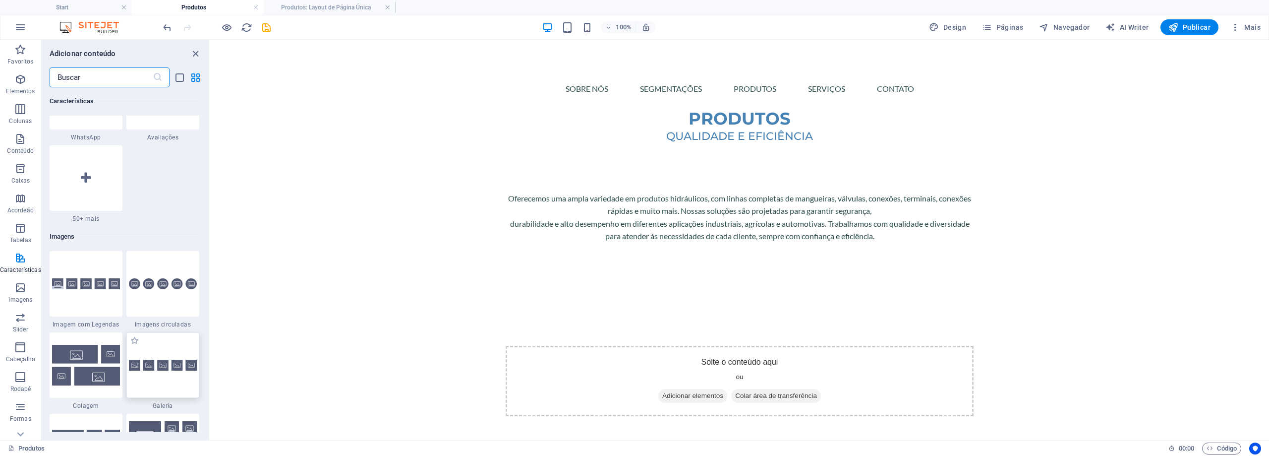
scroll to position [4909, 0]
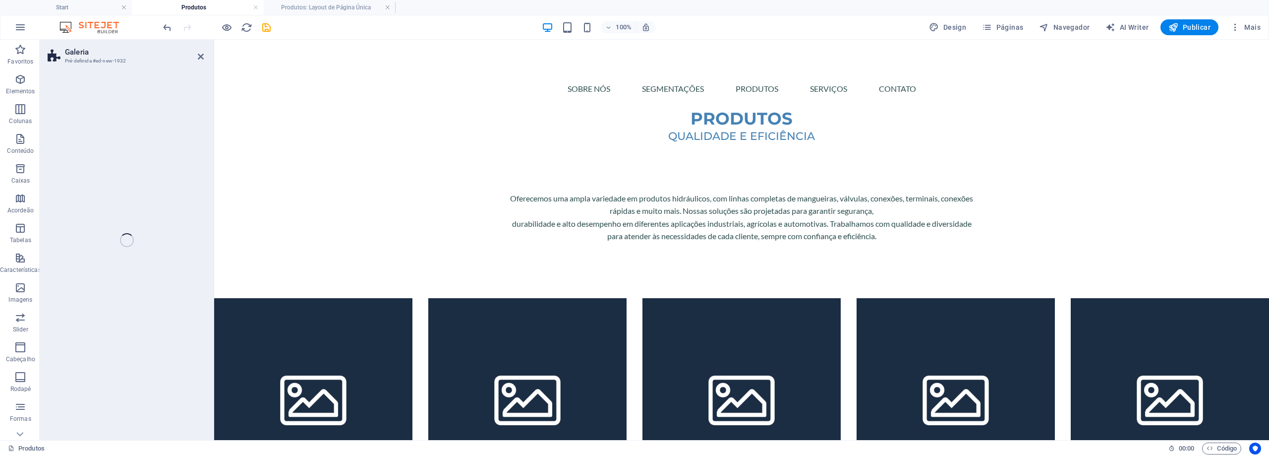
select select "rem"
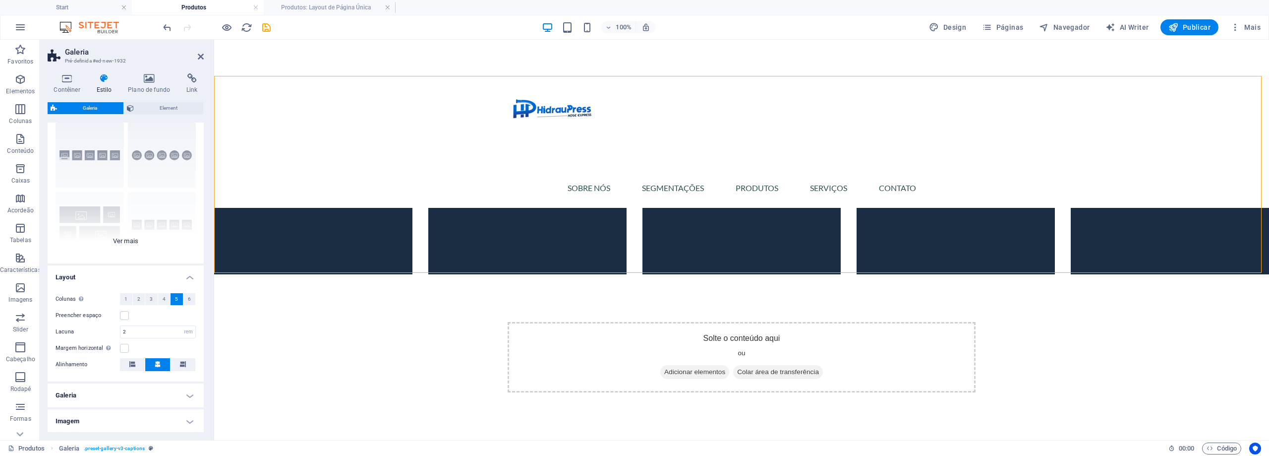
scroll to position [66, 0]
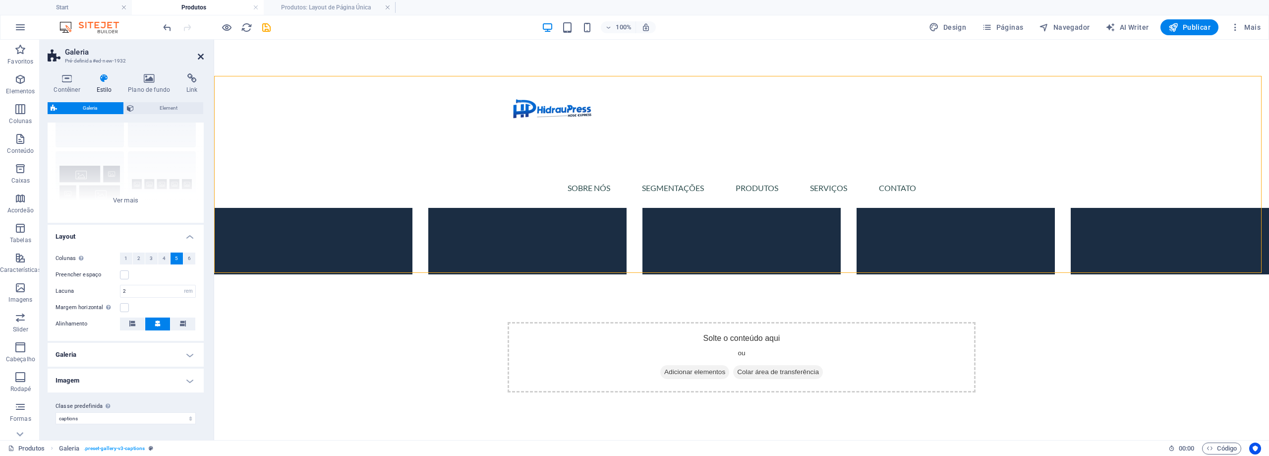
click at [201, 60] on icon at bounding box center [201, 57] width 6 height 8
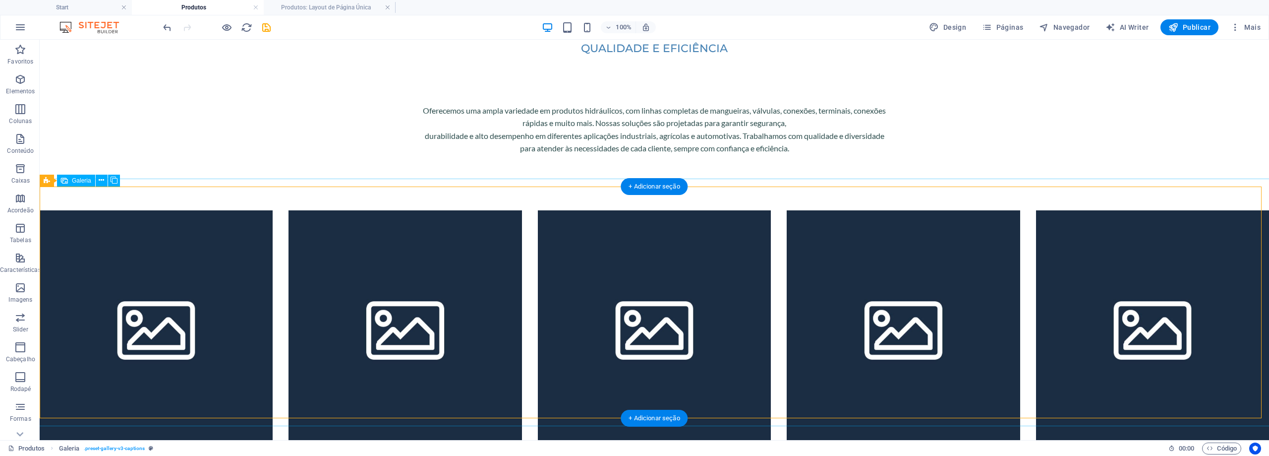
scroll to position [50, 0]
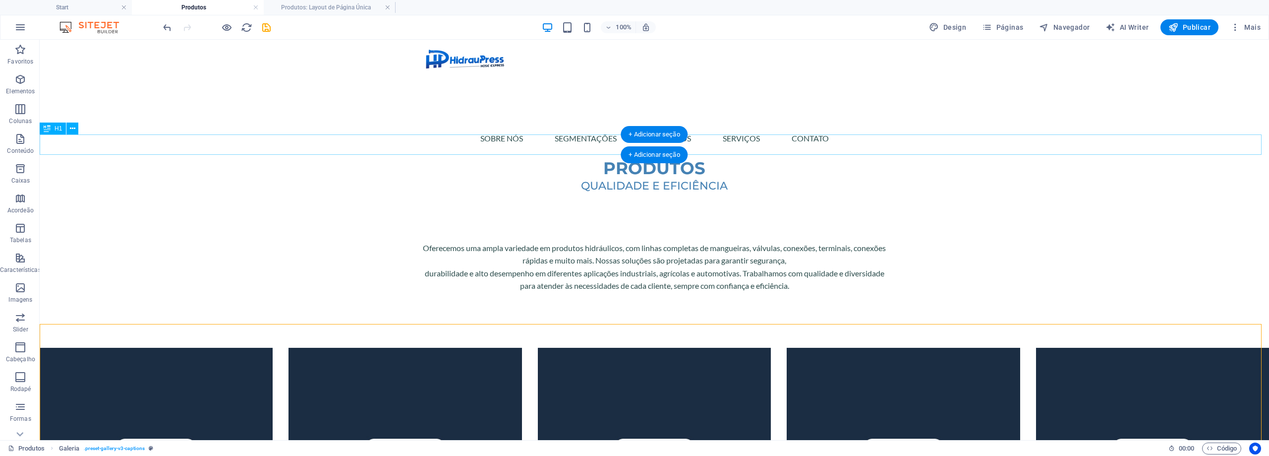
click at [1052, 158] on div "PRODUTOS" at bounding box center [655, 168] width 1230 height 20
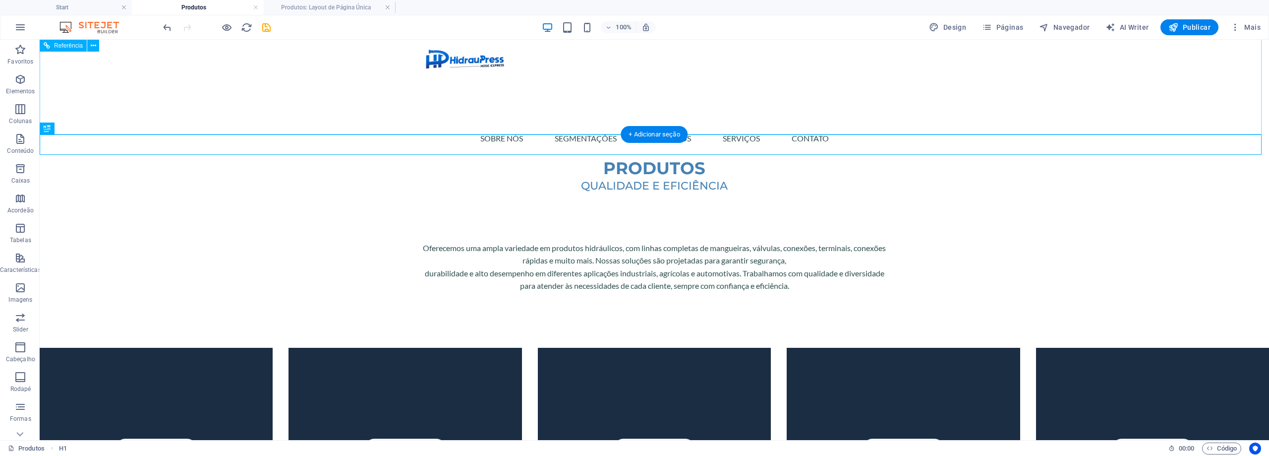
click at [922, 118] on div "Sobre Nós SEGMENTAÇÕES PRODUTOS SERVIÇOS CONTATO" at bounding box center [655, 74] width 1230 height 168
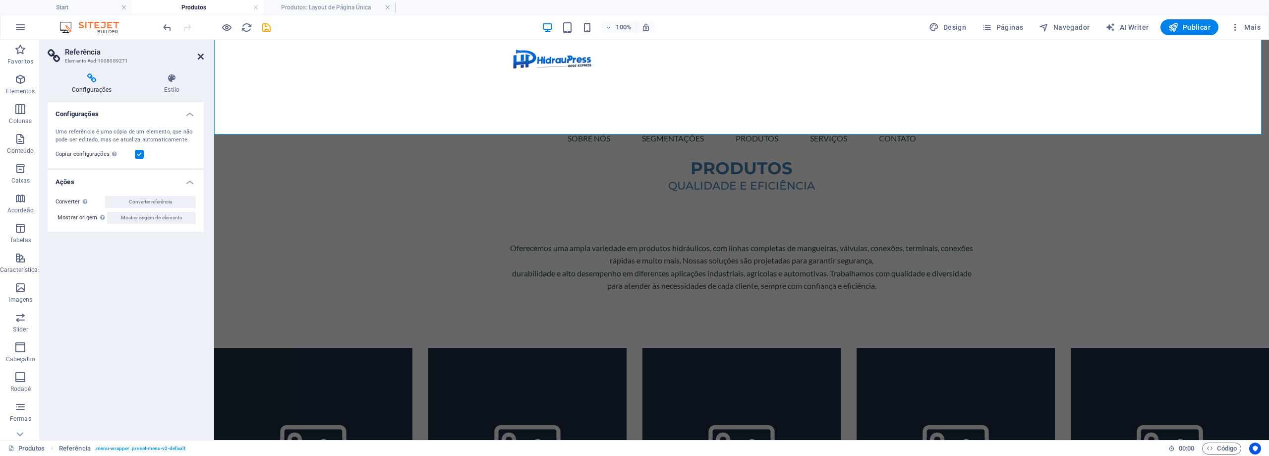
click at [199, 60] on icon at bounding box center [201, 57] width 6 height 8
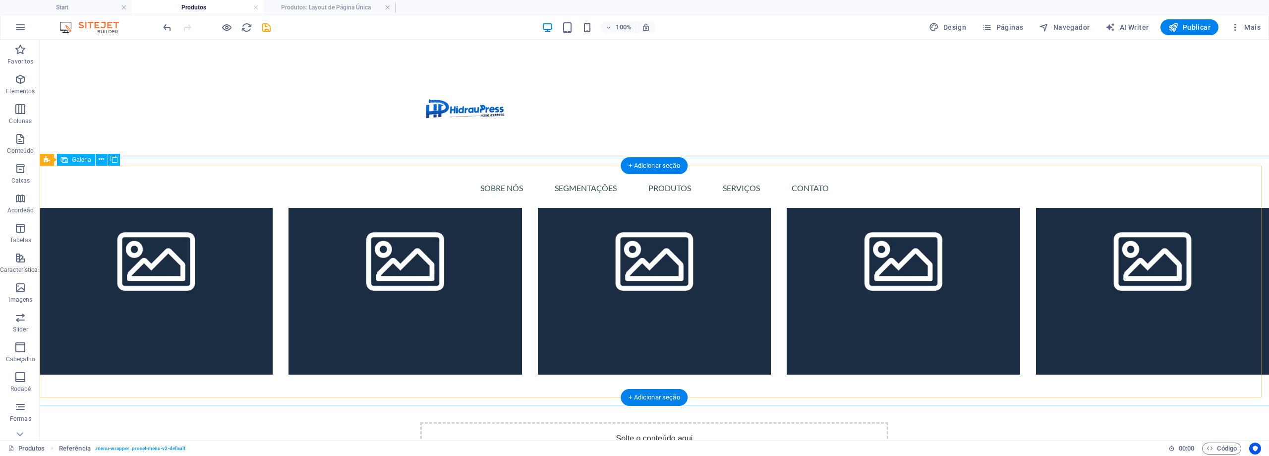
scroll to position [248, 0]
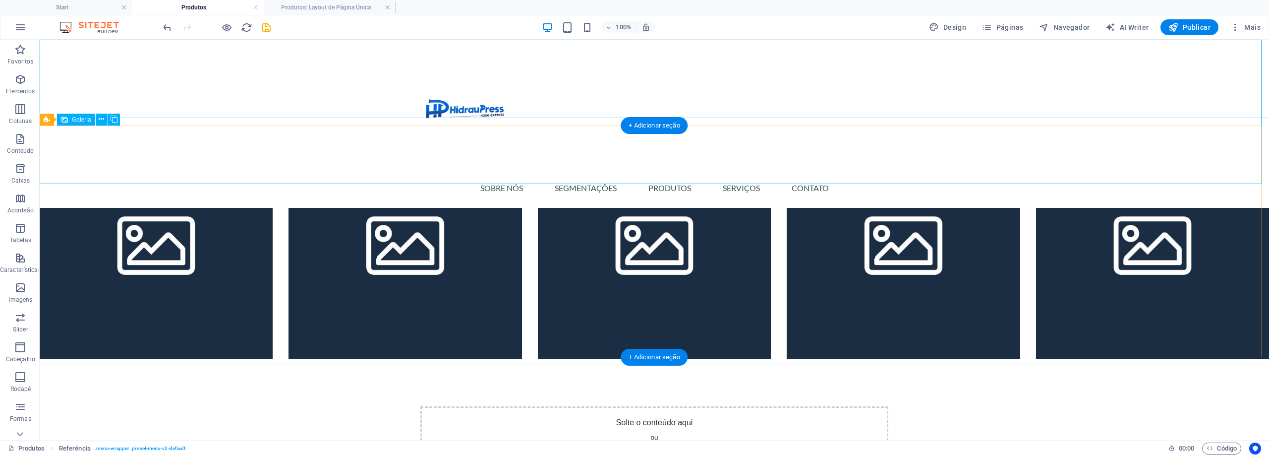
click at [184, 242] on li at bounding box center [156, 241] width 233 height 233
select select "4"
select select "px"
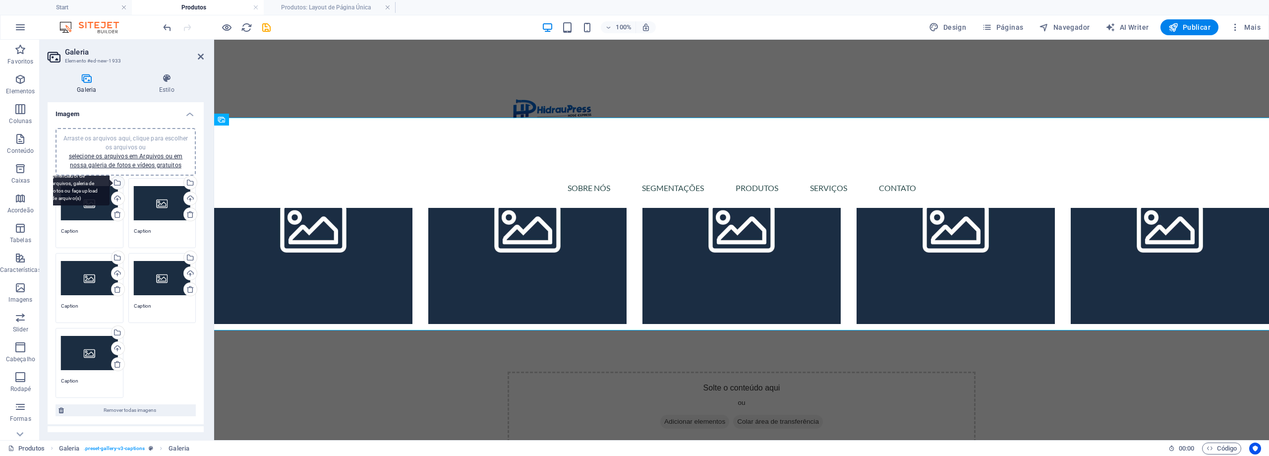
click at [117, 183] on div "Selecione arquivos do gerenciador de arquivos, galeria de fotos ou faça upload …" at bounding box center [117, 183] width 15 height 15
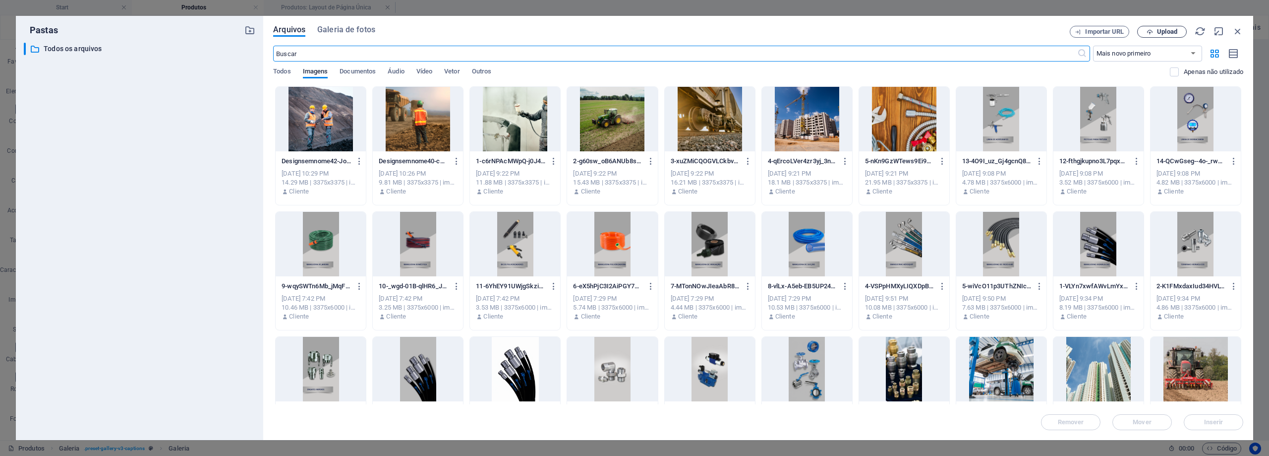
click at [1172, 31] on span "Upload" at bounding box center [1167, 32] width 20 height 6
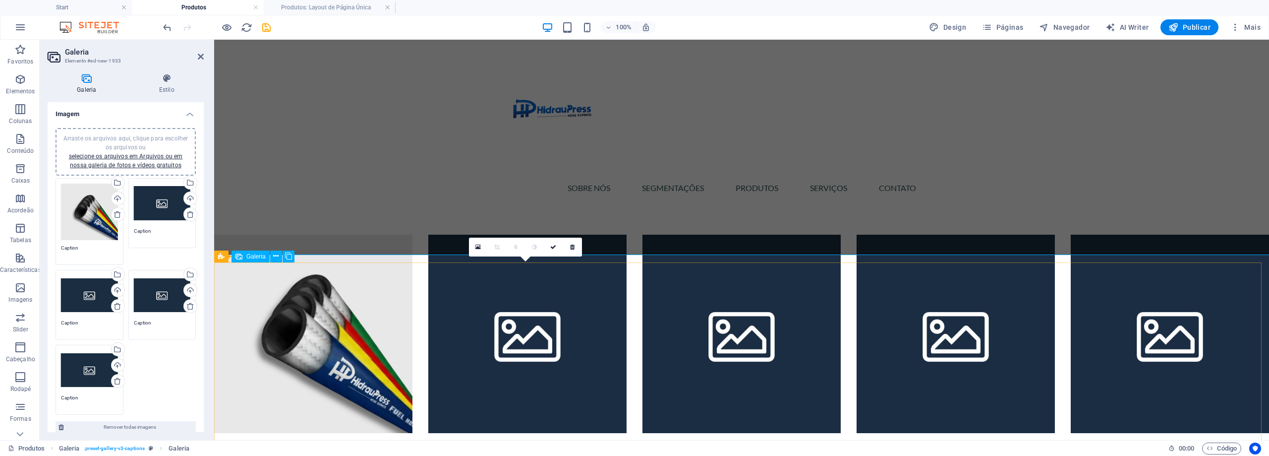
scroll to position [198, 0]
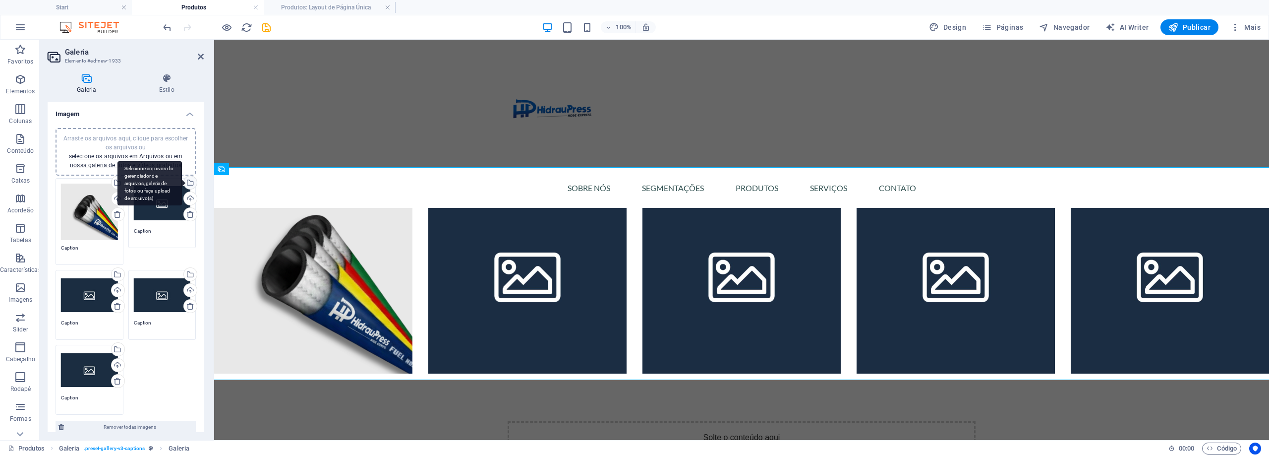
click at [188, 179] on div "Selecione arquivos do gerenciador de arquivos, galeria de fotos ou faça upload …" at bounding box center [189, 183] width 15 height 15
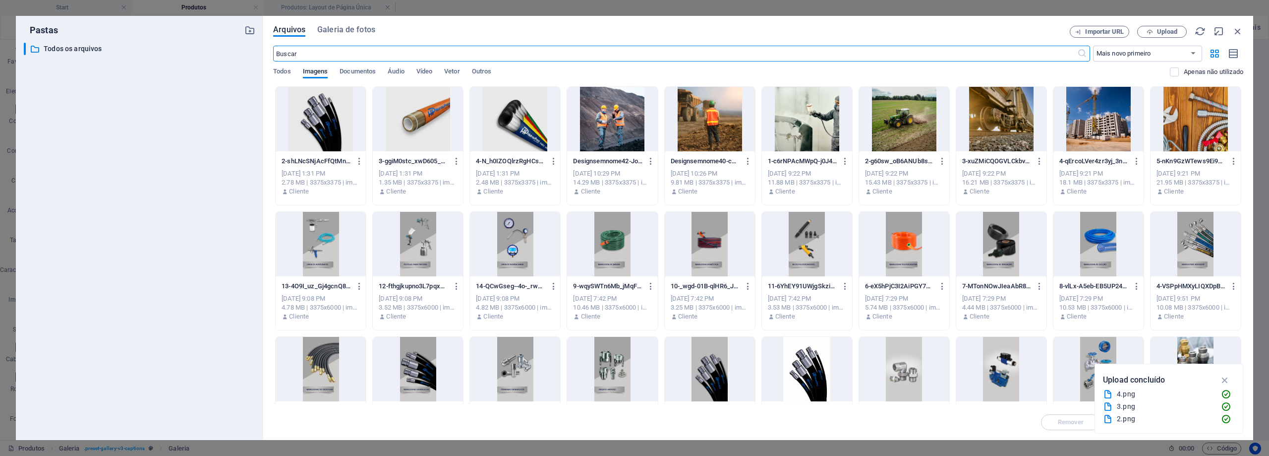
click at [335, 127] on div at bounding box center [321, 119] width 90 height 64
click at [335, 127] on div "1" at bounding box center [321, 119] width 90 height 64
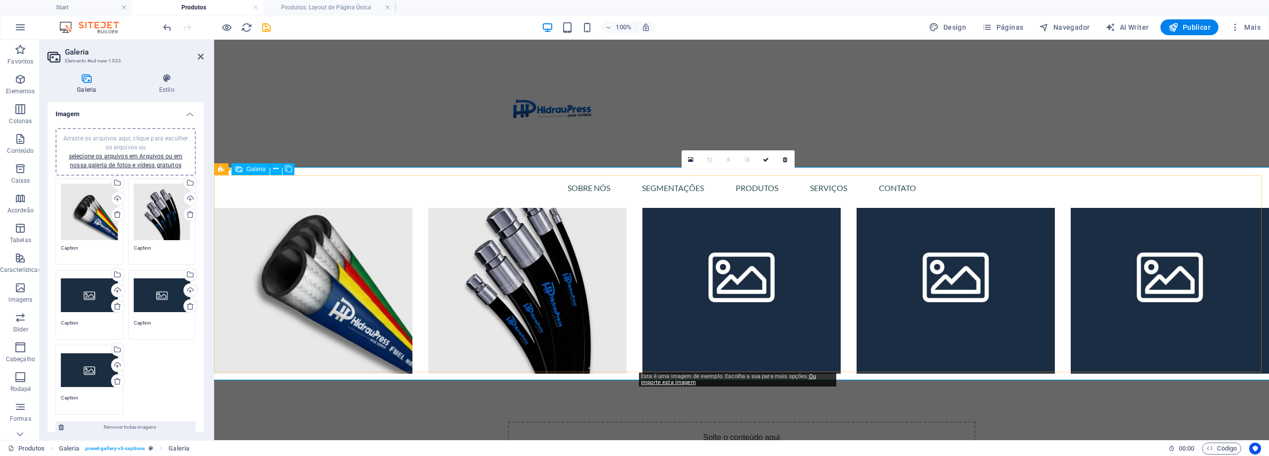
click at [740, 260] on li at bounding box center [742, 274] width 198 height 198
click at [700, 252] on li at bounding box center [742, 274] width 198 height 198
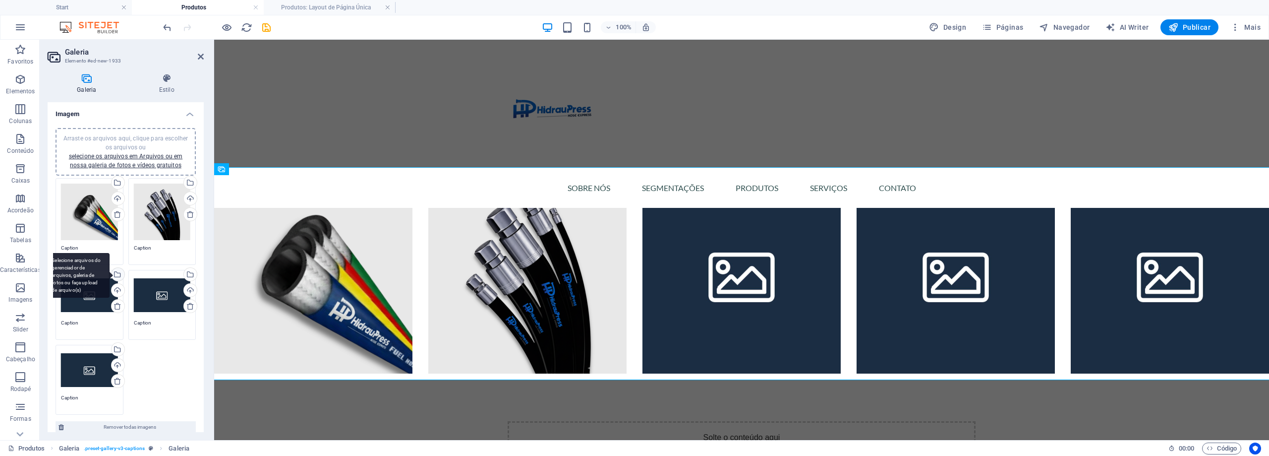
click at [110, 274] on div "Selecione arquivos do gerenciador de arquivos, galeria de fotos ou faça upload …" at bounding box center [77, 275] width 64 height 45
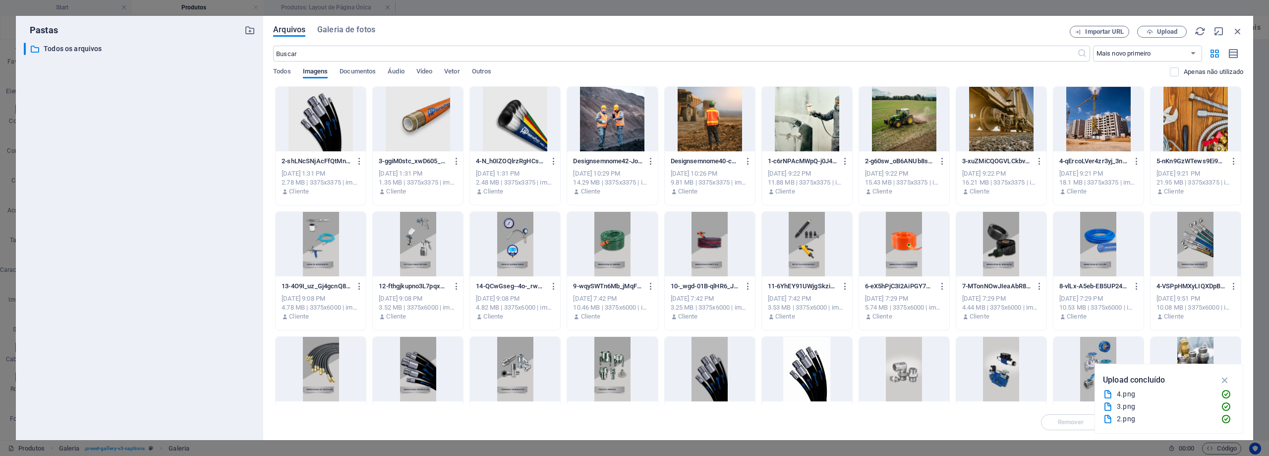
click at [405, 123] on div at bounding box center [418, 119] width 90 height 64
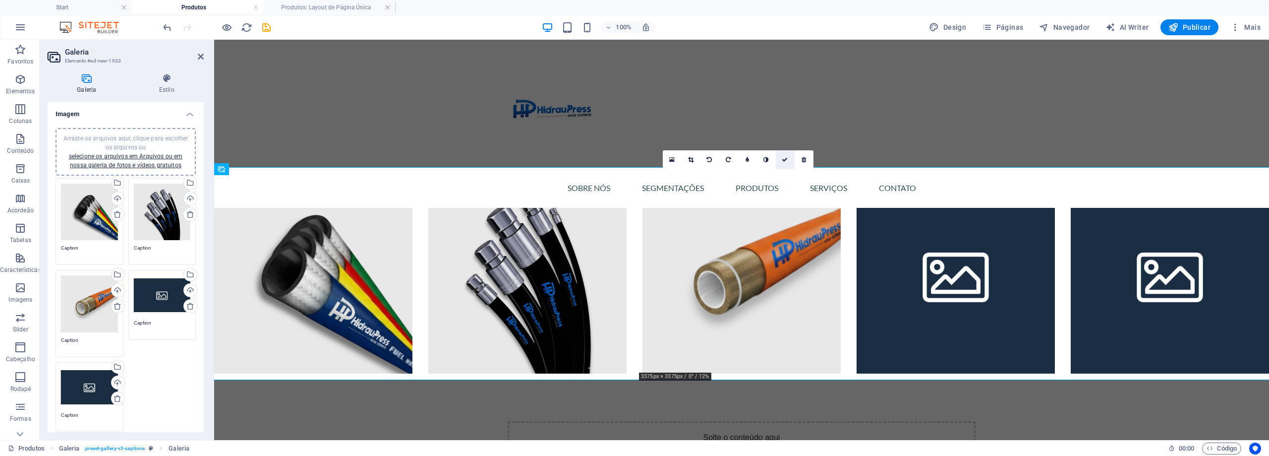
click at [785, 160] on icon at bounding box center [785, 160] width 6 height 6
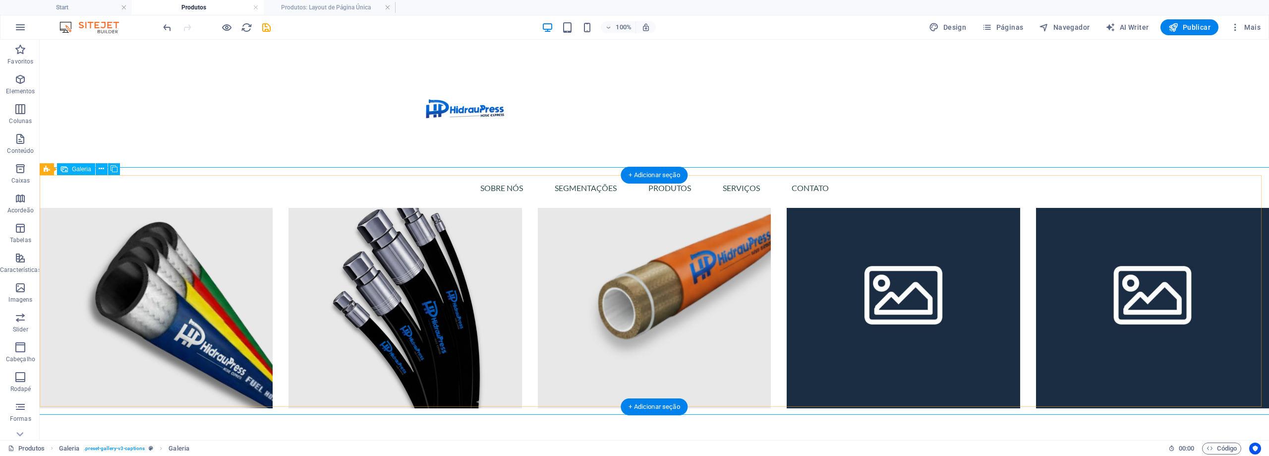
click at [121, 243] on li at bounding box center [156, 291] width 233 height 233
select select "4"
select select "px"
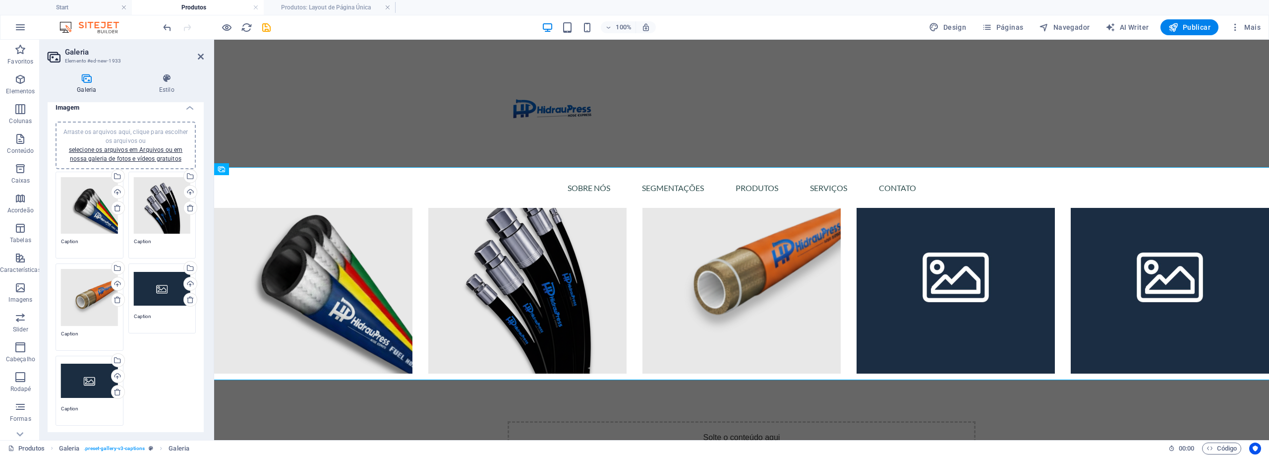
scroll to position [0, 0]
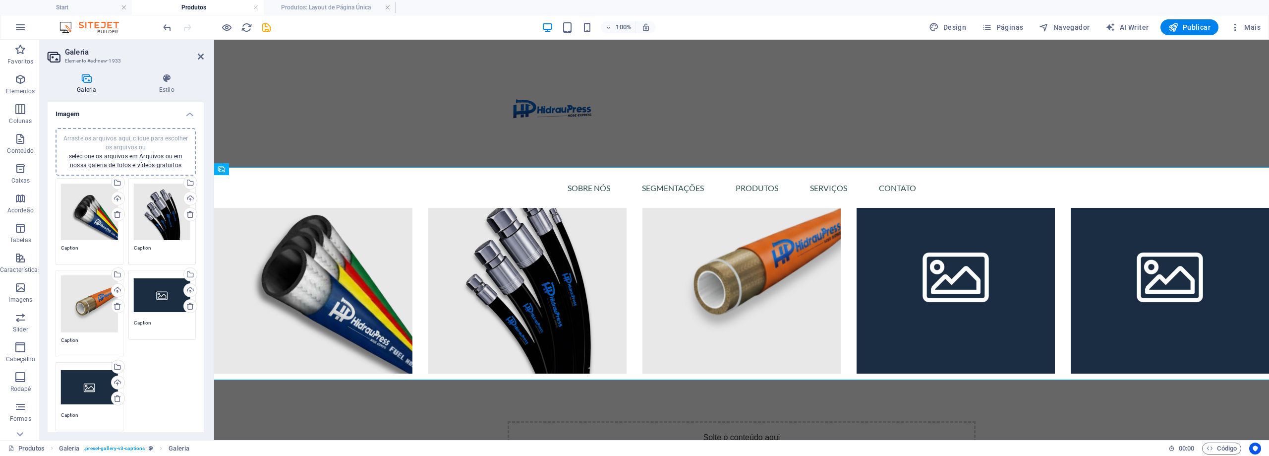
click at [74, 199] on div "Arraste os arquivos aqui, clique para escolher os arquivos ou selecione os arqu…" at bounding box center [89, 211] width 57 height 57
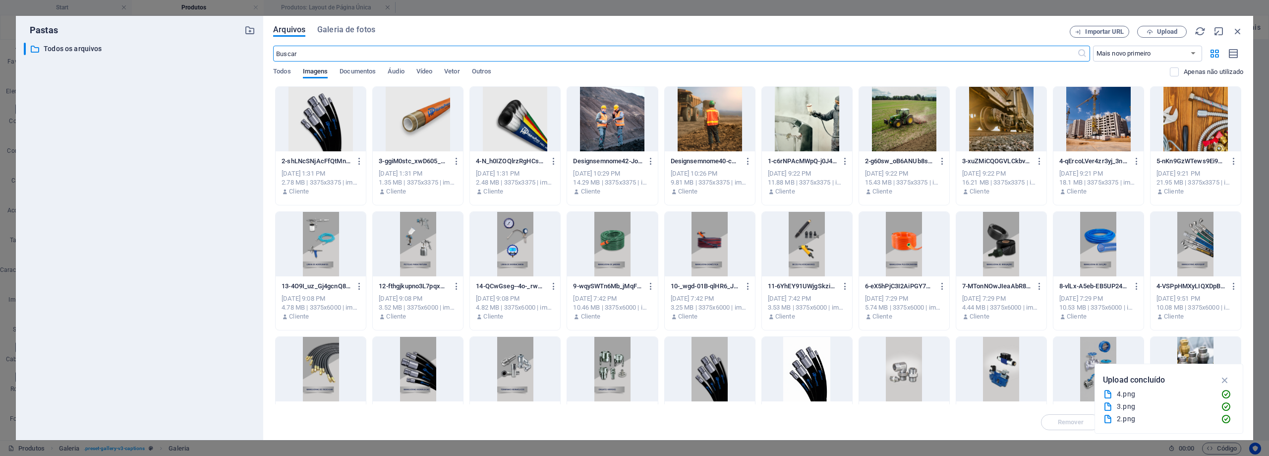
drag, startPoint x: 1240, startPoint y: 32, endPoint x: 1198, endPoint y: 32, distance: 42.6
click at [1239, 32] on icon "button" at bounding box center [1238, 31] width 11 height 11
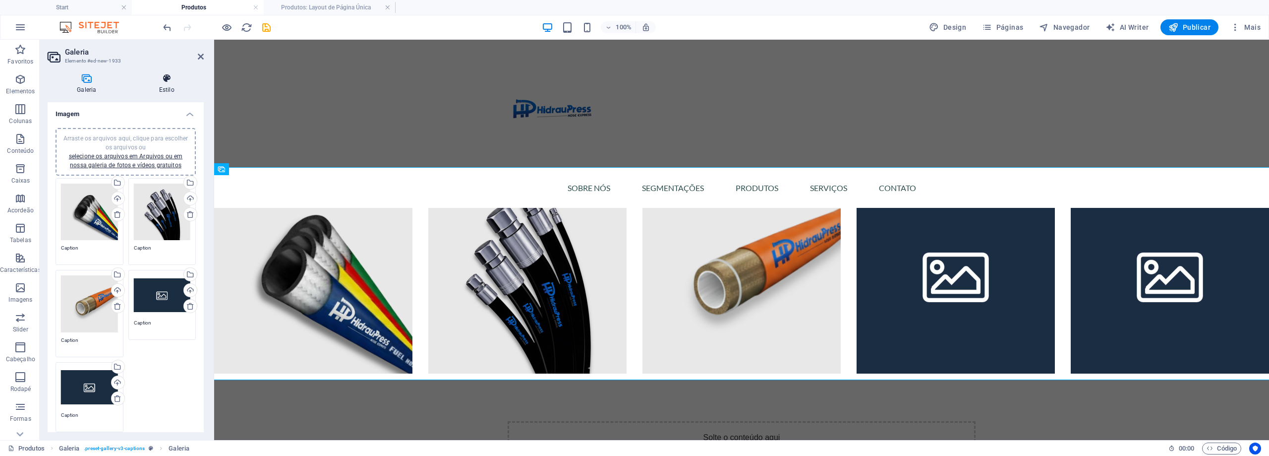
click at [167, 79] on icon at bounding box center [167, 78] width 74 height 10
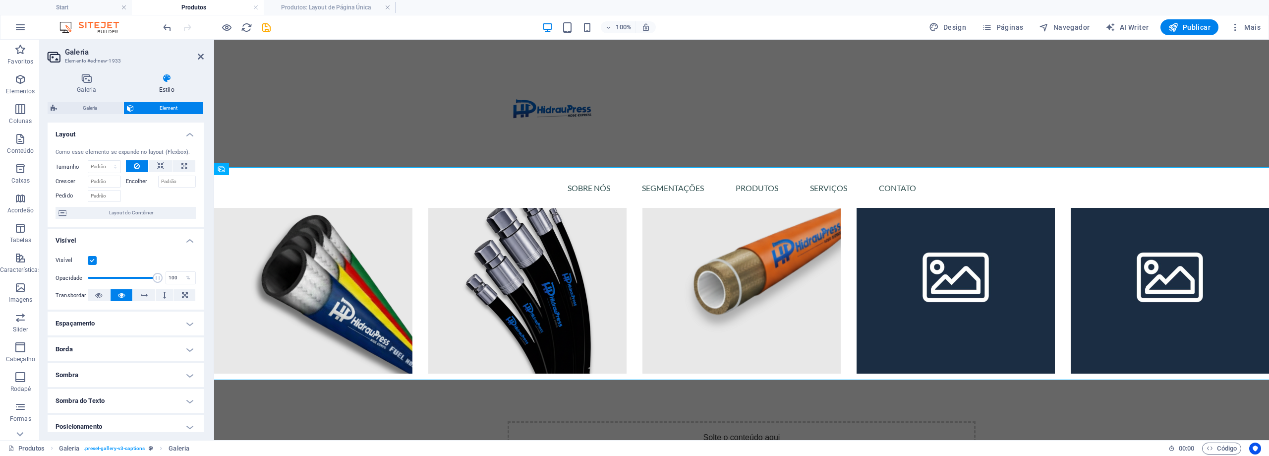
scroll to position [110, 0]
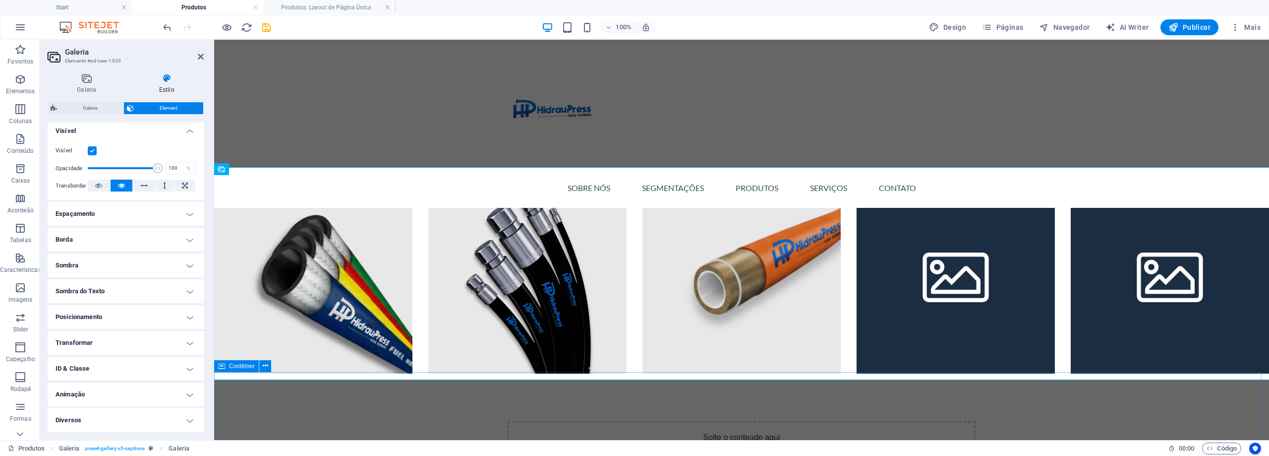
click at [319, 375] on div "Solte o conteúdo aqui ou Adicionar elementos Colar área de transferência" at bounding box center [741, 456] width 1055 height 166
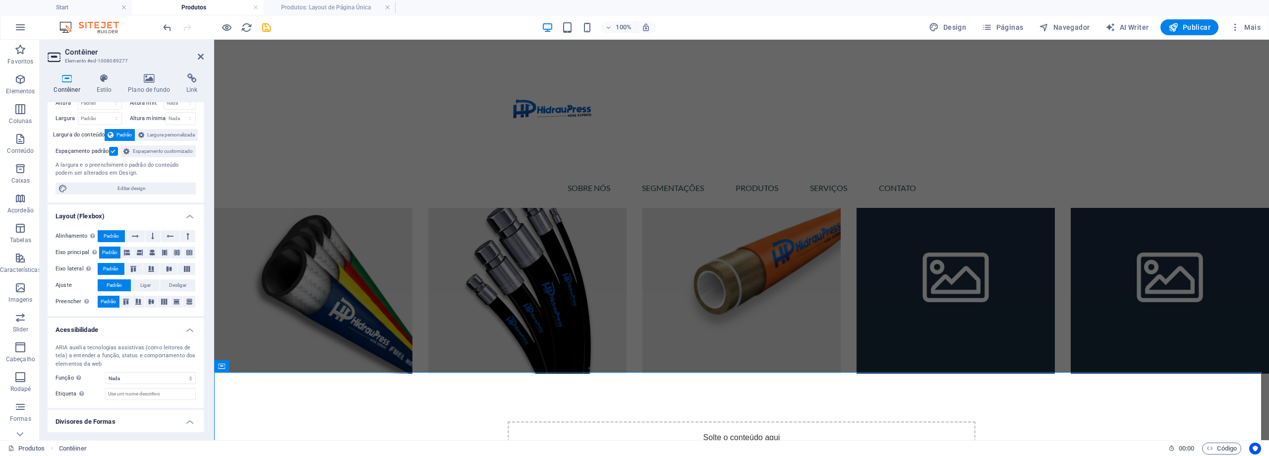
scroll to position [0, 0]
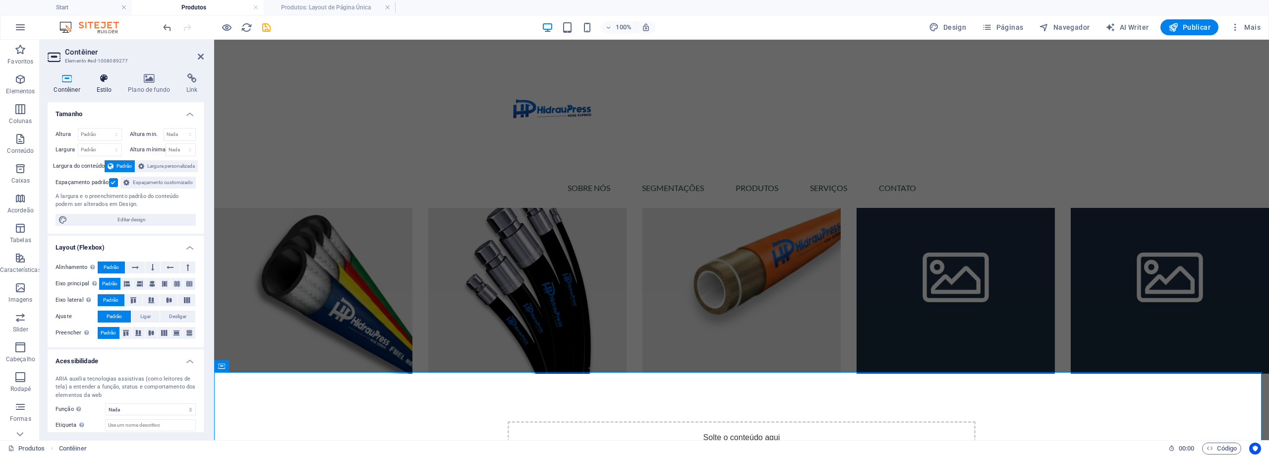
click at [99, 80] on icon at bounding box center [104, 78] width 28 height 10
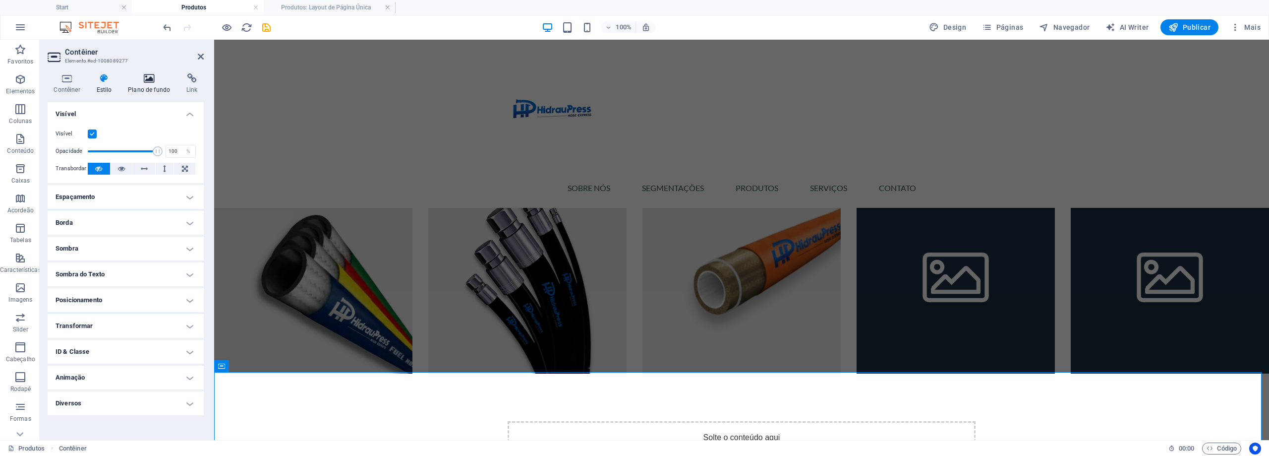
click at [154, 79] on icon at bounding box center [149, 78] width 55 height 10
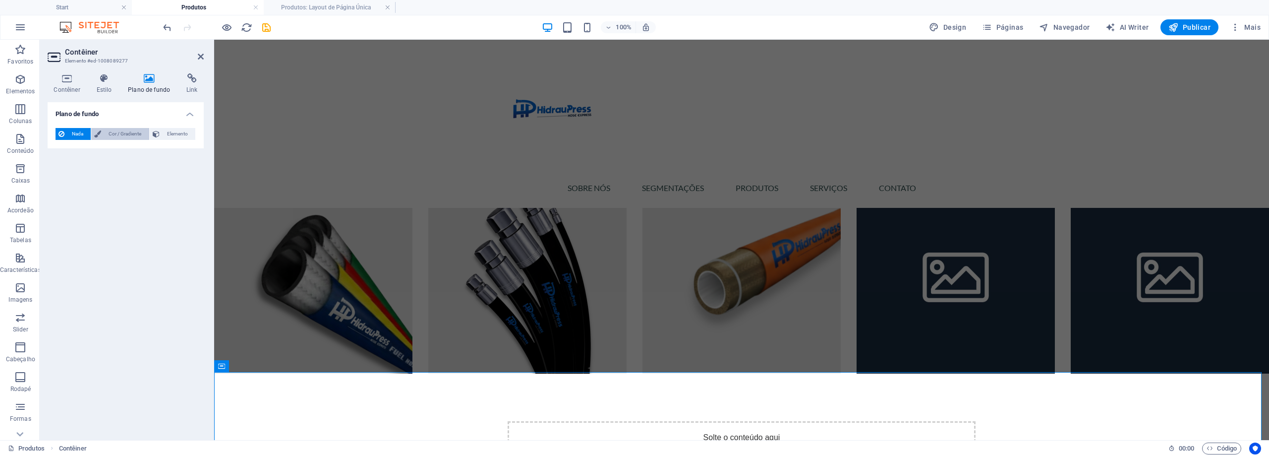
click at [144, 137] on span "Cor / Gradiente" at bounding box center [125, 134] width 42 height 12
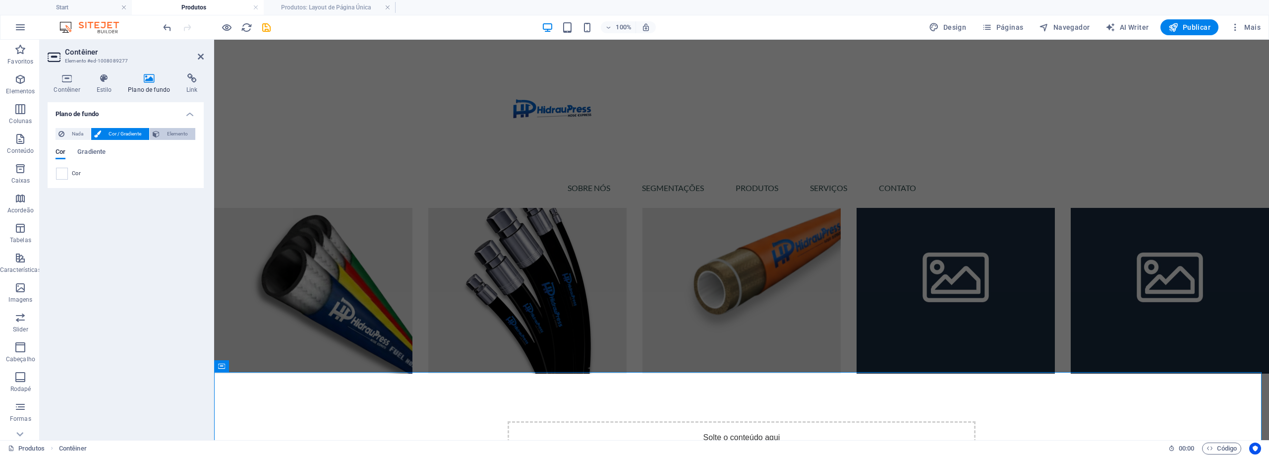
click at [172, 137] on span "Elemento" at bounding box center [178, 134] width 30 height 12
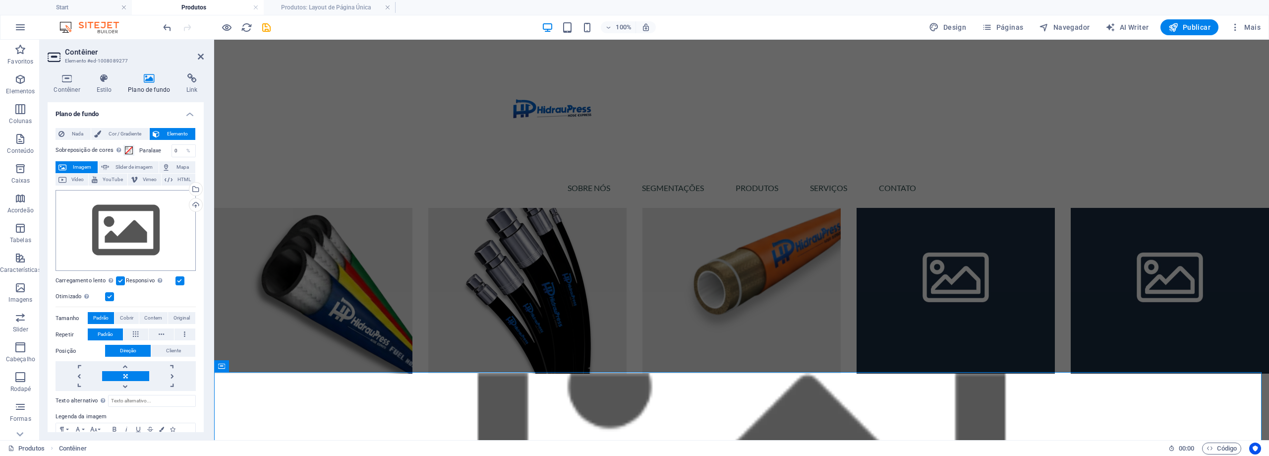
scroll to position [53, 0]
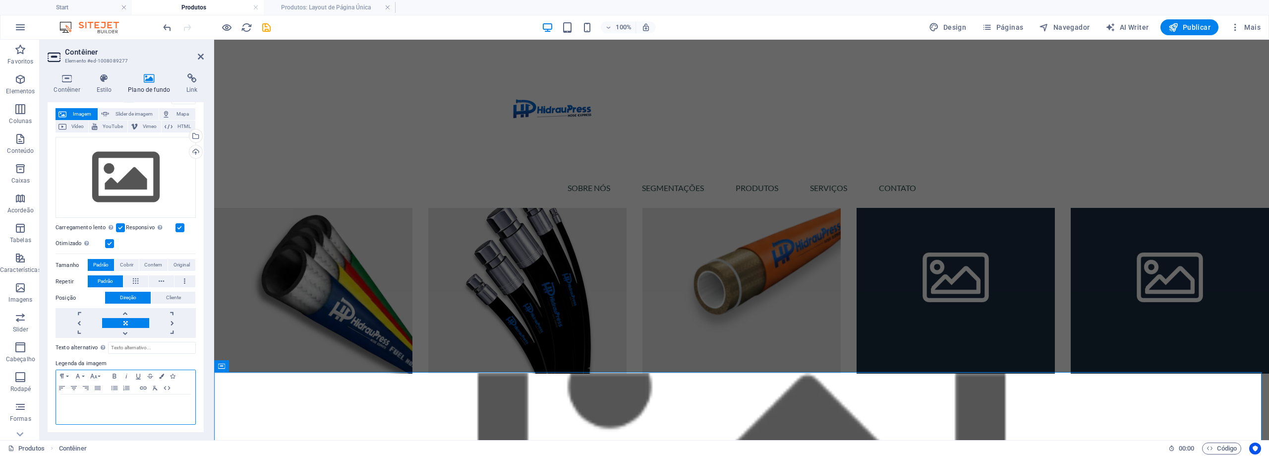
click at [106, 411] on div at bounding box center [125, 409] width 139 height 30
click at [253, 113] on div "Sobre Nós SEGMENTAÇÕES PRODUTOS SERVIÇOS CONTATO" at bounding box center [741, 124] width 1055 height 168
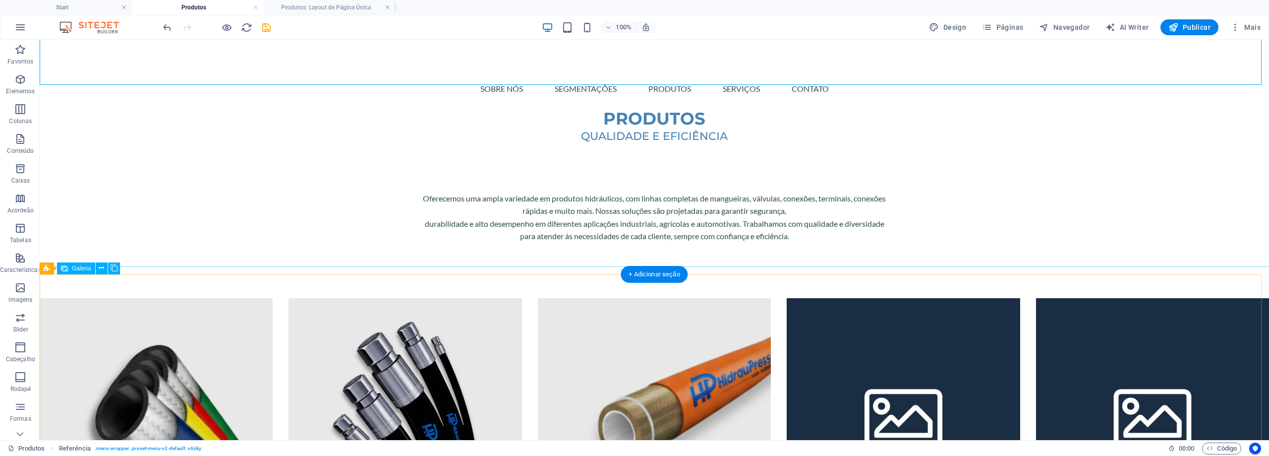
scroll to position [347, 0]
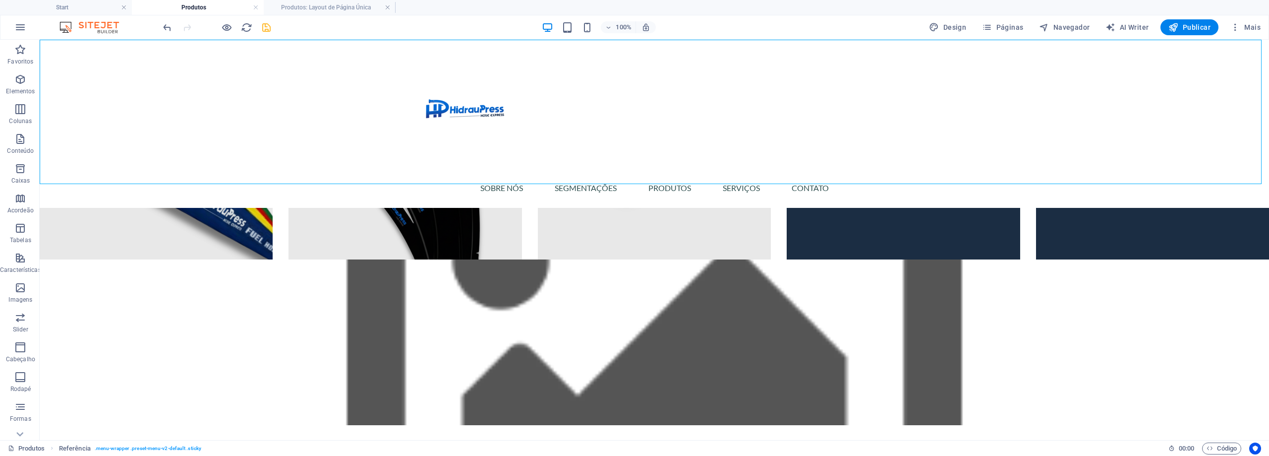
click at [268, 29] on icon "save" at bounding box center [266, 27] width 11 height 11
click at [245, 34] on div at bounding box center [216, 27] width 111 height 16
click at [247, 30] on icon "reload" at bounding box center [246, 27] width 11 height 11
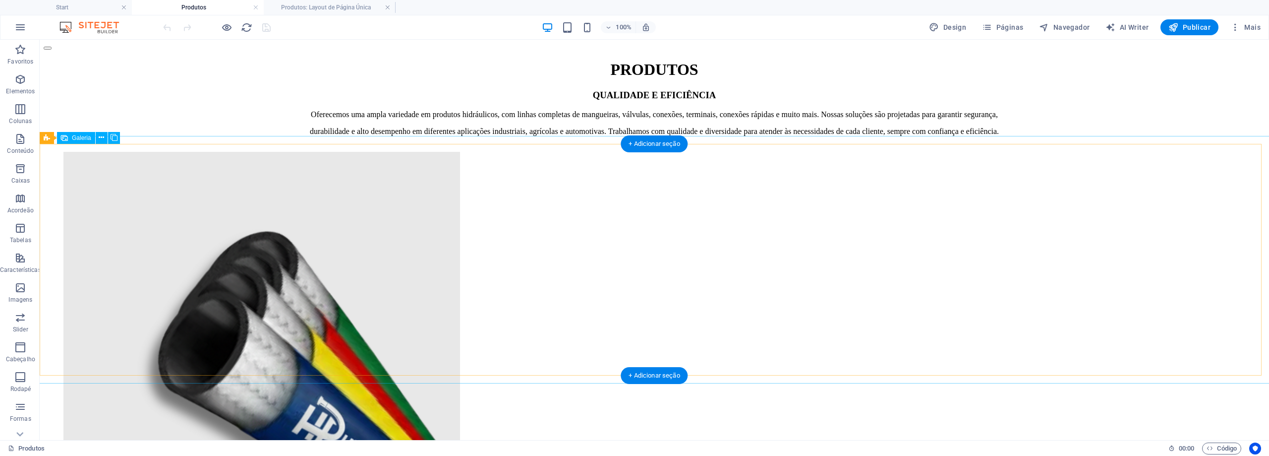
scroll to position [198, 0]
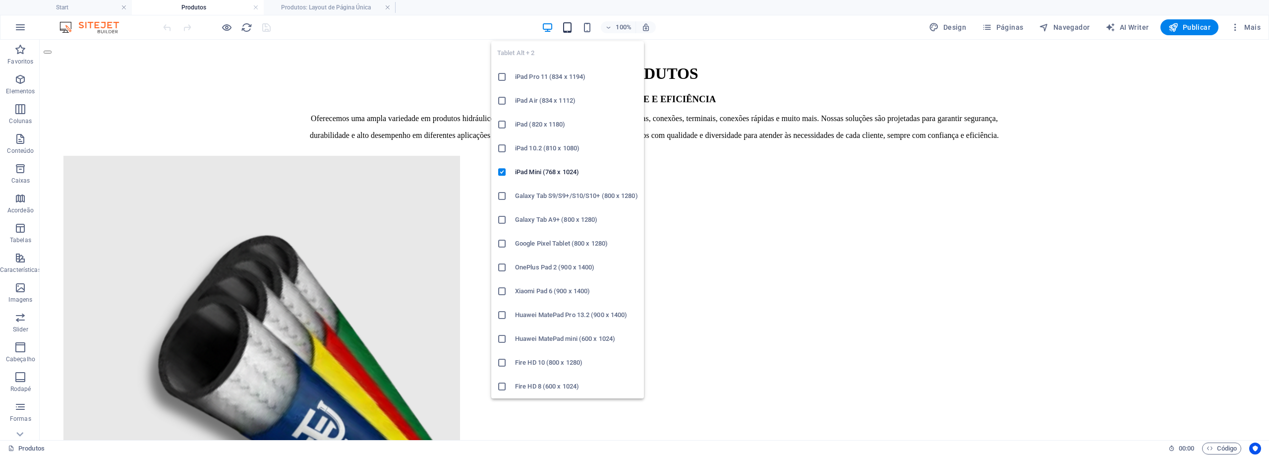
click at [569, 31] on icon "button" at bounding box center [567, 27] width 11 height 11
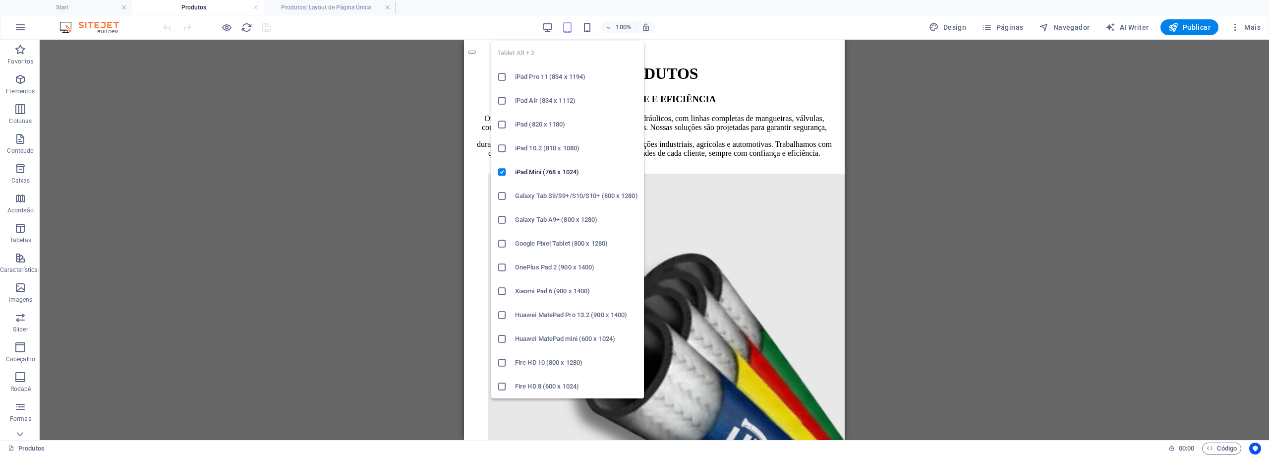
scroll to position [191, 0]
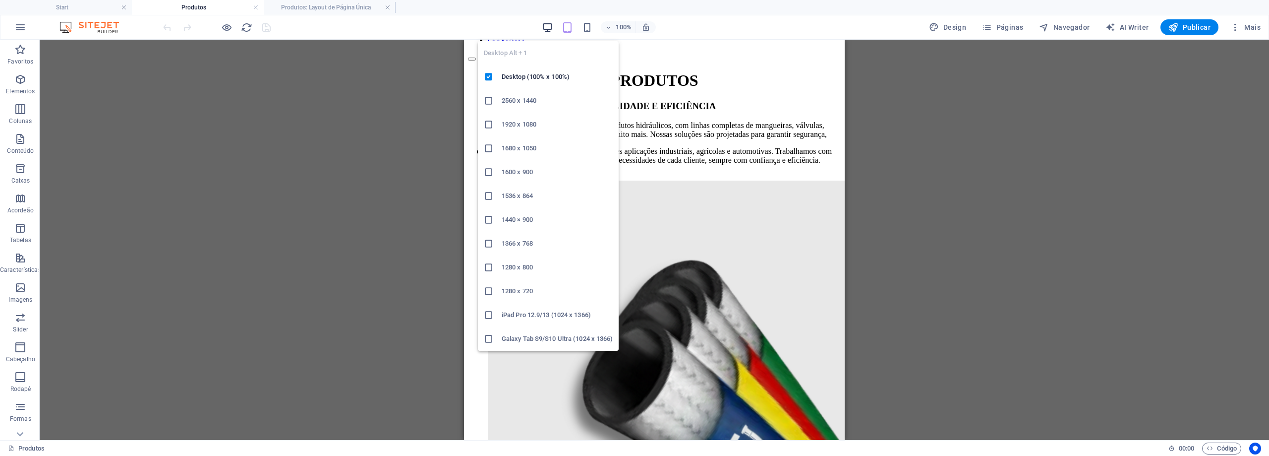
click at [552, 27] on icon "button" at bounding box center [547, 27] width 11 height 11
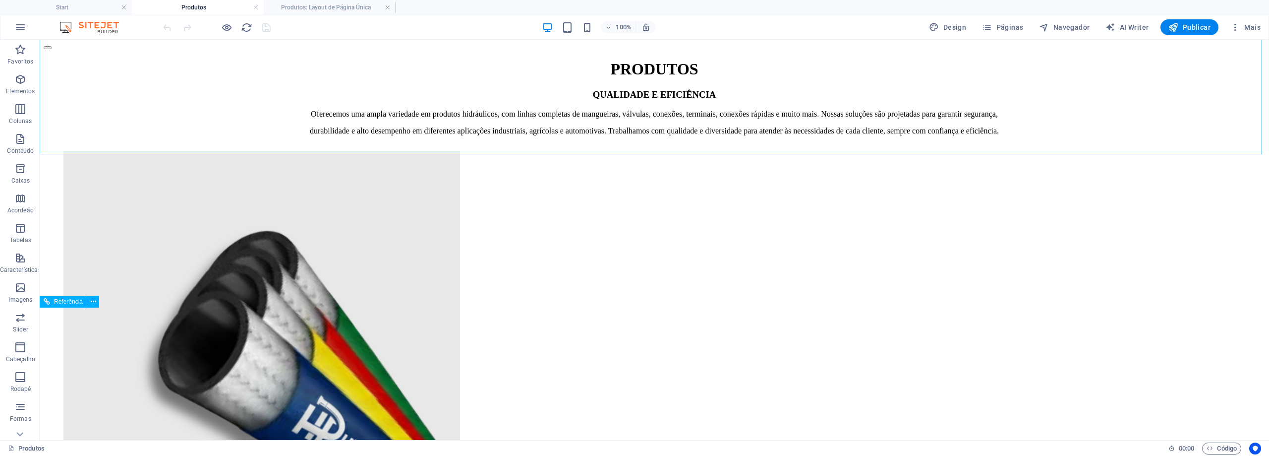
scroll to position [198, 0]
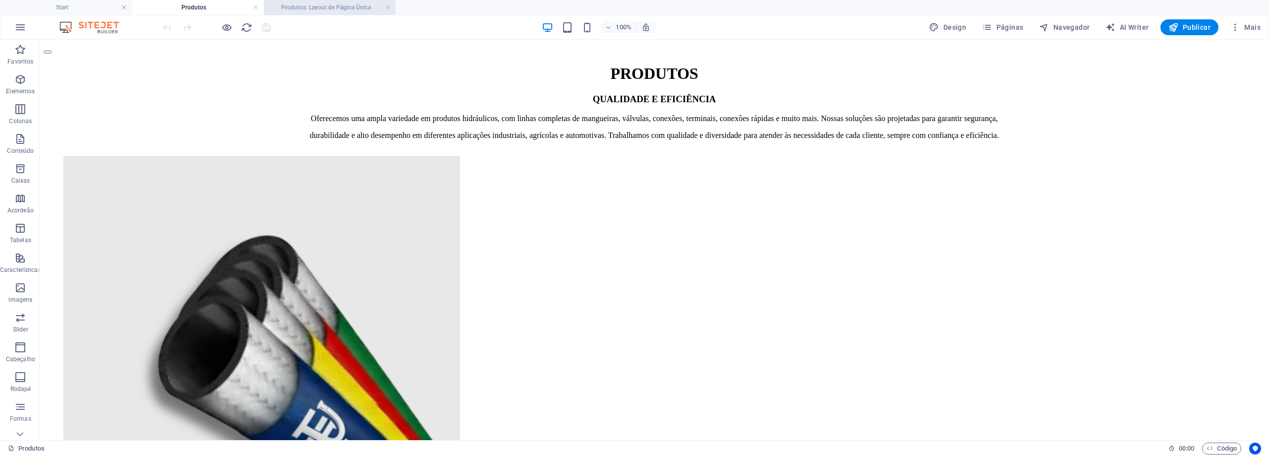
drag, startPoint x: 387, startPoint y: 4, endPoint x: 383, endPoint y: 9, distance: 7.0
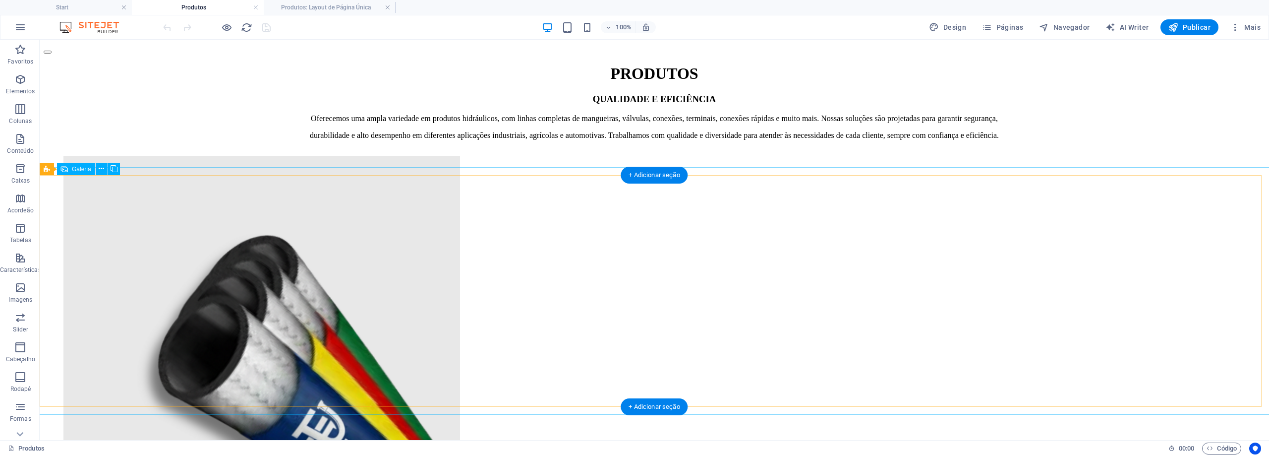
click at [212, 273] on li at bounding box center [261, 355] width 397 height 399
click at [94, 245] on li at bounding box center [261, 355] width 397 height 399
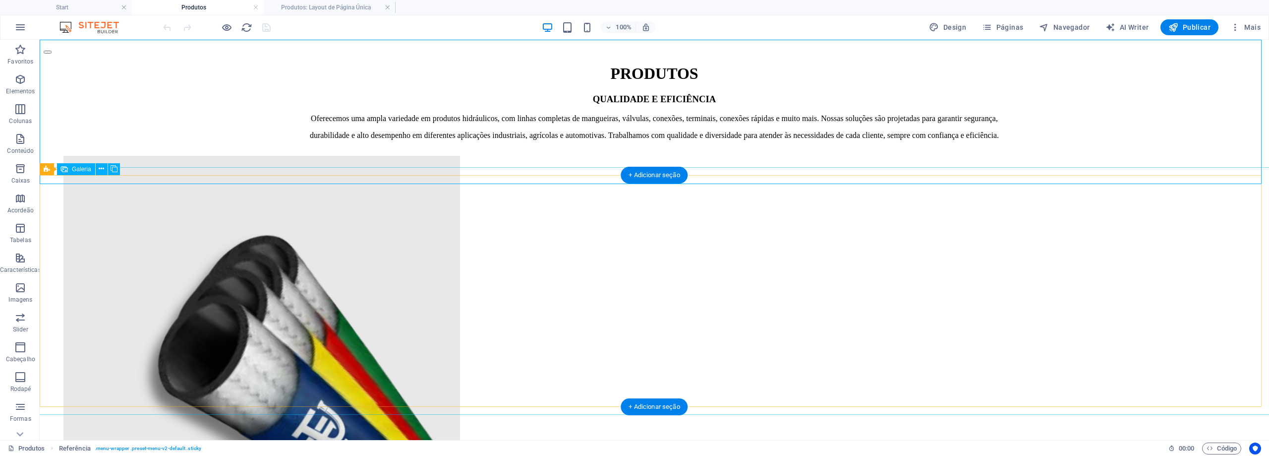
click at [136, 212] on li at bounding box center [261, 355] width 397 height 399
click at [103, 213] on li at bounding box center [261, 355] width 397 height 399
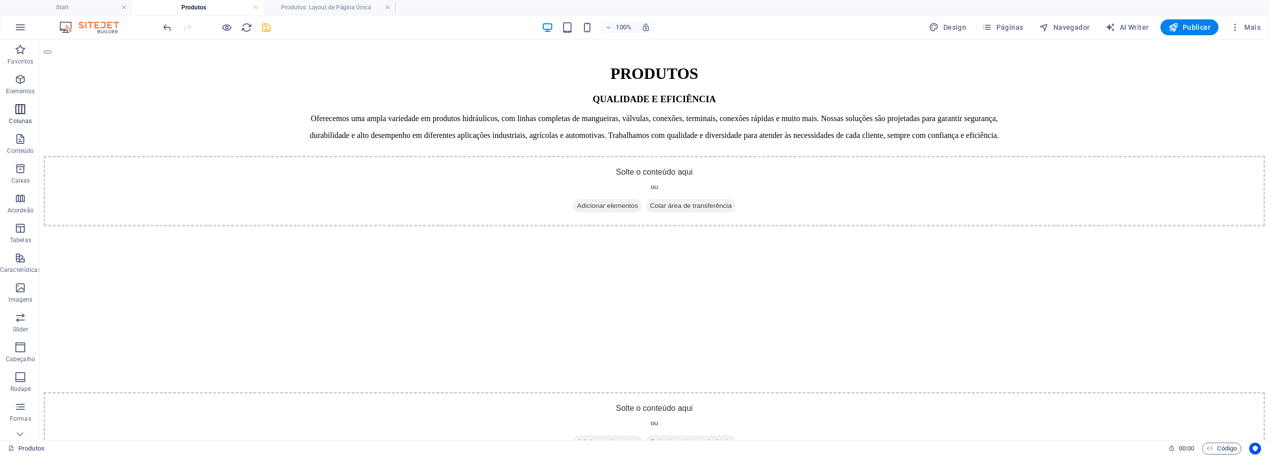
click at [26, 111] on icon "button" at bounding box center [20, 109] width 12 height 12
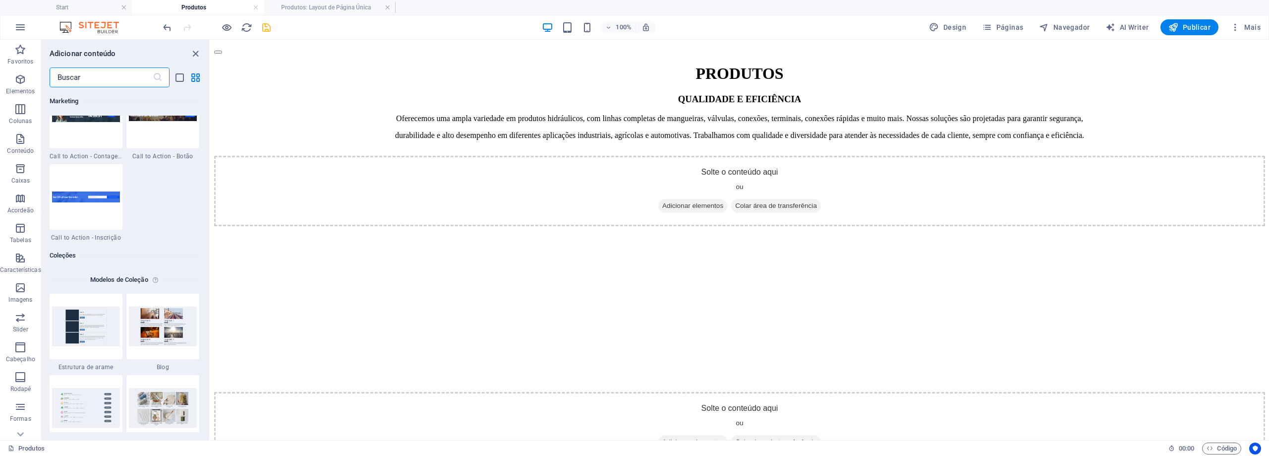
scroll to position [8824, 0]
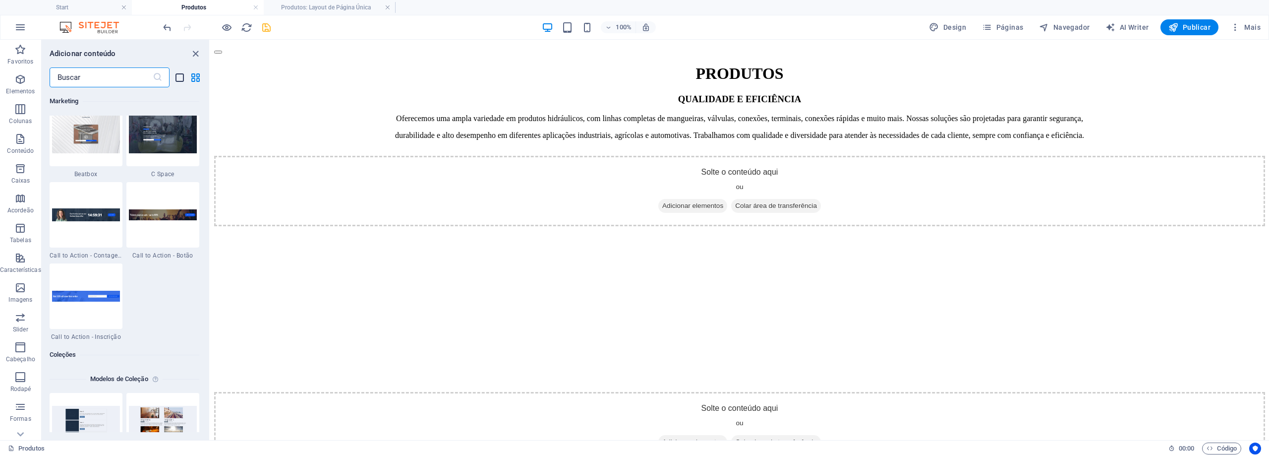
click at [181, 79] on icon "list-view" at bounding box center [179, 77] width 11 height 11
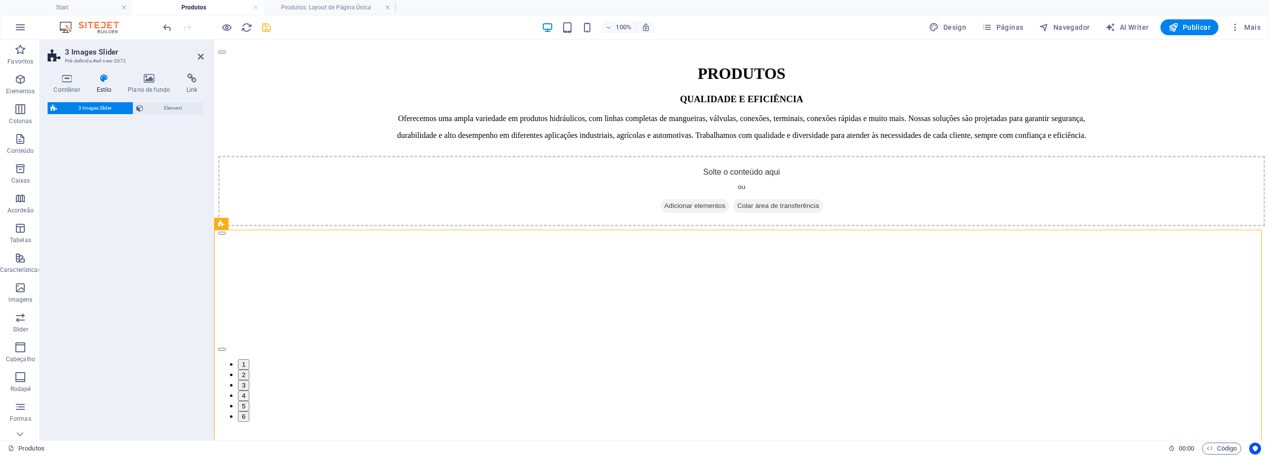
scroll to position [347, 0]
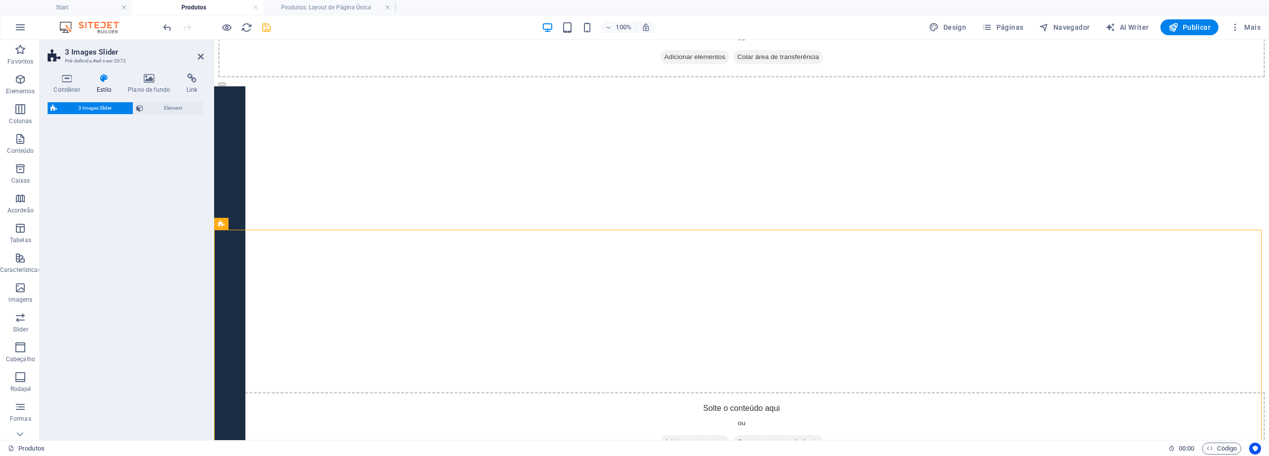
select select "rem"
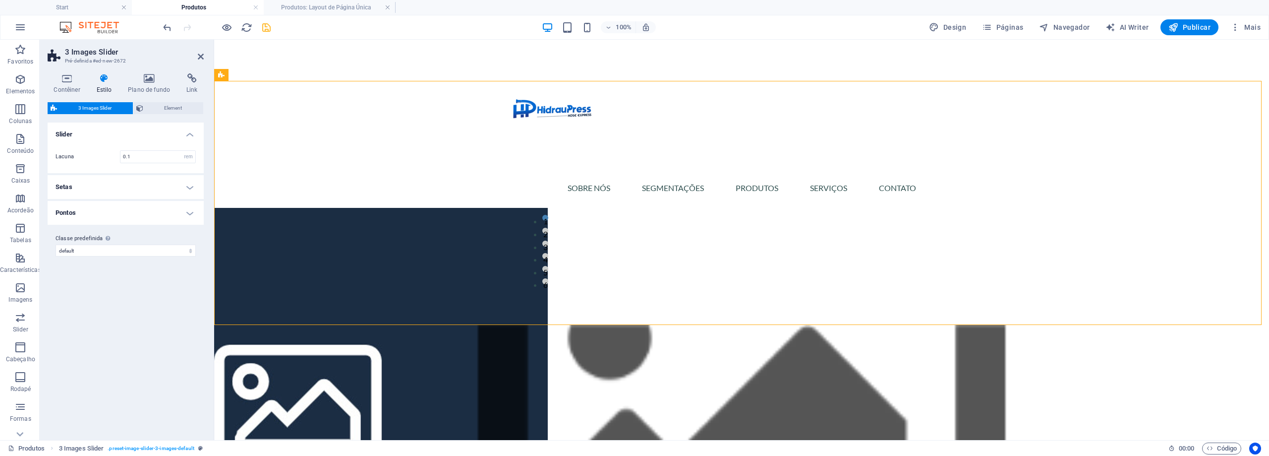
click at [317, 375] on figure at bounding box center [741, 408] width 1055 height 166
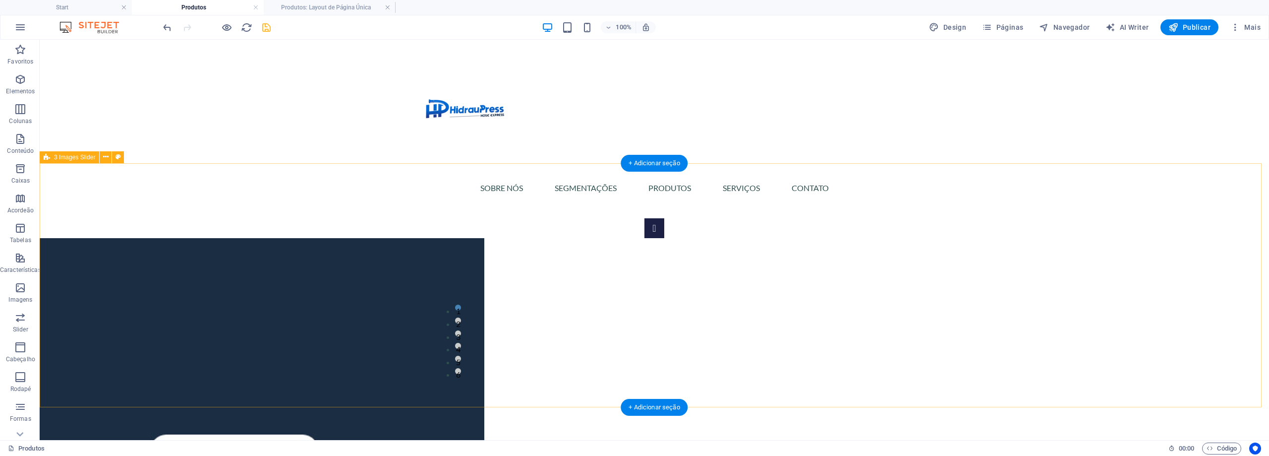
scroll to position [248, 0]
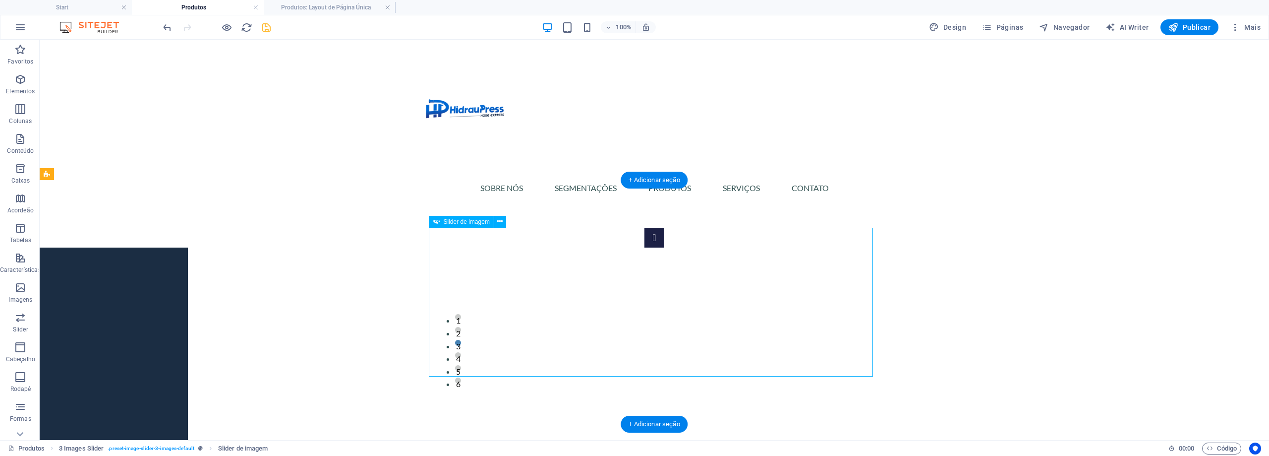
click at [719, 304] on div "1 2 3 4 5 6" at bounding box center [654, 302] width 444 height 149
select select "px"
select select "ms"
select select "s"
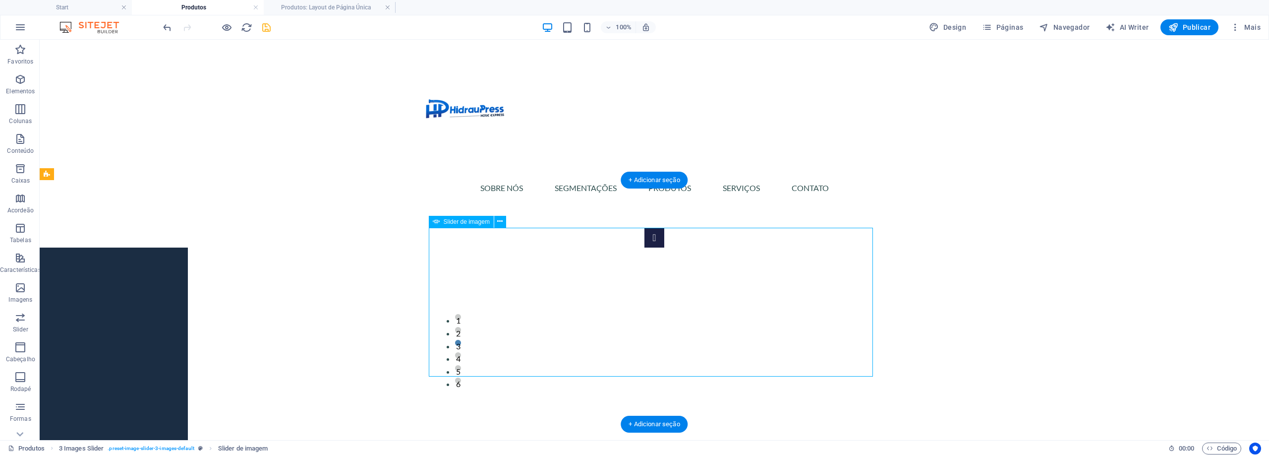
select select "progressive"
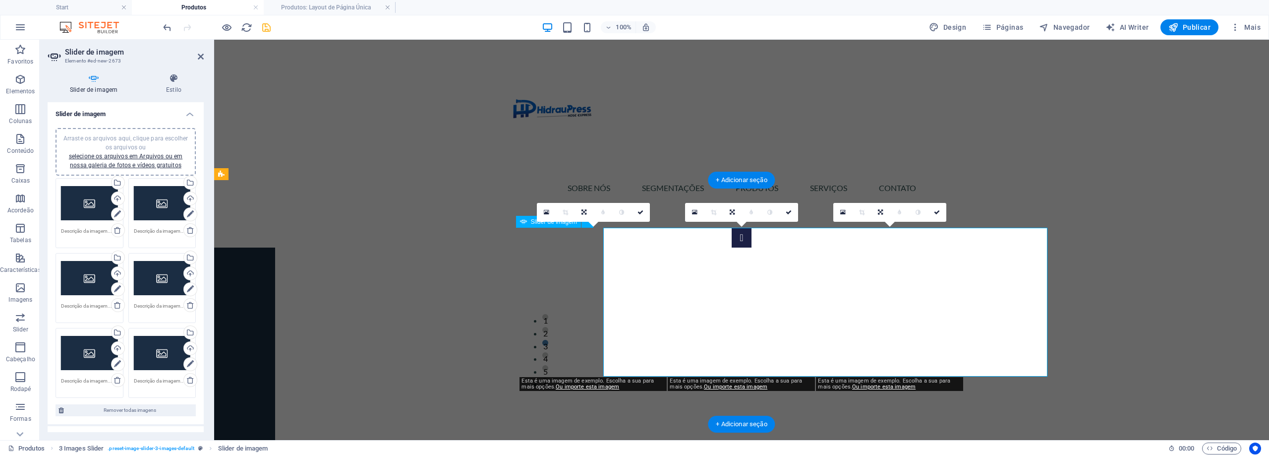
click at [894, 304] on div "1 2 3 4 5 6" at bounding box center [742, 302] width 444 height 149
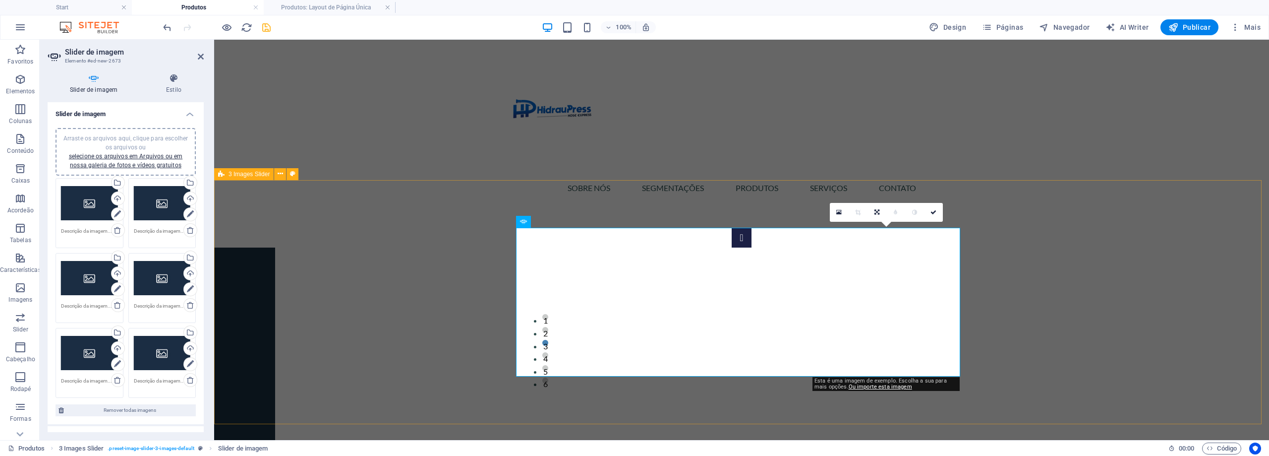
click at [961, 241] on div "1 2 3 4 5 6" at bounding box center [741, 302] width 1055 height 244
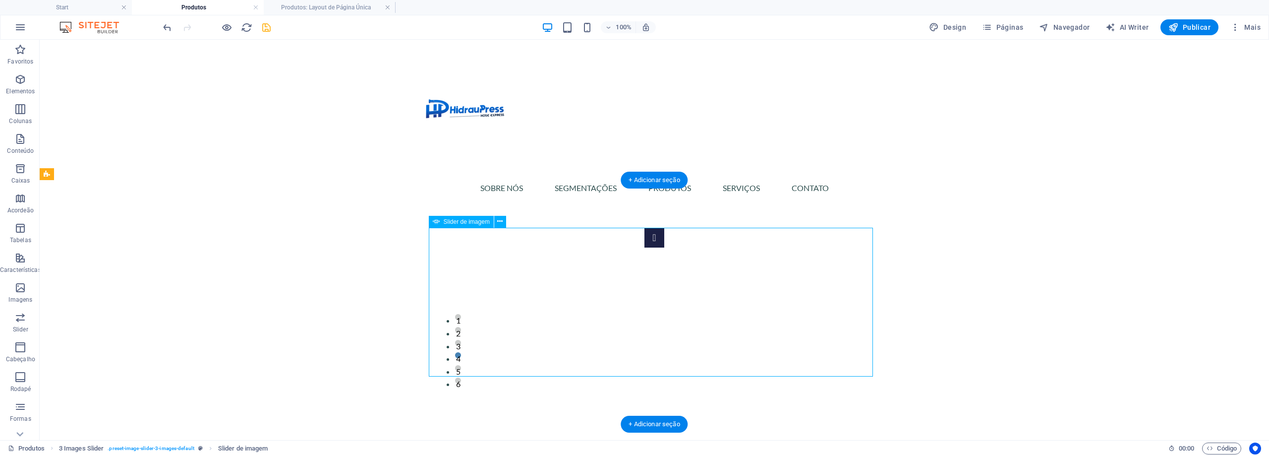
select select "px"
select select "ms"
select select "s"
select select "progressive"
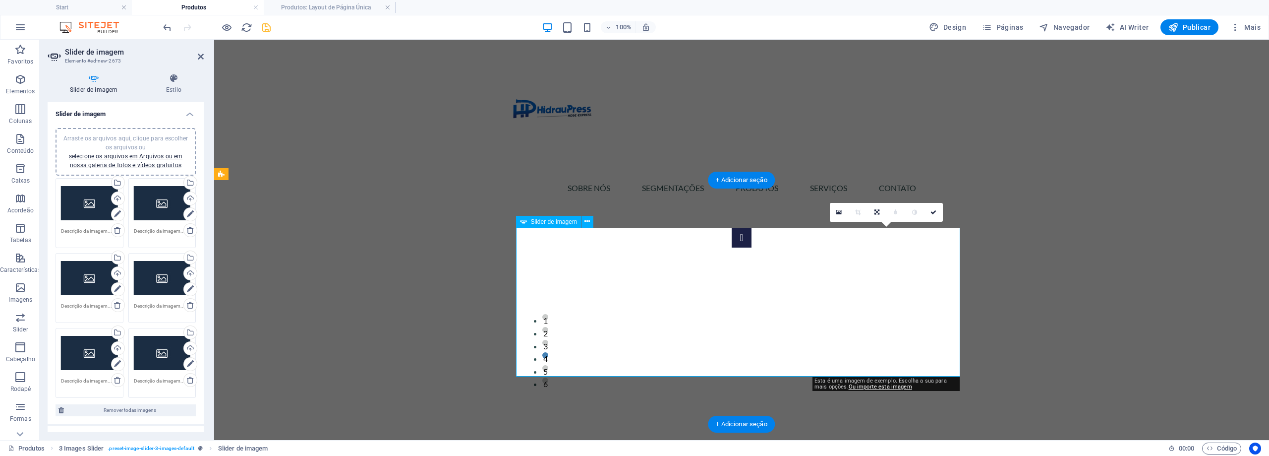
click at [1151, 188] on div "1 2 3 4 5 6" at bounding box center [741, 302] width 1055 height 244
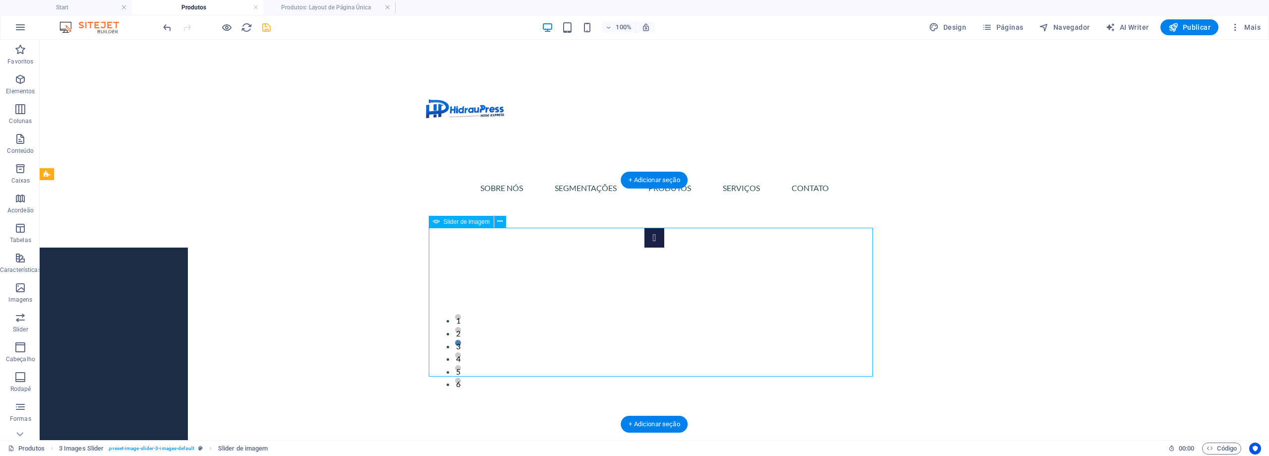
select select "px"
select select "ms"
select select "s"
select select "progressive"
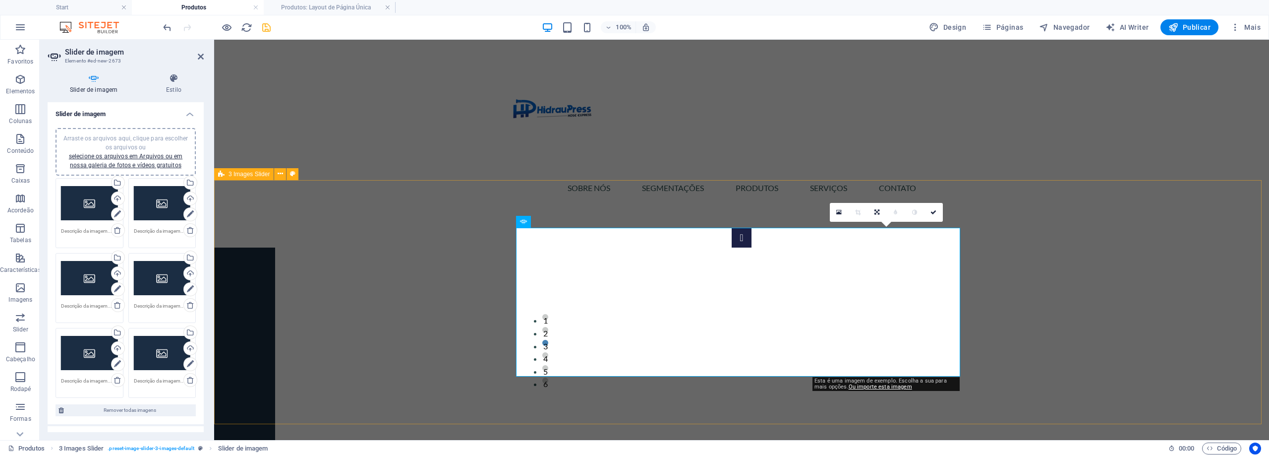
click at [1094, 238] on div "1 2 3 4 5 6" at bounding box center [741, 302] width 1055 height 244
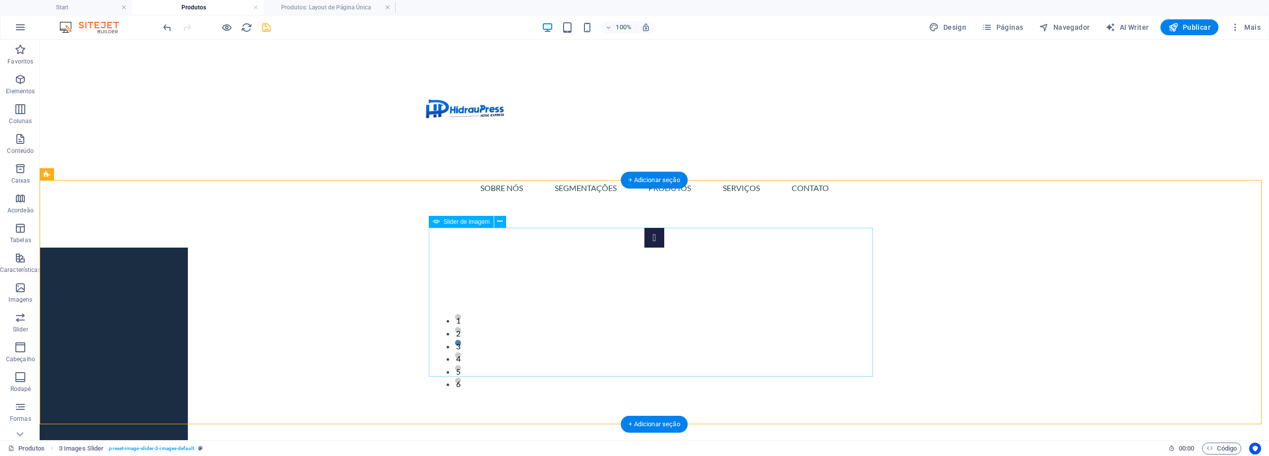
click at [461, 358] on button "4" at bounding box center [458, 355] width 6 height 6
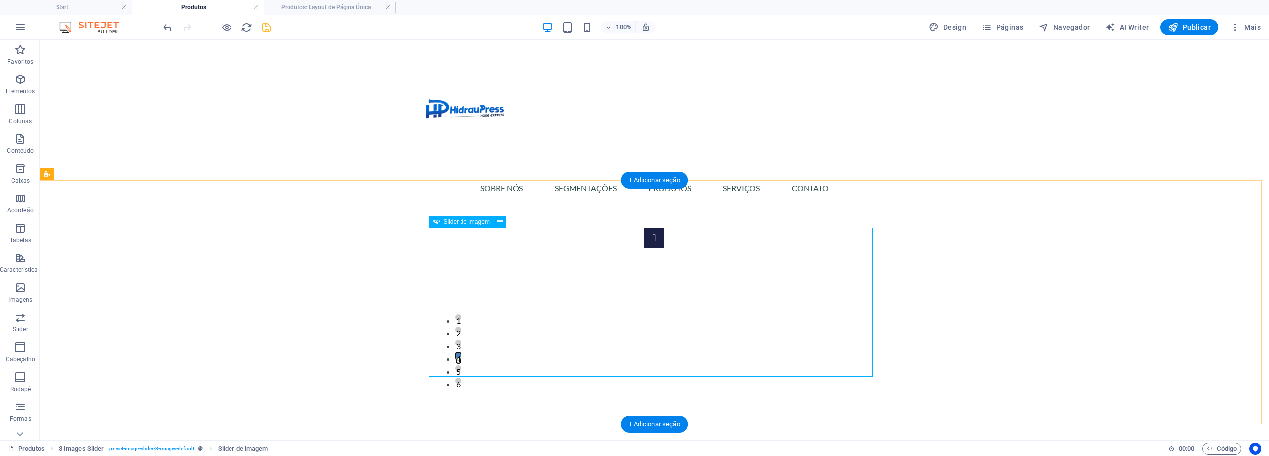
click at [461, 371] on button "5" at bounding box center [458, 368] width 6 height 6
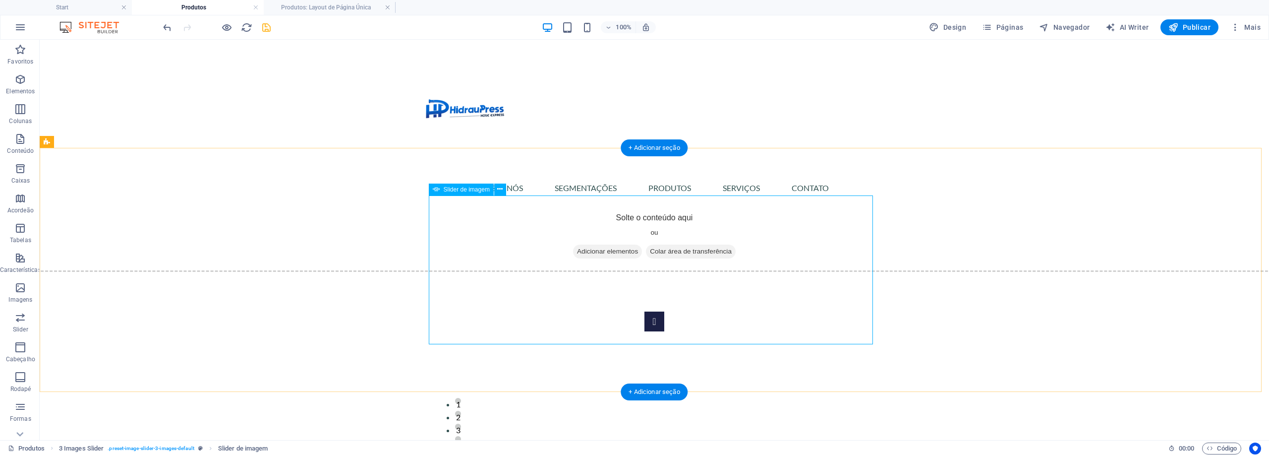
scroll to position [298, 0]
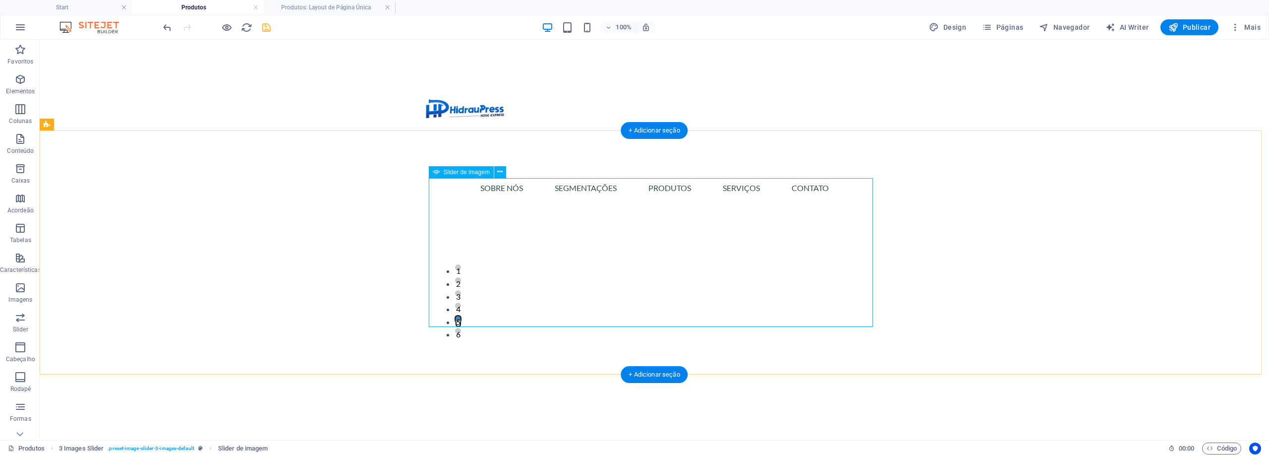
click at [645, 198] on button "Image Slider" at bounding box center [655, 188] width 20 height 20
click at [237, 249] on div "1 2 3 4 5 6" at bounding box center [655, 252] width 1230 height 244
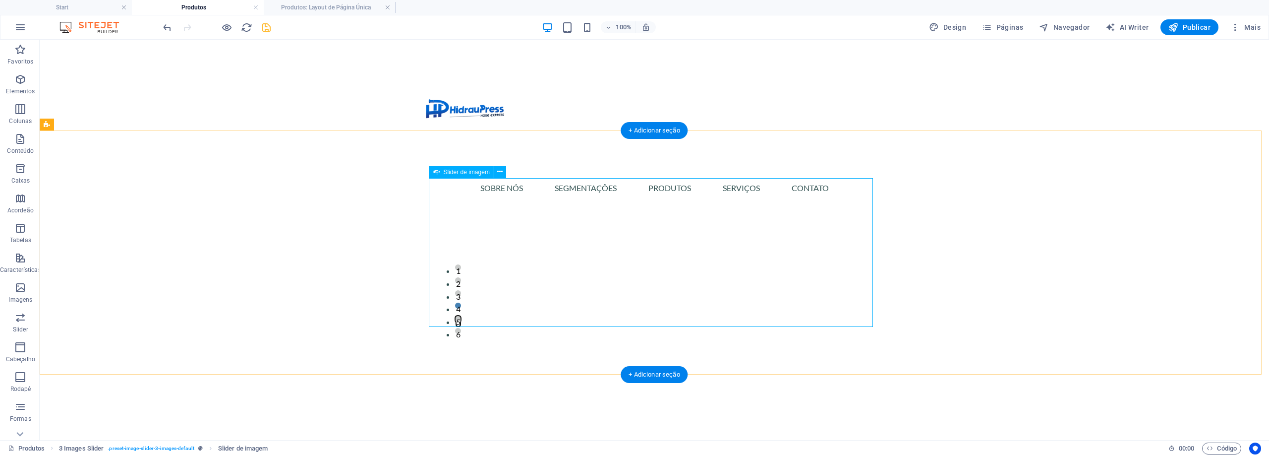
click at [237, 249] on div "1 2 3 4 5 6" at bounding box center [655, 252] width 1230 height 244
click at [645, 198] on button "Image Slider" at bounding box center [655, 188] width 20 height 20
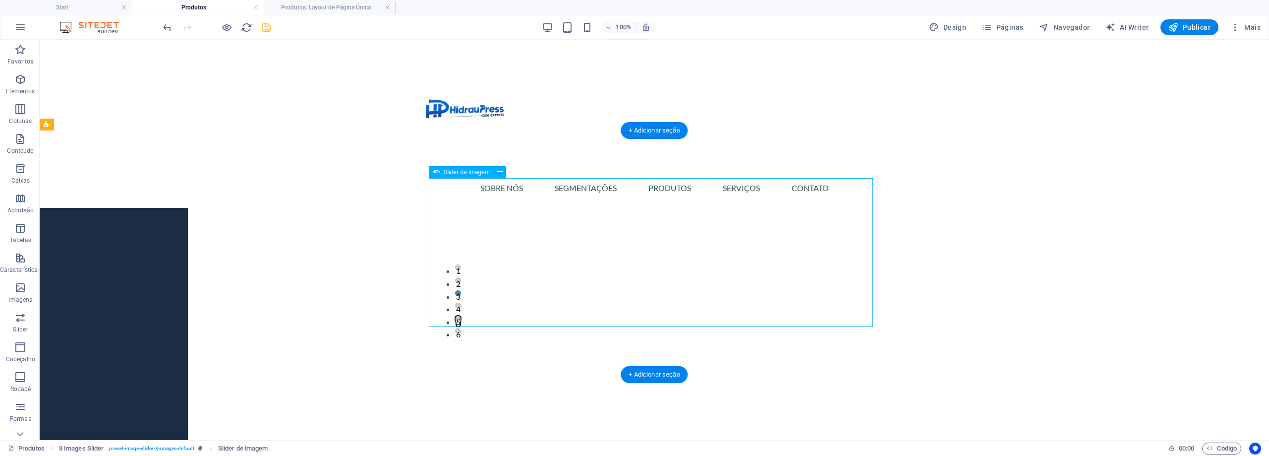
click at [645, 198] on button "Image Slider" at bounding box center [655, 188] width 20 height 20
select select "px"
select select "ms"
select select "s"
select select "progressive"
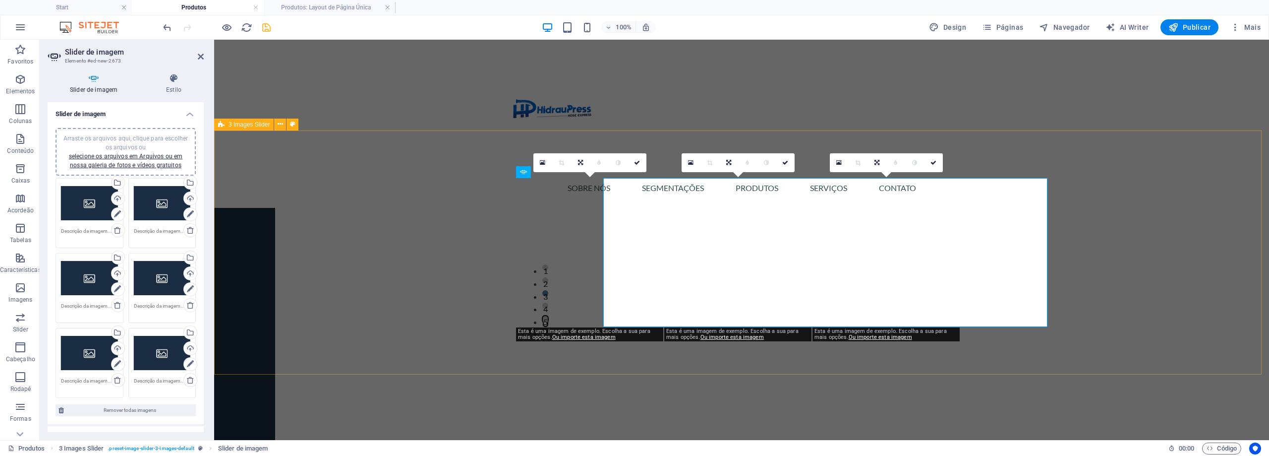
click at [411, 249] on div "1 2 3 4 5 6" at bounding box center [741, 252] width 1055 height 244
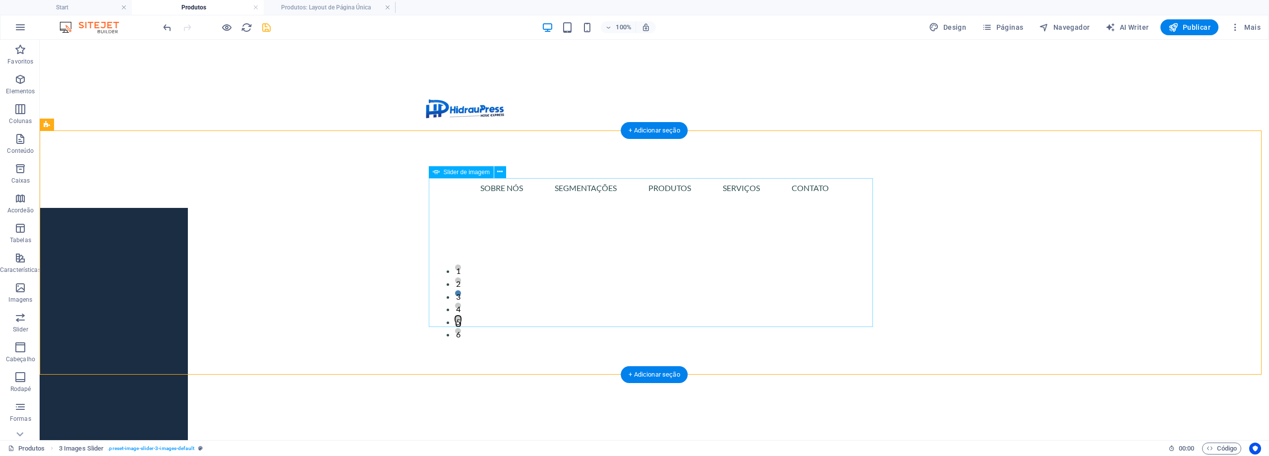
click at [645, 198] on button "Image Slider" at bounding box center [655, 188] width 20 height 20
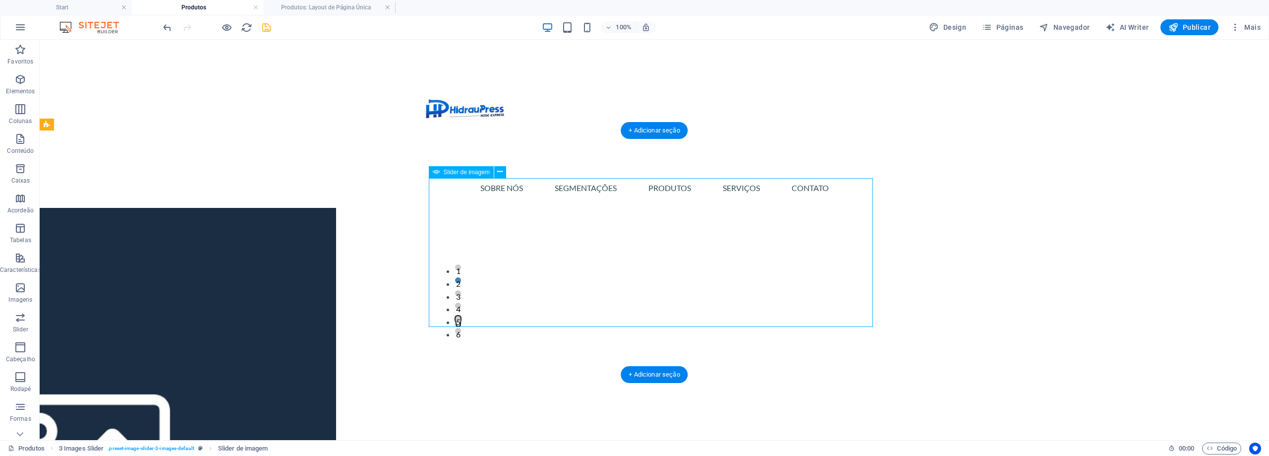
click at [645, 198] on button "Image Slider" at bounding box center [655, 188] width 20 height 20
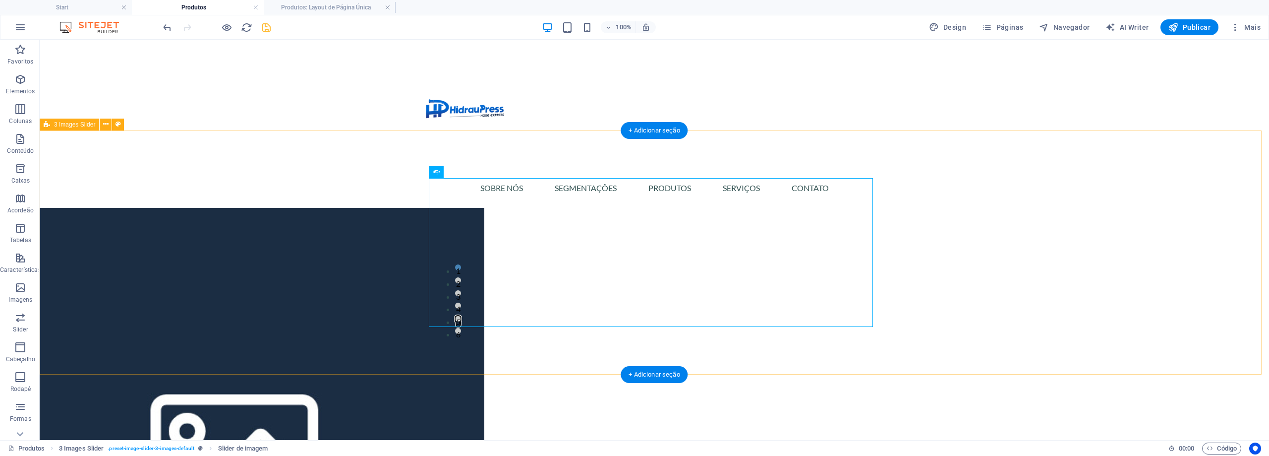
click at [427, 217] on div "1 2 3 4 5 6" at bounding box center [655, 252] width 1230 height 244
select select "px"
select select "ms"
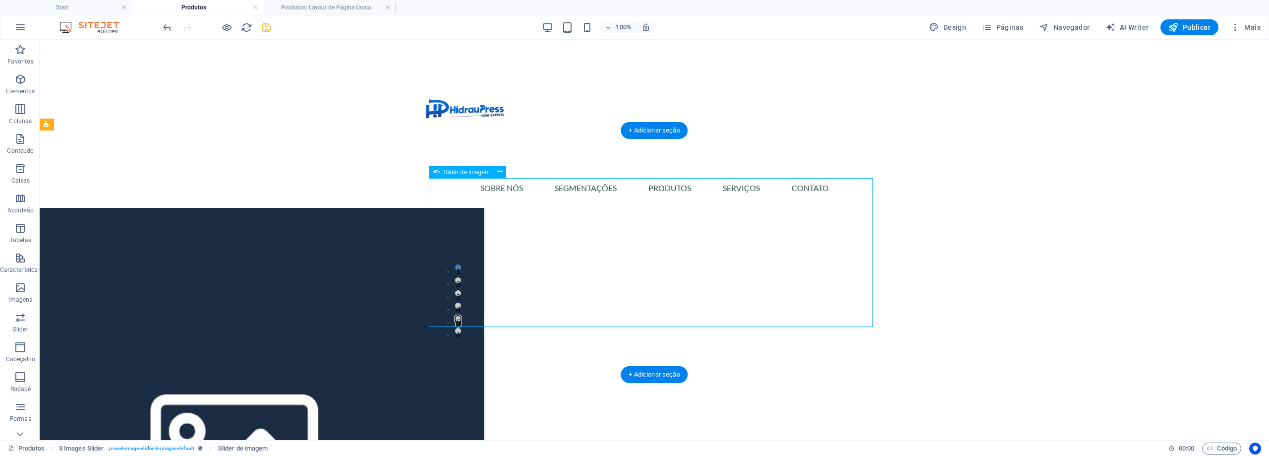
select select "s"
select select "progressive"
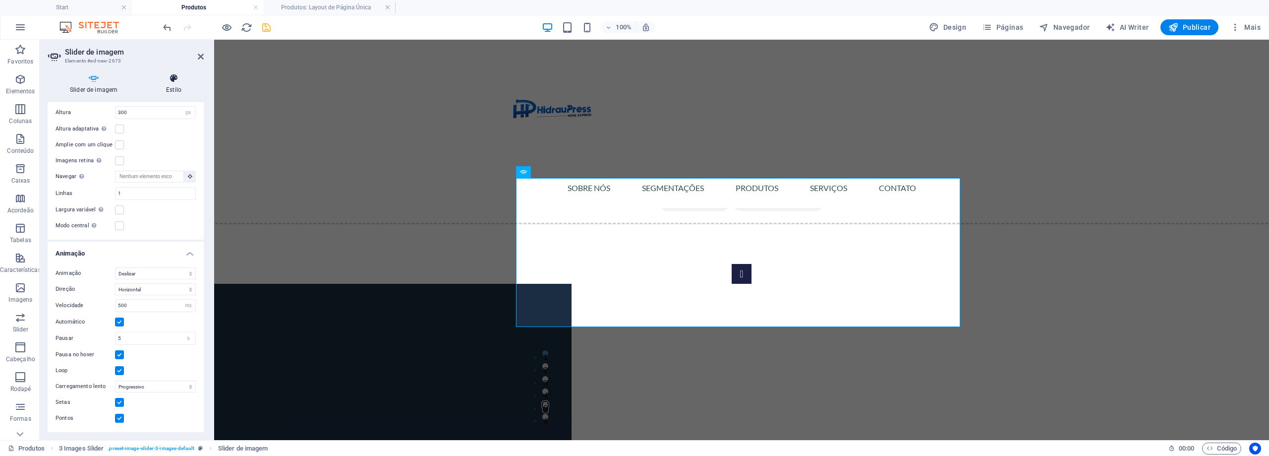
scroll to position [153, 0]
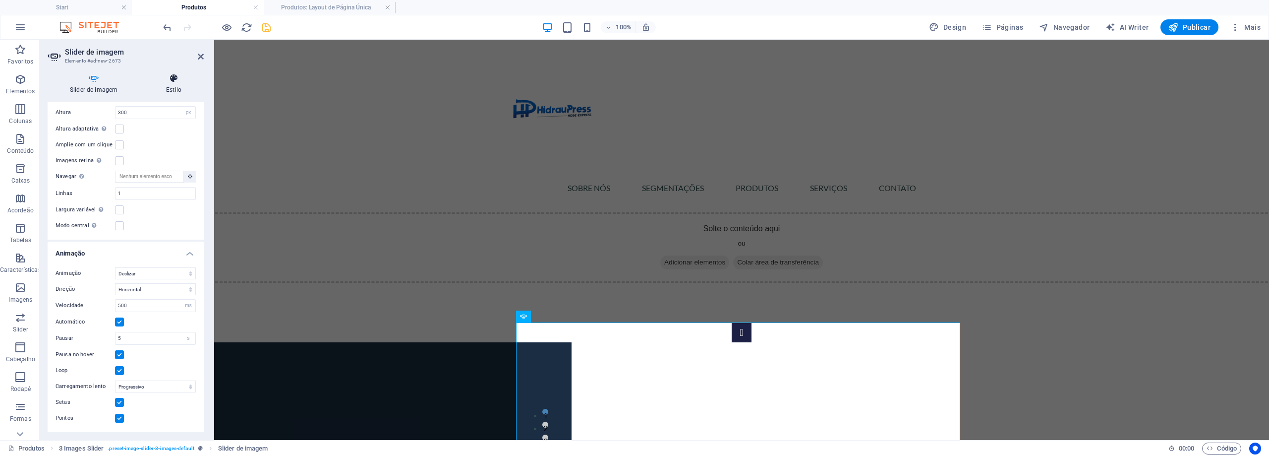
click at [186, 86] on h4 "Estilo" at bounding box center [174, 83] width 60 height 21
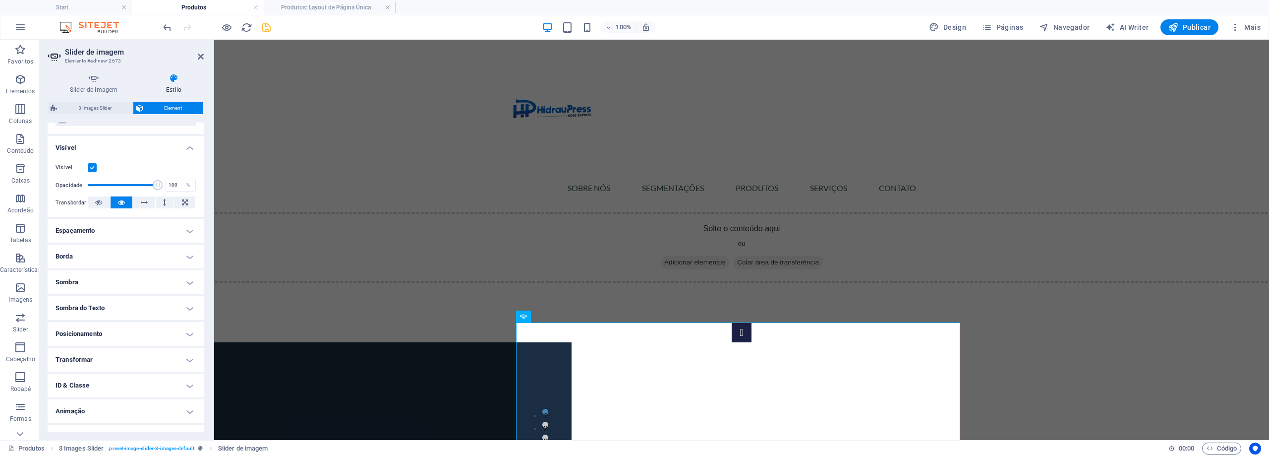
scroll to position [110, 0]
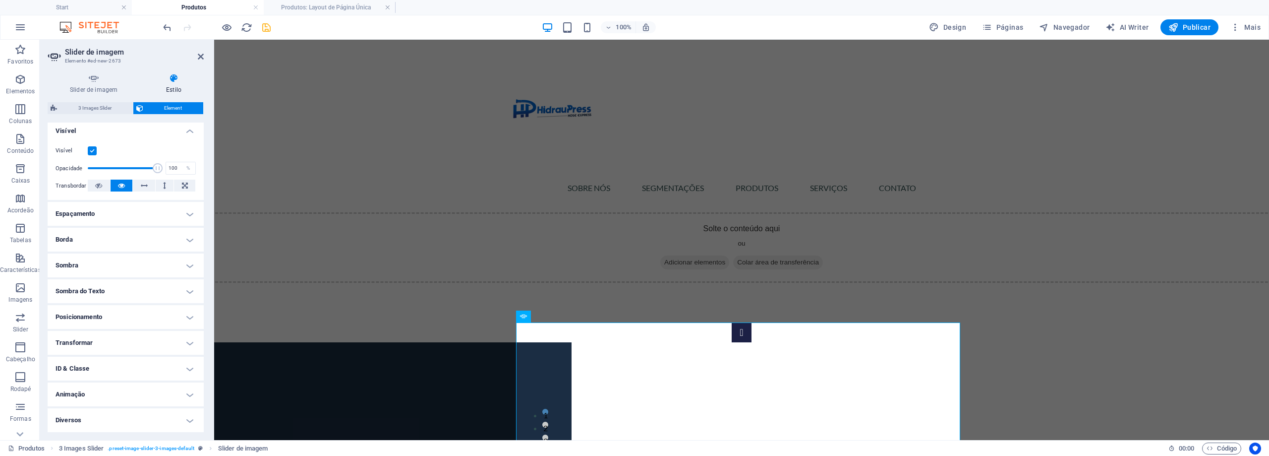
click at [120, 424] on h4 "Diversos" at bounding box center [126, 420] width 156 height 24
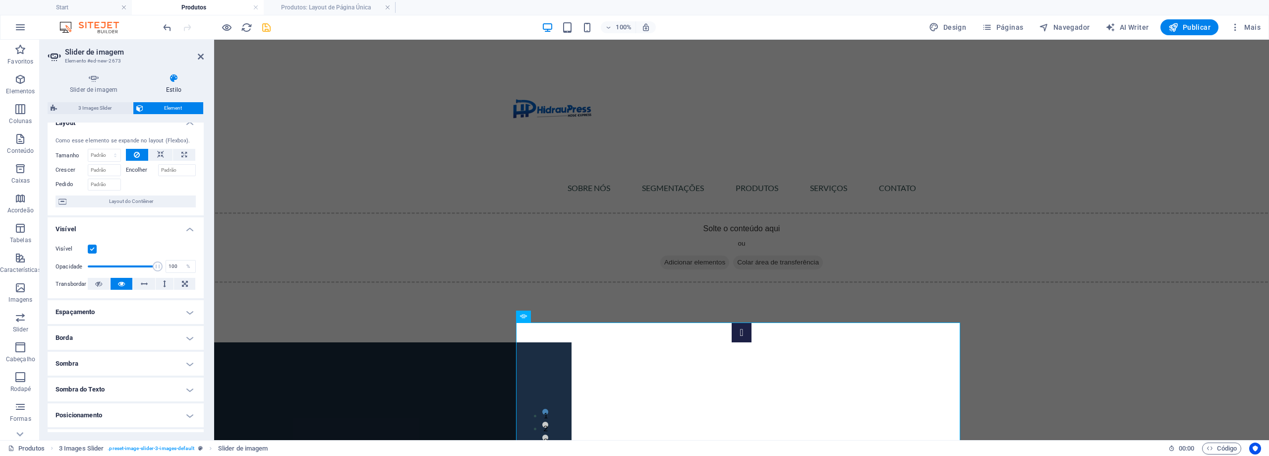
scroll to position [0, 0]
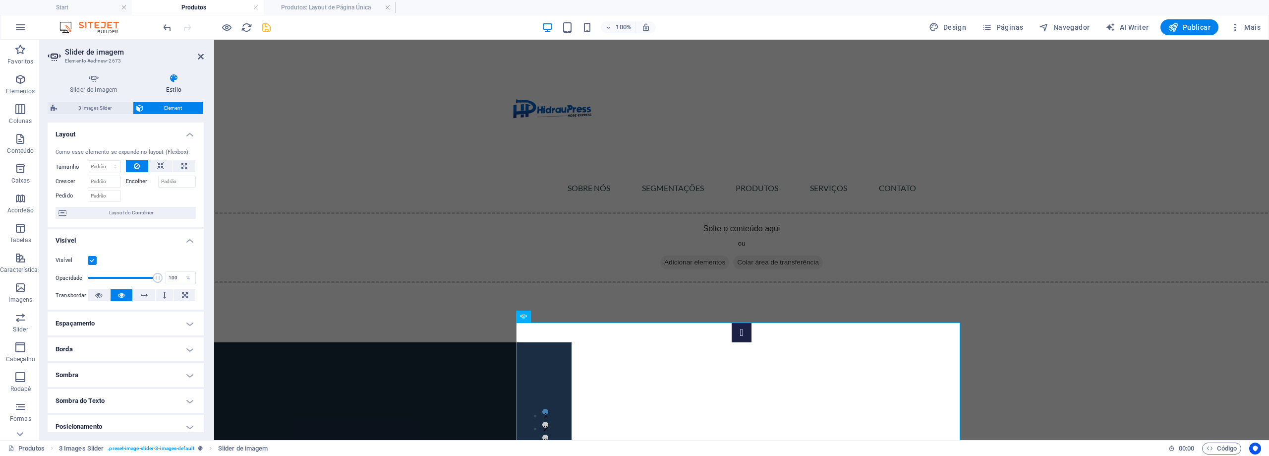
click at [126, 346] on h4 "Borda" at bounding box center [126, 349] width 156 height 24
click at [110, 81] on icon at bounding box center [94, 78] width 92 height 10
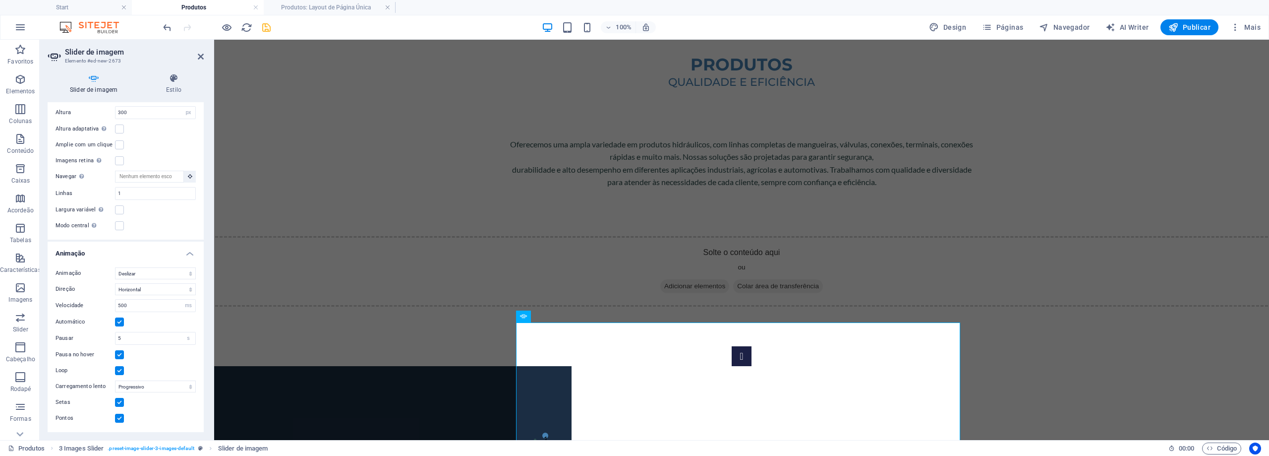
scroll to position [153, 0]
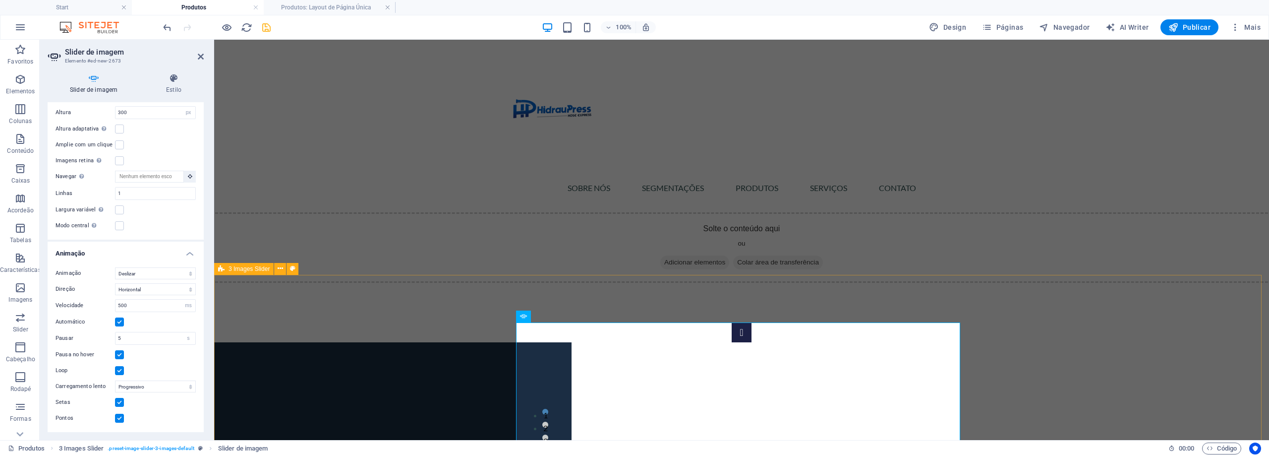
click at [395, 292] on div "1 2 3 4 5 6" at bounding box center [741, 397] width 1055 height 244
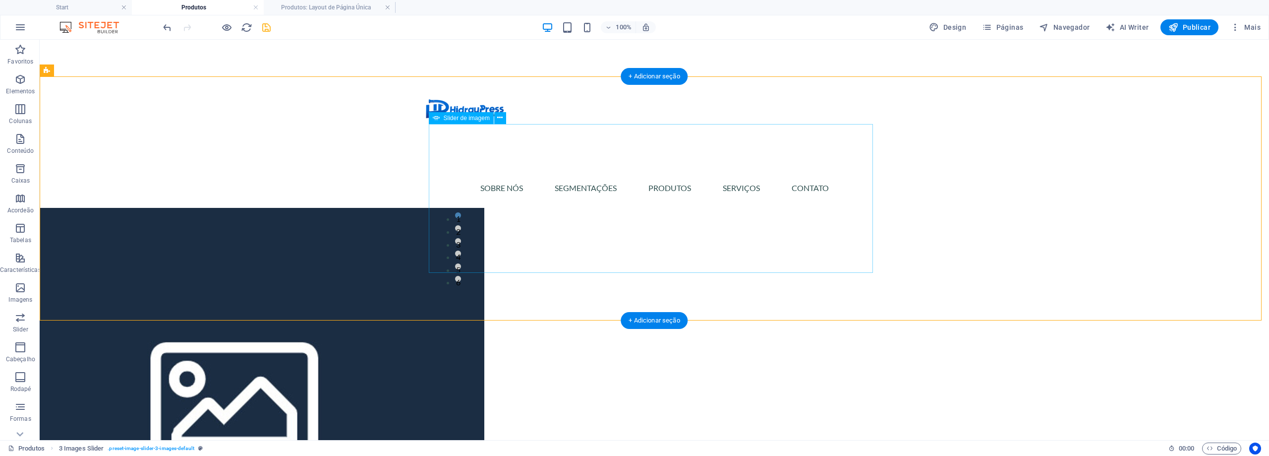
scroll to position [352, 0]
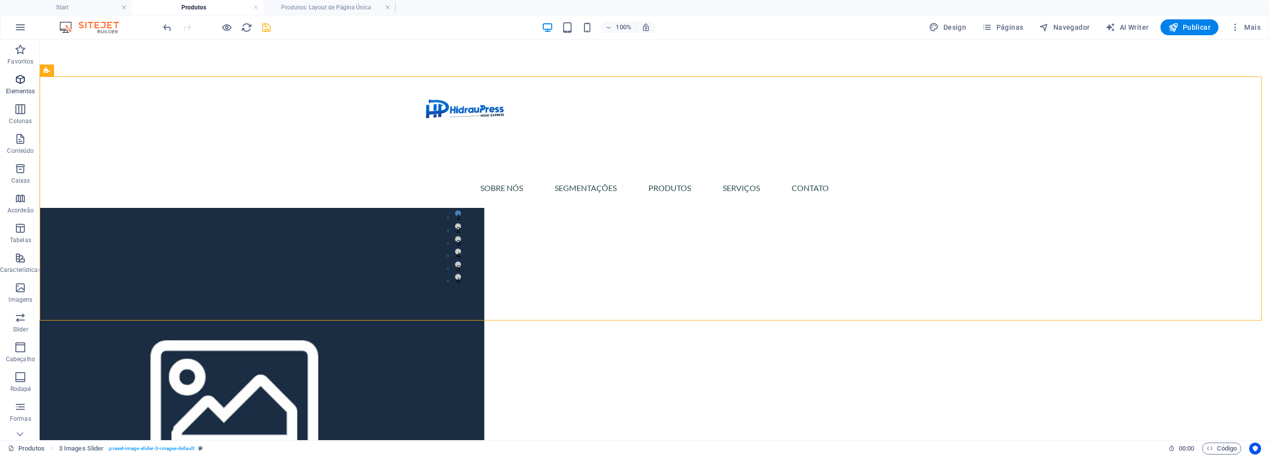
click at [29, 81] on span "Elementos" at bounding box center [20, 85] width 41 height 24
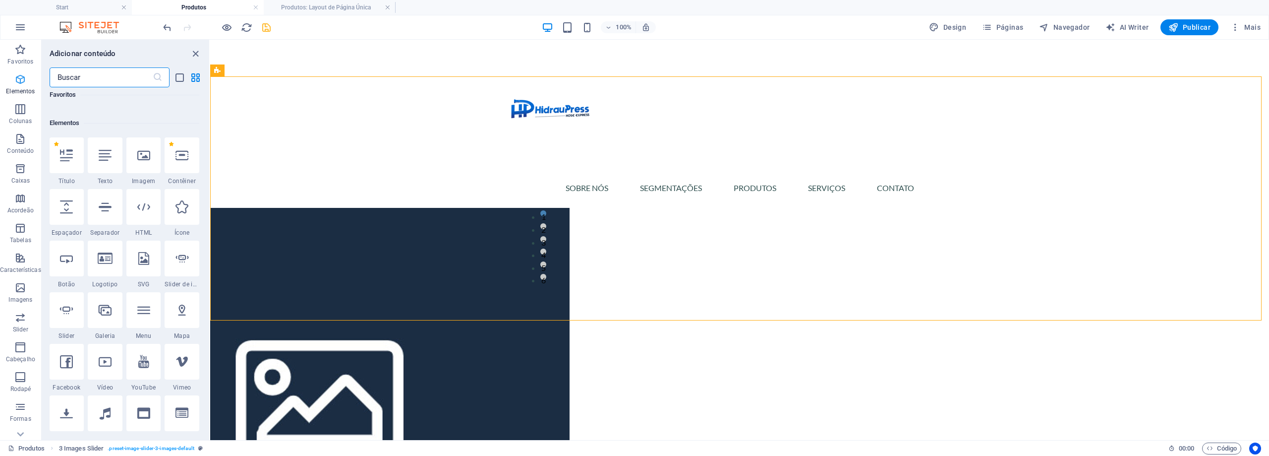
scroll to position [106, 0]
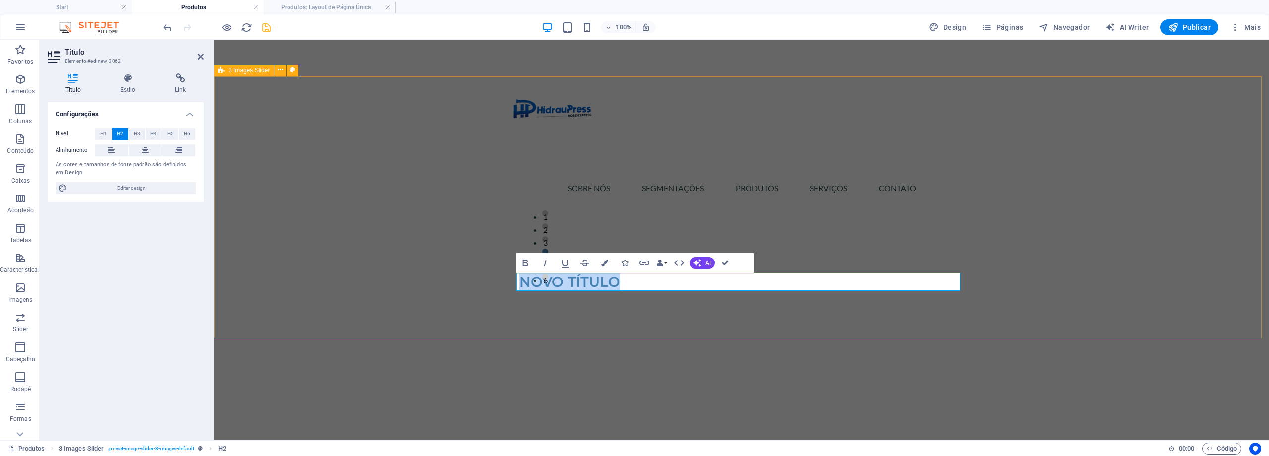
click at [473, 274] on div "1 2 3 4 5 6 Novo título" at bounding box center [741, 207] width 1055 height 262
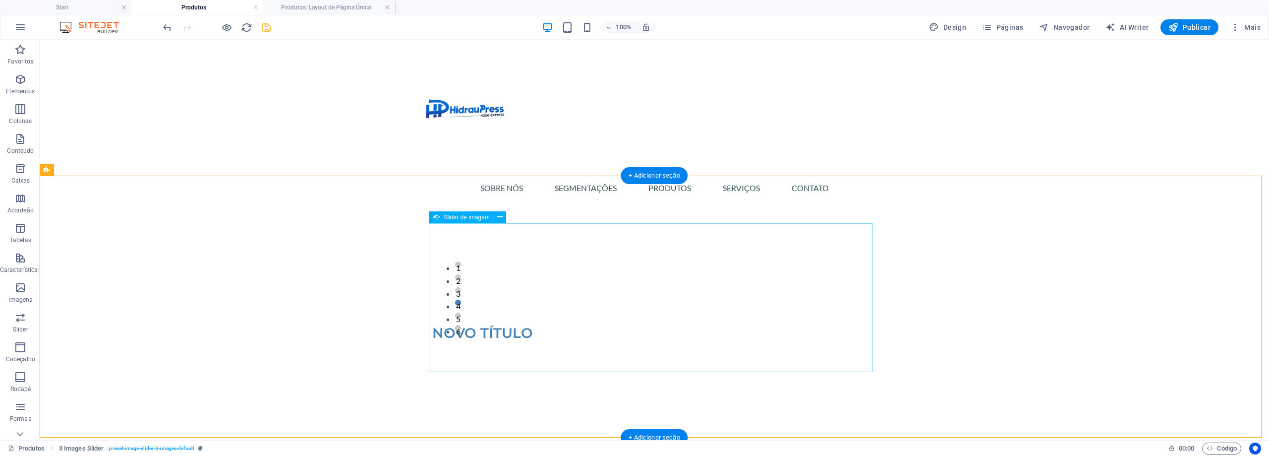
scroll to position [252, 0]
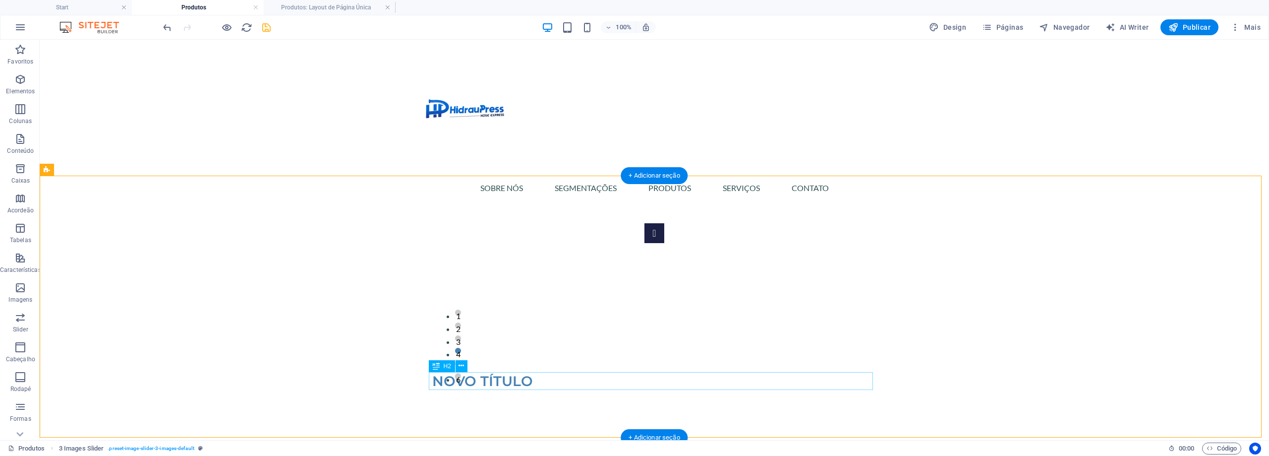
click at [513, 385] on div "Novo título" at bounding box center [654, 381] width 444 height 18
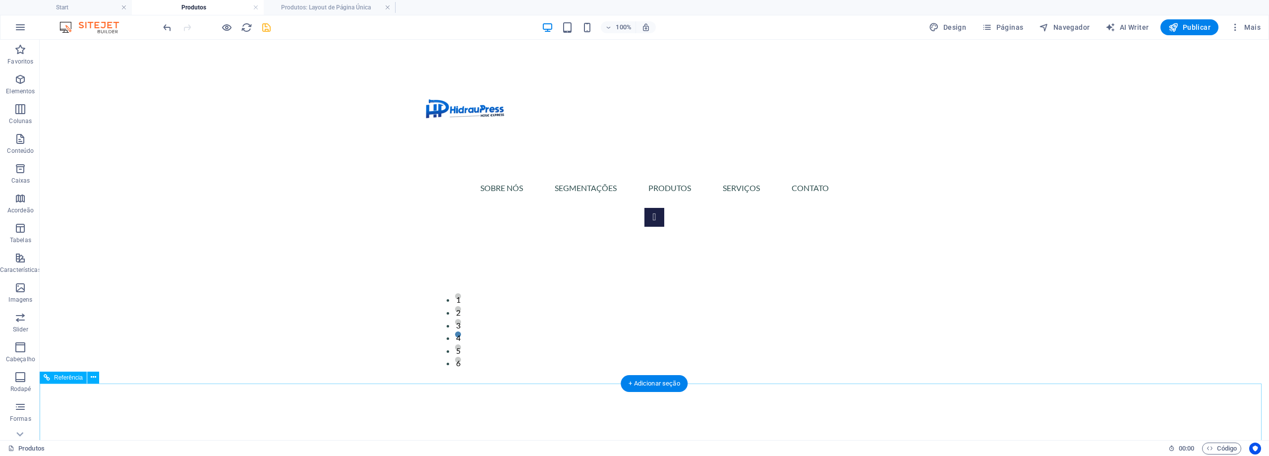
scroll to position [289, 0]
click at [655, 386] on div "+ Adicionar seção" at bounding box center [654, 383] width 67 height 17
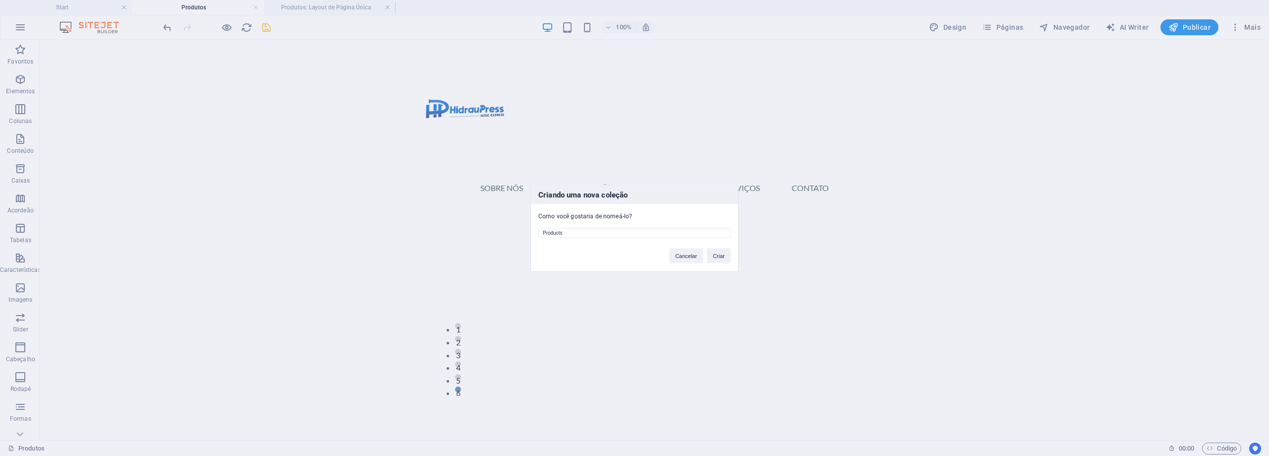
scroll to position [244, 0]
click at [617, 231] on input "Products" at bounding box center [635, 233] width 192 height 10
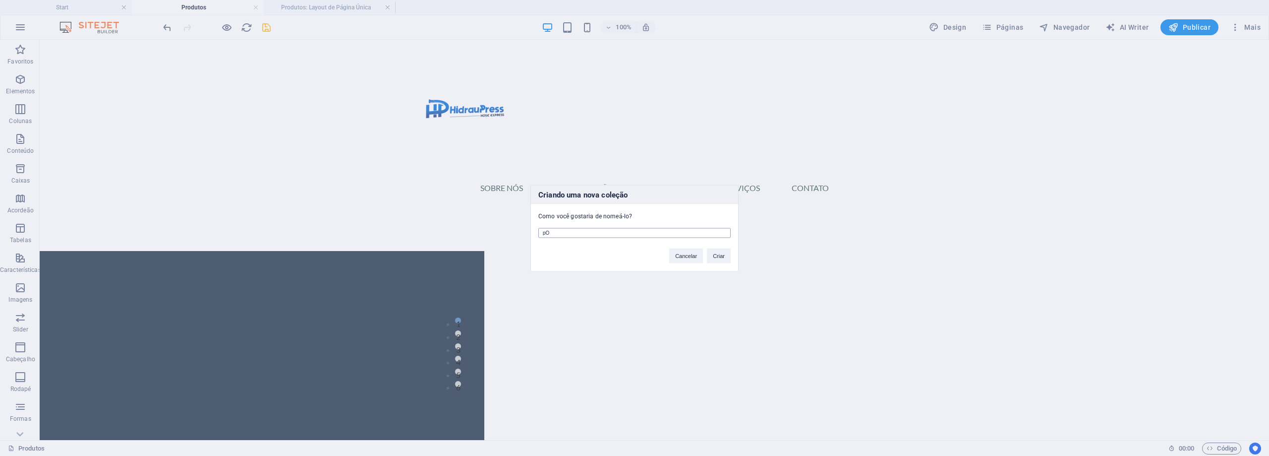
type input "p"
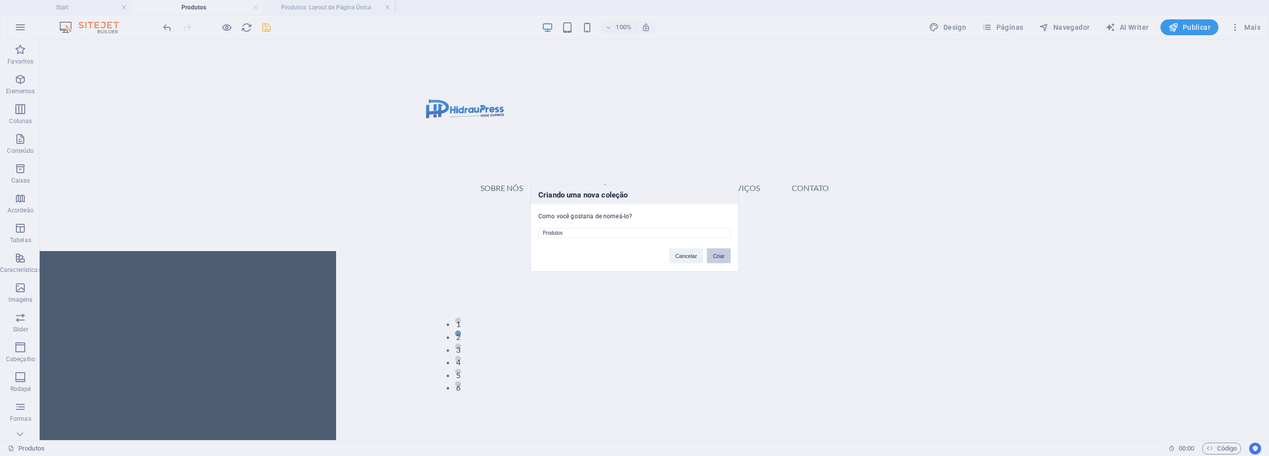
type input "Produtos"
click at [723, 255] on button "Criar" at bounding box center [719, 255] width 24 height 15
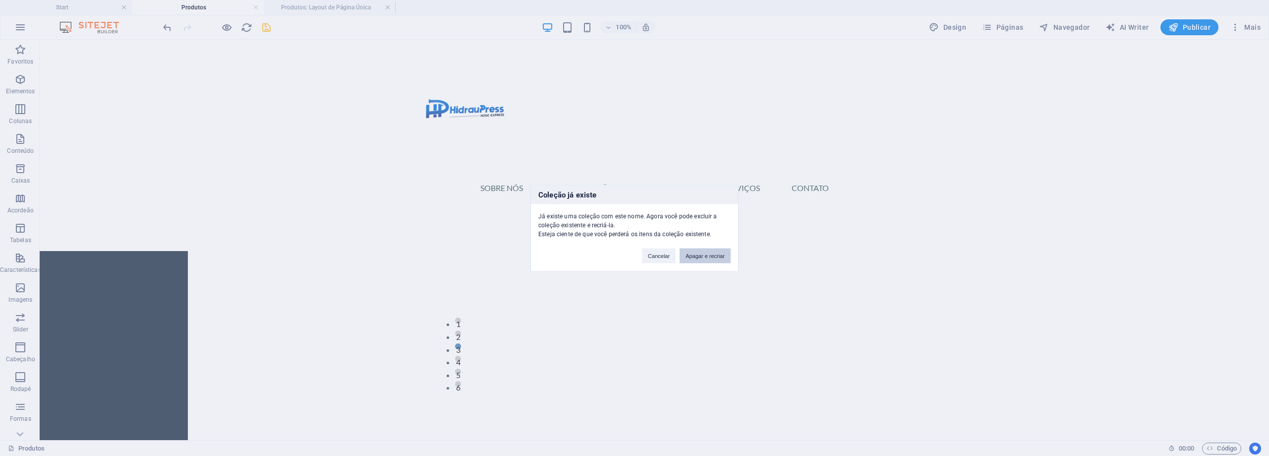
click at [698, 254] on button "Apagar e recriar" at bounding box center [705, 255] width 51 height 15
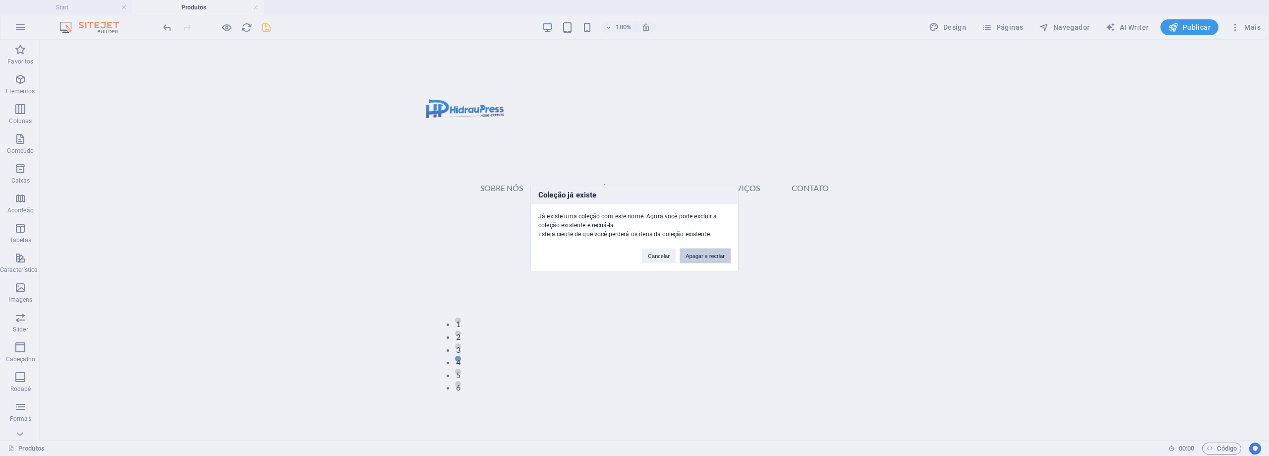
click at [716, 255] on button "Apagar e recriar" at bounding box center [705, 255] width 51 height 15
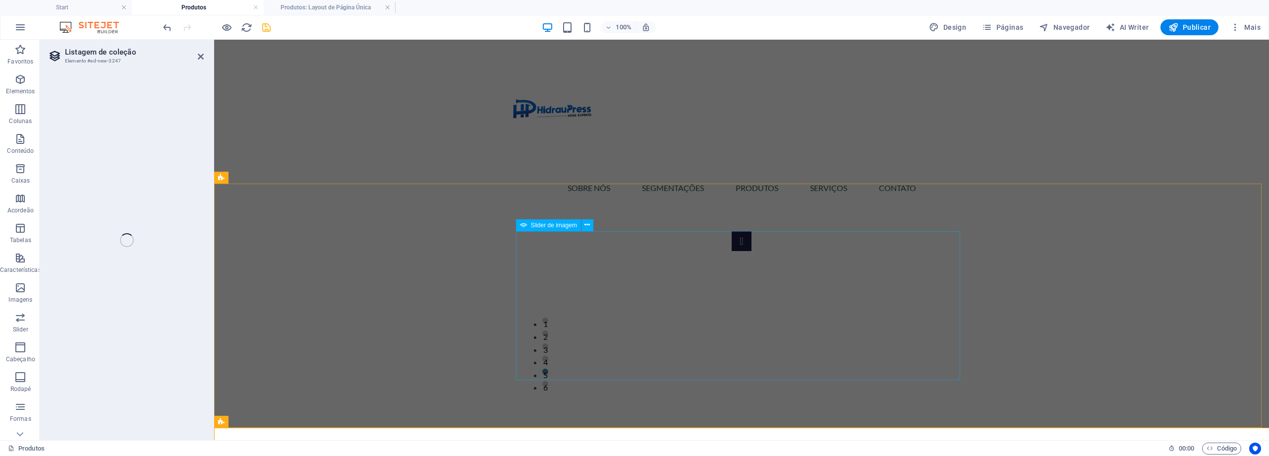
select select "68dfb5cb0824cf35eb08bce5"
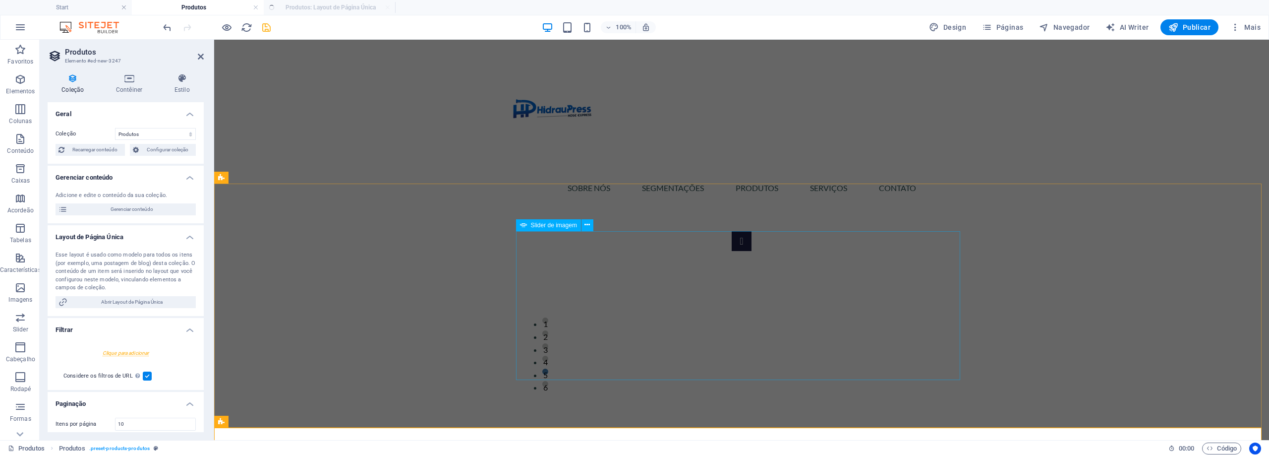
select select "createdAt_DESC"
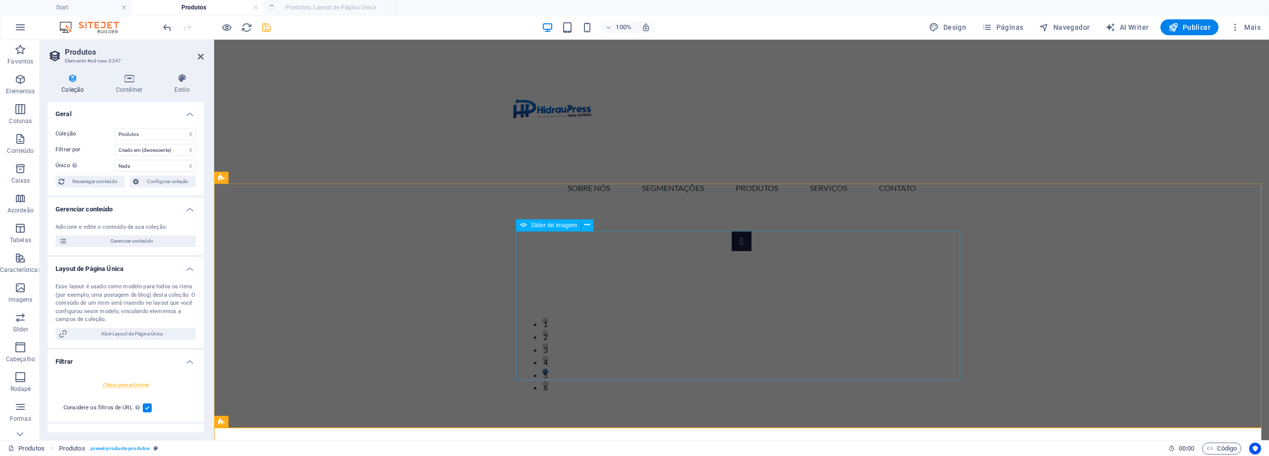
click at [965, 149] on div "Sobre Nós SEGMENTAÇÕES PRODUTOS SERVIÇOS CONTATO" at bounding box center [741, 124] width 1055 height 168
click at [986, 253] on div "1 2 3 4 5 6" at bounding box center [741, 305] width 1055 height 244
click at [307, 298] on div "1 2 3 4 5 6" at bounding box center [741, 305] width 1055 height 244
select select "rem"
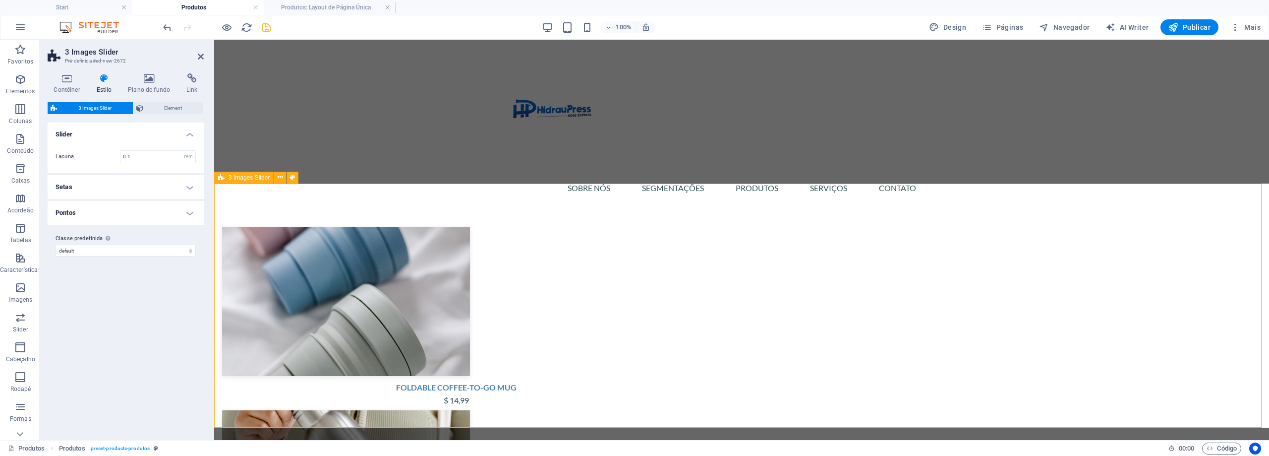
scroll to position [0, 0]
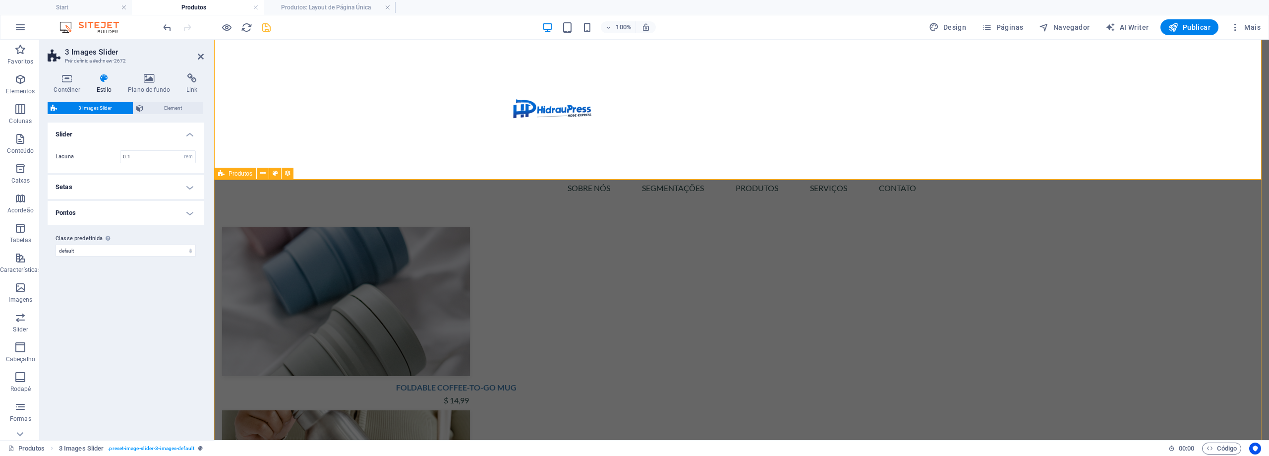
drag, startPoint x: 321, startPoint y: 68, endPoint x: 1336, endPoint y: 150, distance: 1018.3
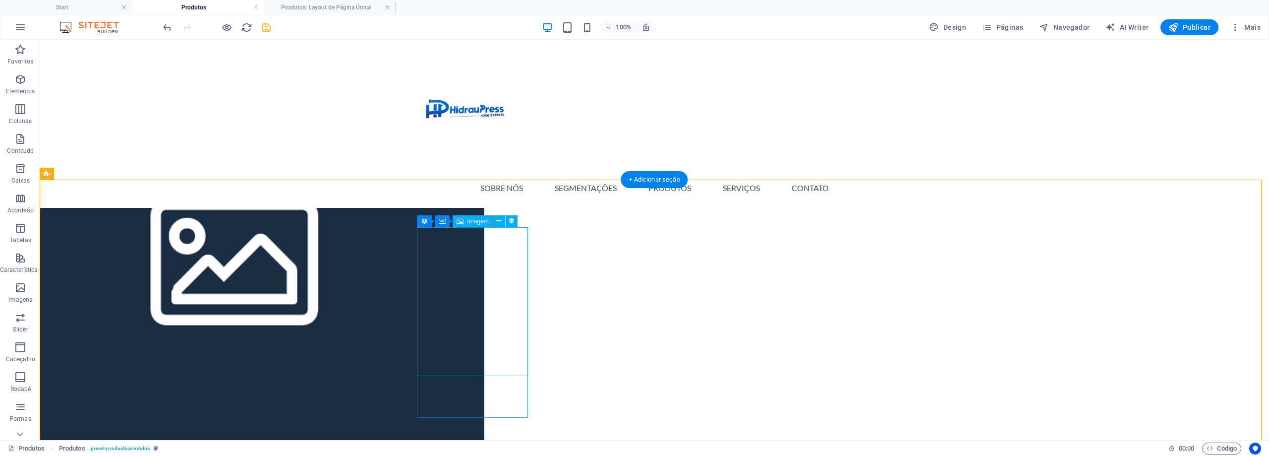
click at [502, 276] on div at bounding box center [282, 301] width 468 height 149
click at [472, 222] on span "Imagem" at bounding box center [478, 221] width 21 height 6
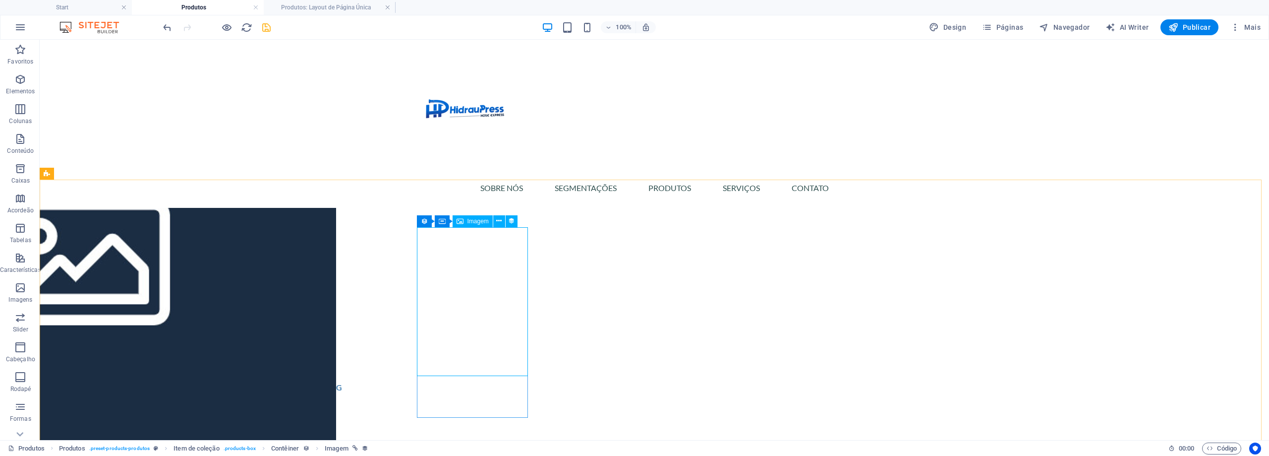
click at [472, 222] on span "Imagem" at bounding box center [478, 221] width 21 height 6
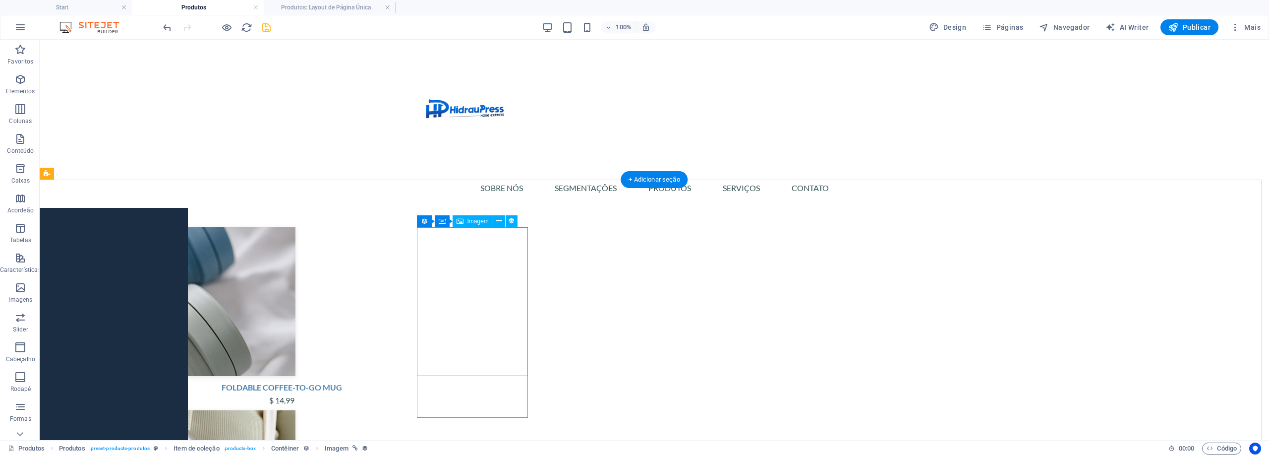
click at [480, 258] on div at bounding box center [282, 301] width 468 height 149
select select "px"
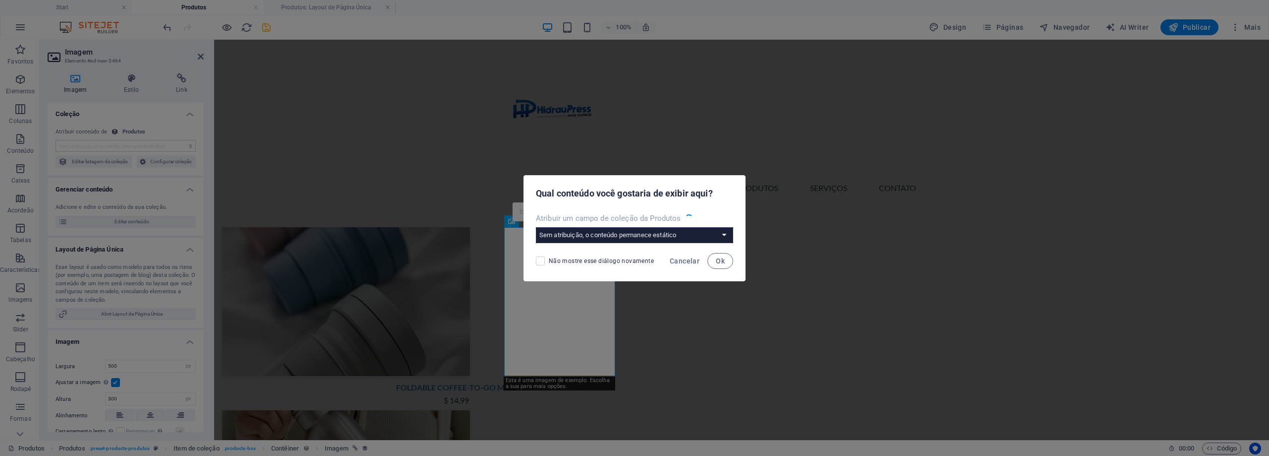
select select "image"
click at [640, 237] on select "Sem atribuição, o conteúdo permanece estático Criar um novo campo Criado em (Da…" at bounding box center [634, 235] width 197 height 16
click at [720, 266] on button "Ok" at bounding box center [721, 261] width 26 height 16
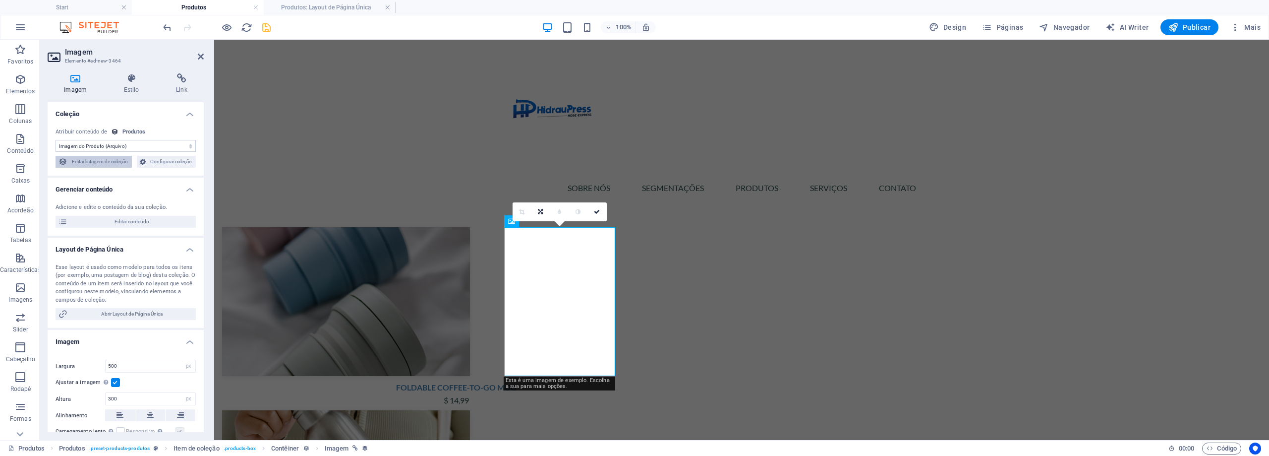
click at [111, 164] on span "Editar listagem de coleção" at bounding box center [99, 162] width 59 height 12
select select "68dfb5cb0824cf35eb08bce5"
select select "createdAt_DESC"
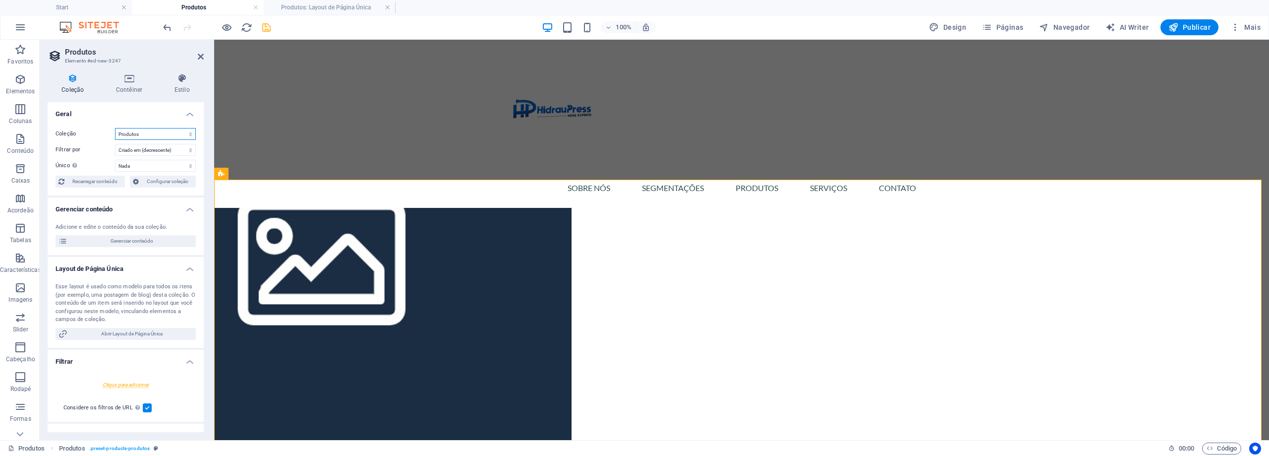
click at [154, 128] on select "Products Produtos" at bounding box center [155, 134] width 81 height 12
click at [606, 287] on div at bounding box center [456, 301] width 468 height 149
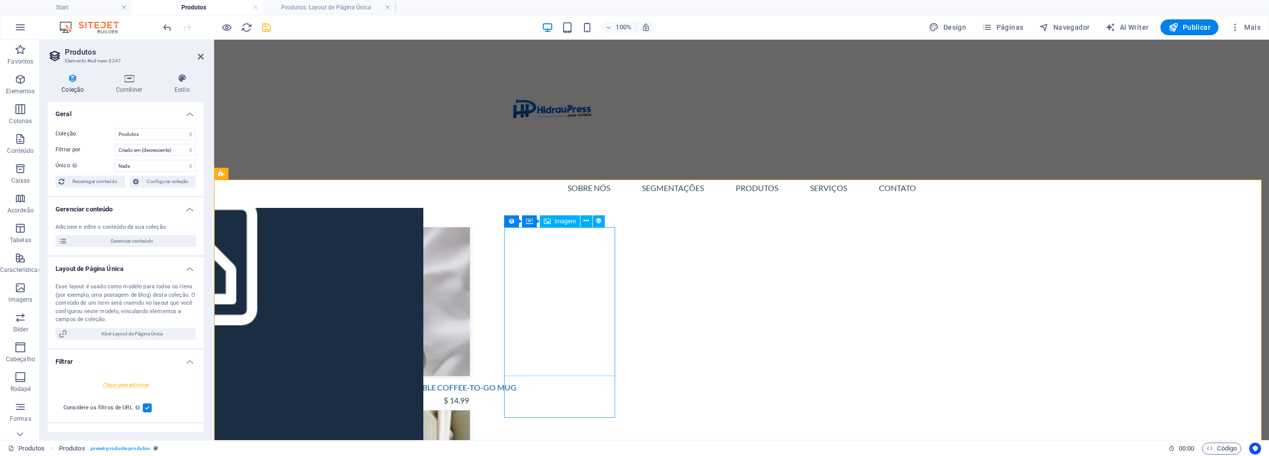
select select "image"
select select "px"
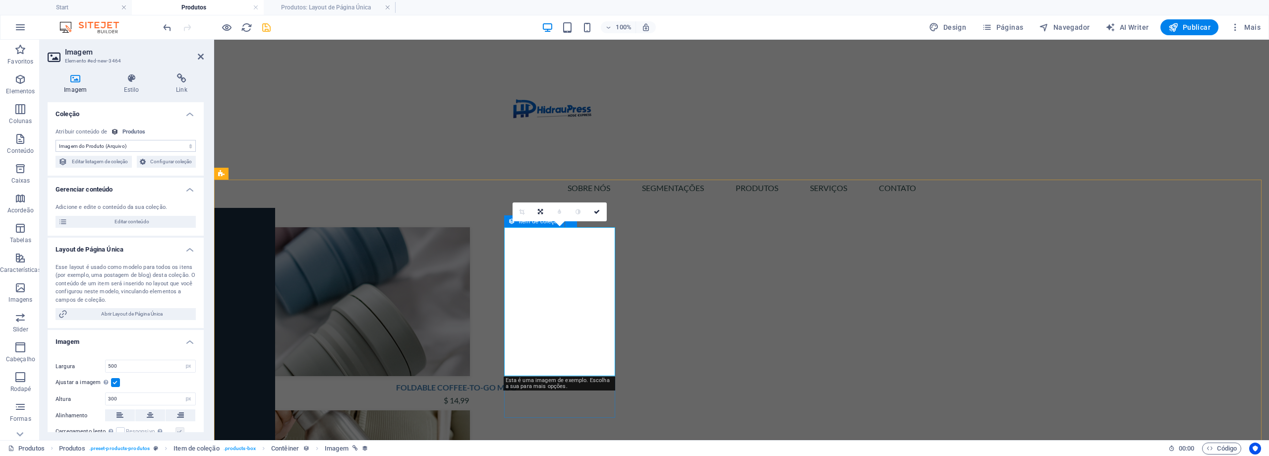
click at [509, 222] on icon at bounding box center [511, 221] width 7 height 12
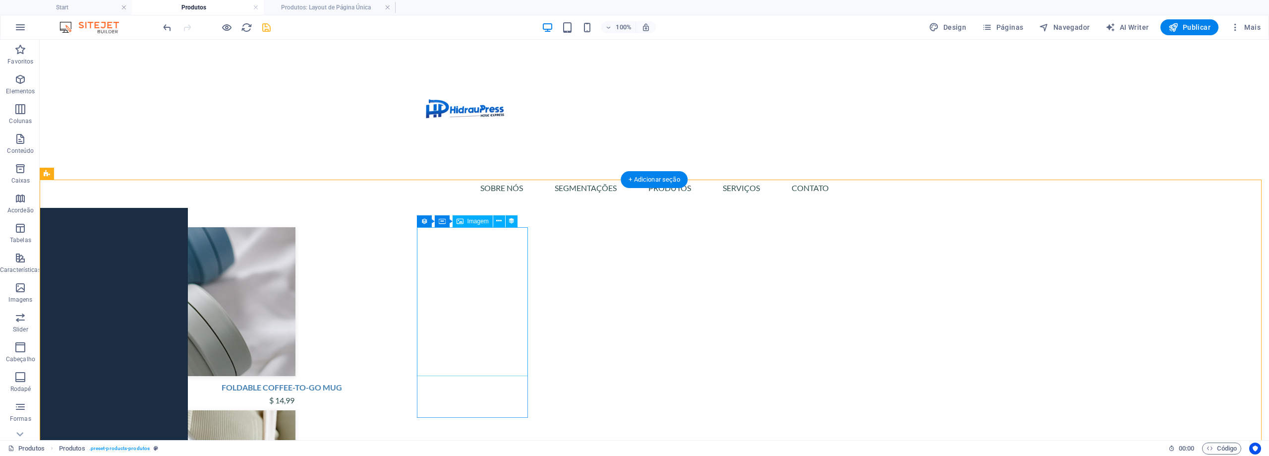
click at [512, 248] on div at bounding box center [282, 301] width 468 height 149
click at [507, 263] on div at bounding box center [282, 301] width 468 height 149
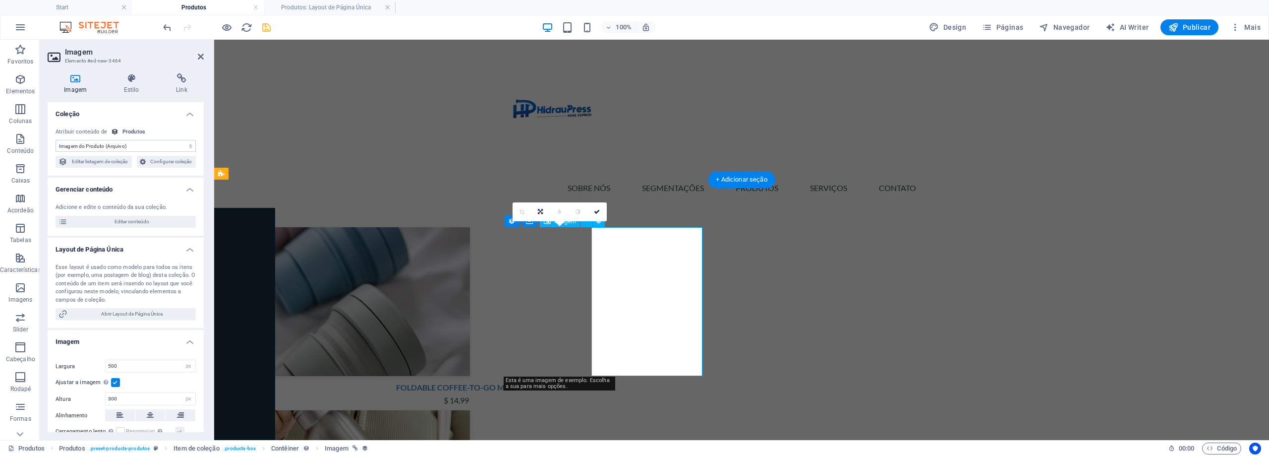
select select "68dfb5cb0824cf35eb08bce5"
select select "createdAt_DESC"
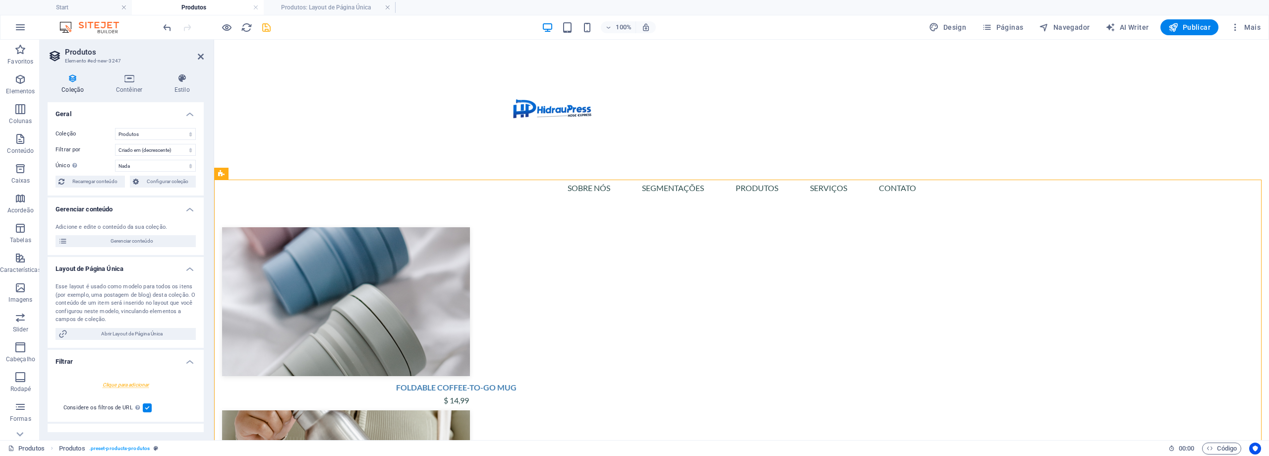
drag, startPoint x: 376, startPoint y: 241, endPoint x: 996, endPoint y: 331, distance: 626.2
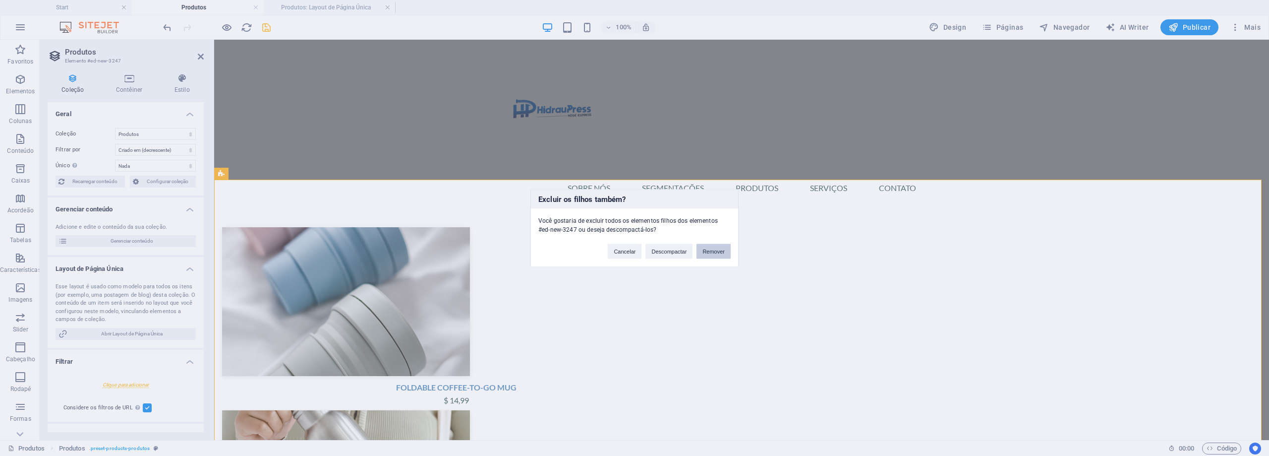
click at [729, 247] on button "Remover" at bounding box center [714, 250] width 34 height 15
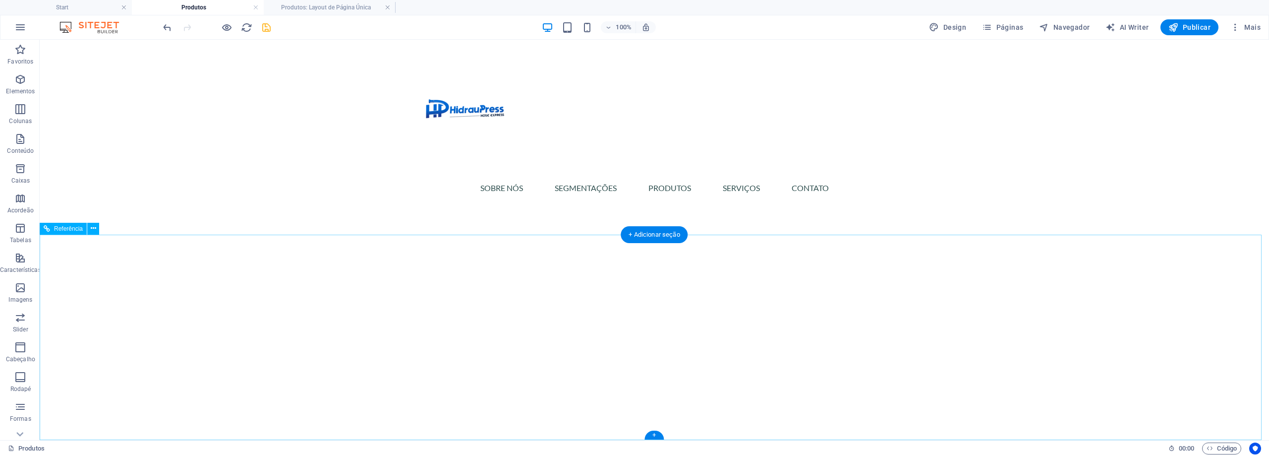
scroll to position [437, 0]
click at [24, 108] on icon "button" at bounding box center [20, 109] width 12 height 12
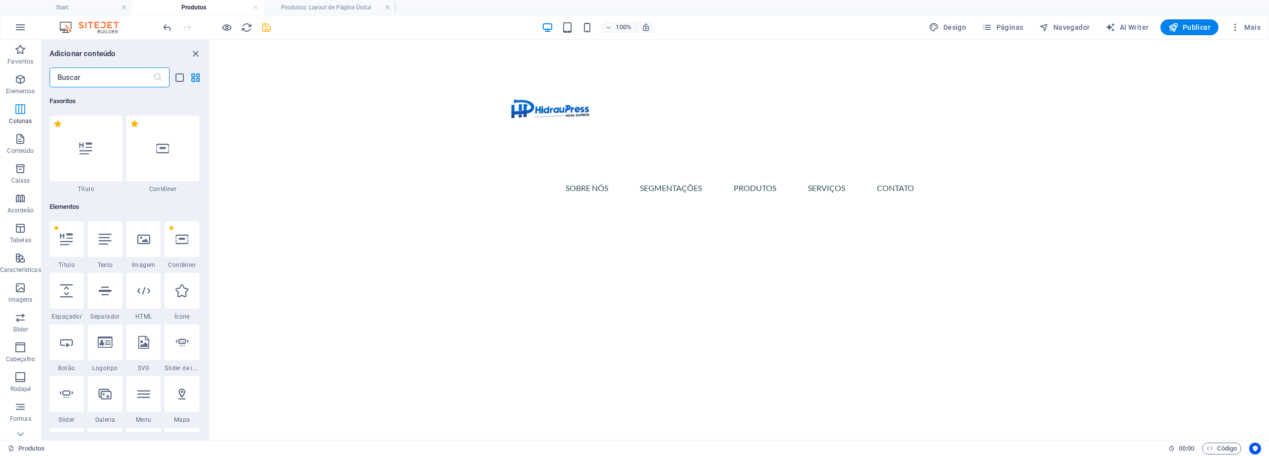
scroll to position [351, 0]
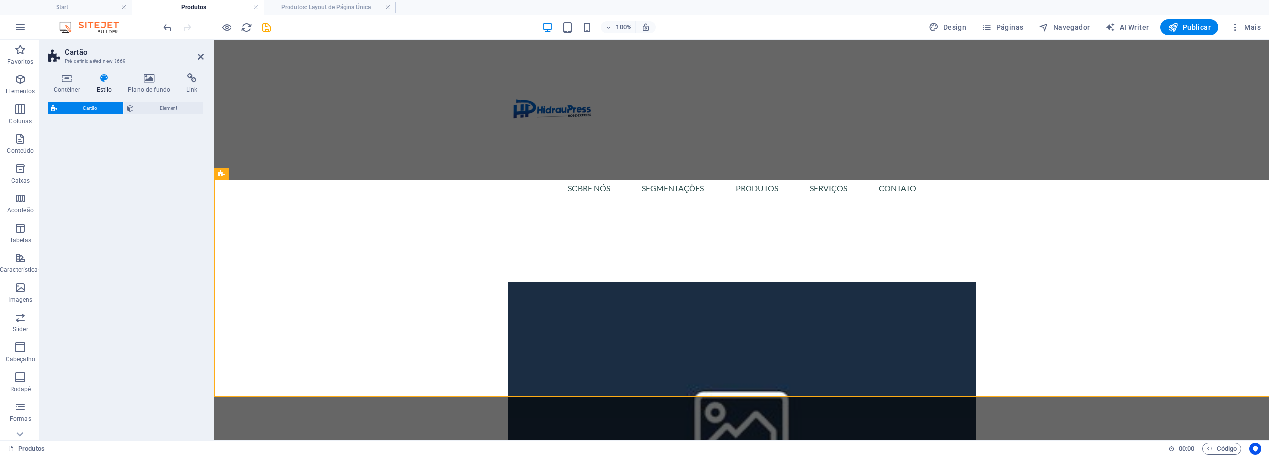
scroll to position [492, 0]
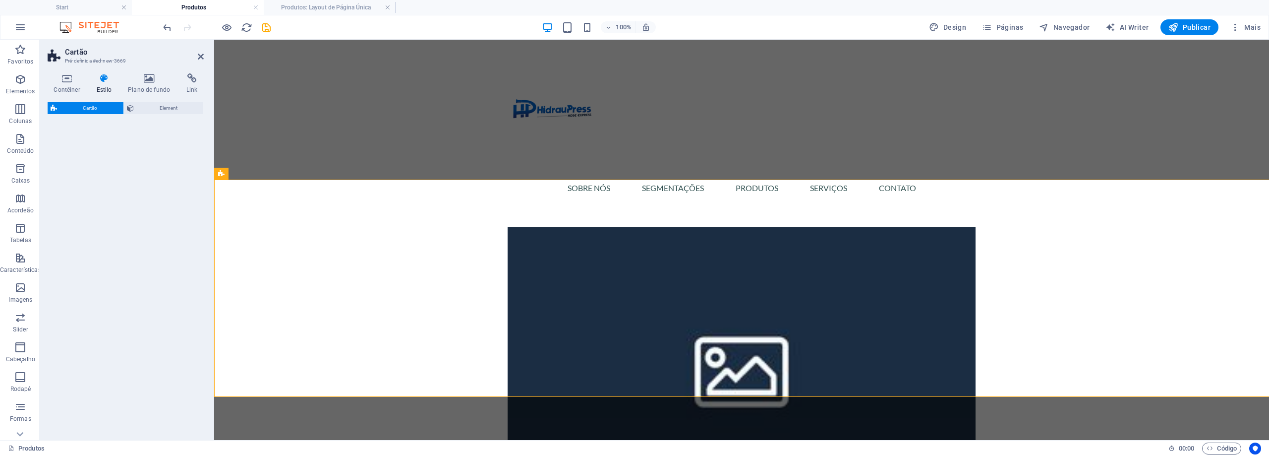
select select "rem"
select select "preset-image-boxes-v3-default"
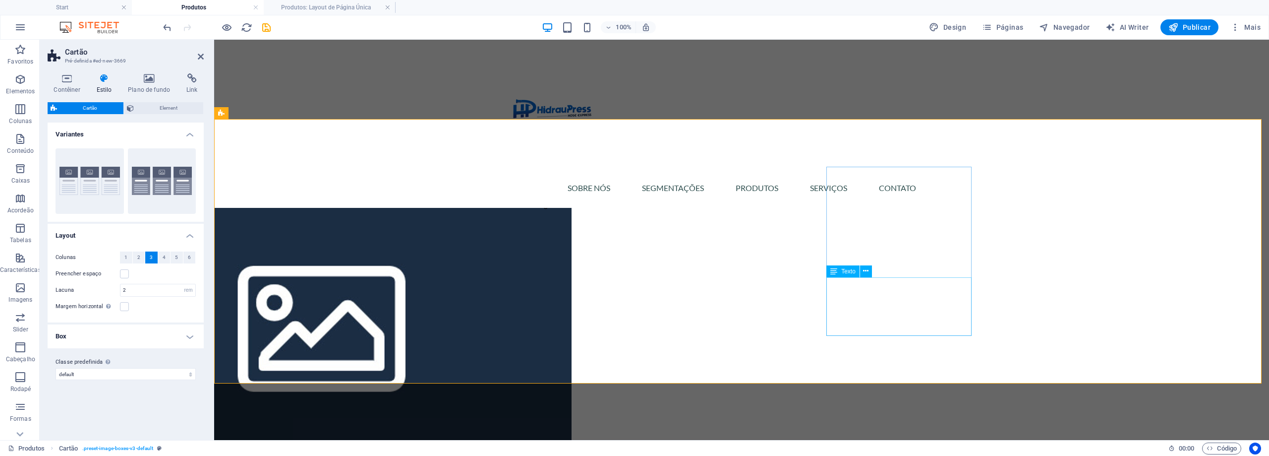
scroll to position [553, 0]
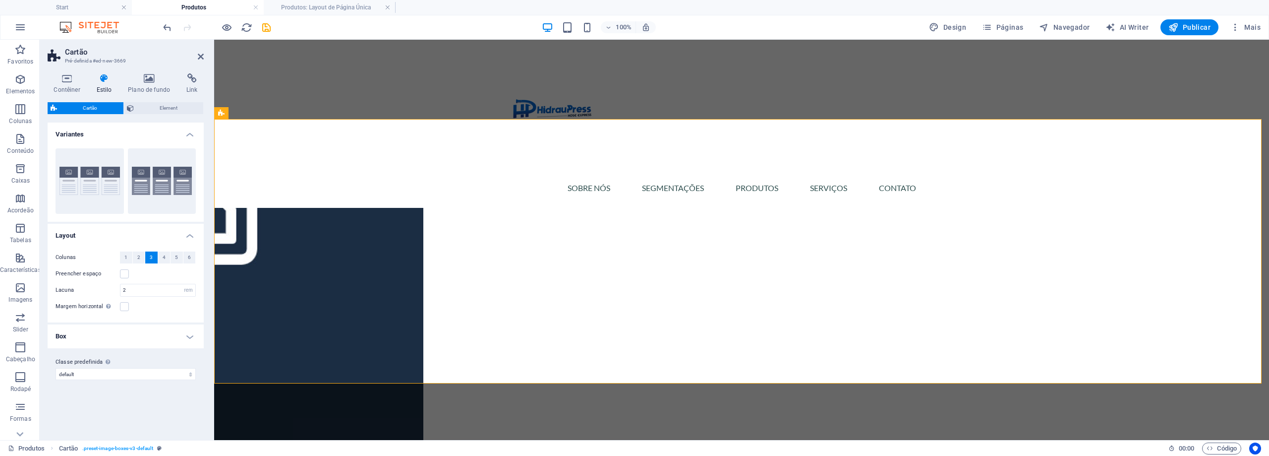
click at [1122, 49] on div "Sobre Nós SEGMENTAÇÕES PRODUTOS SERVIÇOS CONTATO" at bounding box center [741, 124] width 1055 height 168
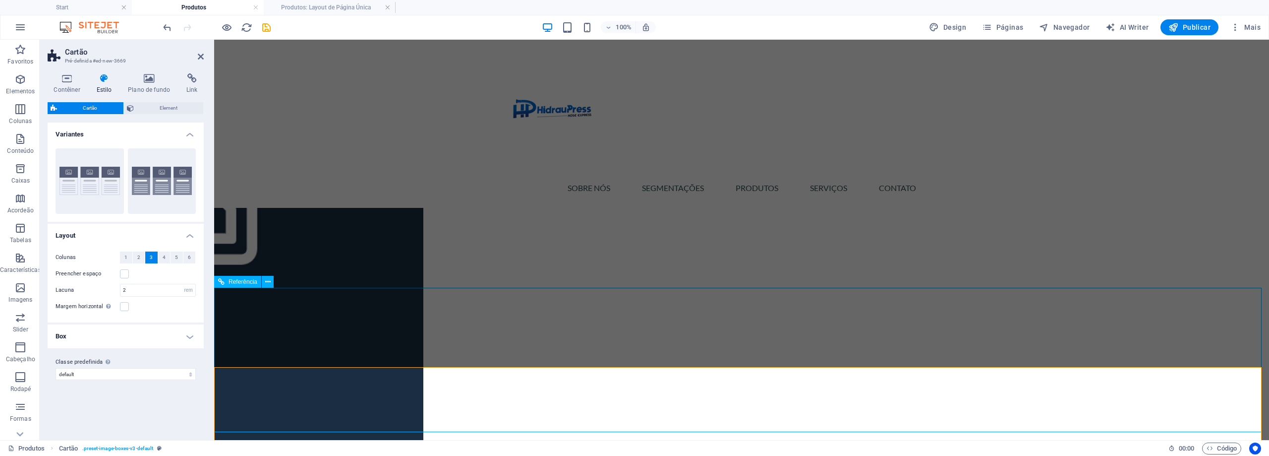
scroll to position [305, 0]
click at [1215, 175] on div "Sobre Nós SEGMENTAÇÕES PRODUTOS SERVIÇOS CONTATO" at bounding box center [741, 124] width 1055 height 168
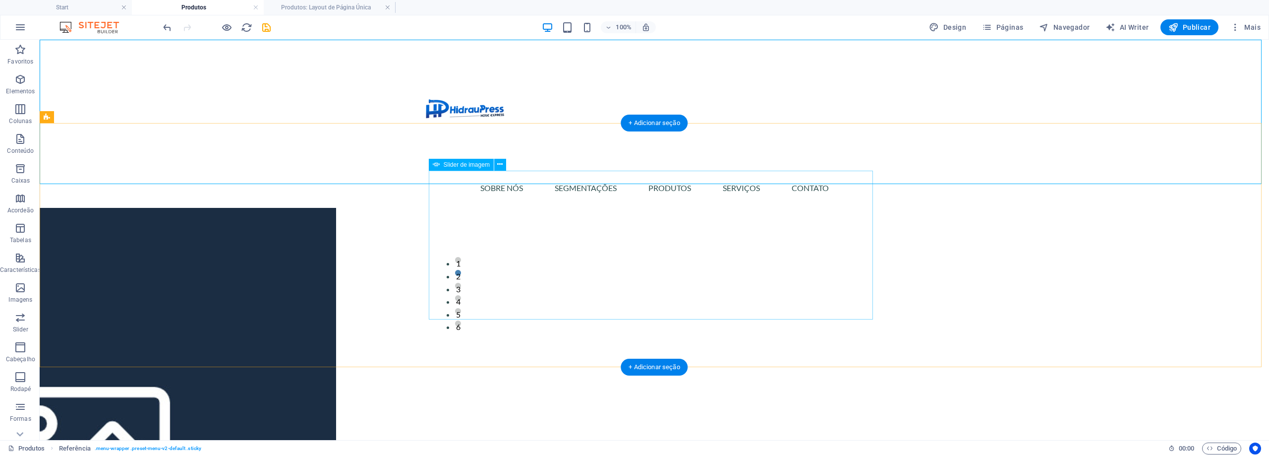
select select "px"
select select "ms"
select select "s"
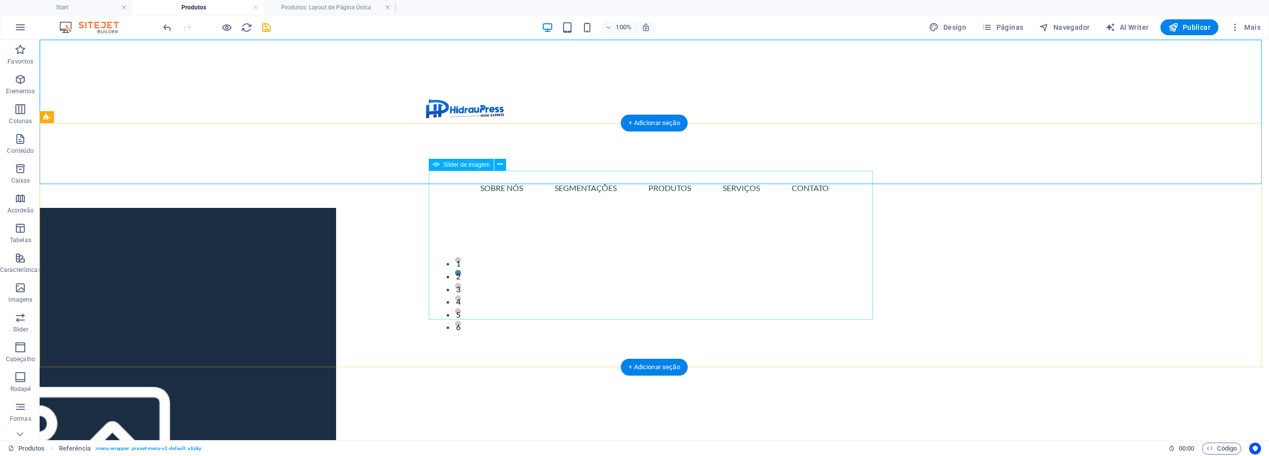
select select "progressive"
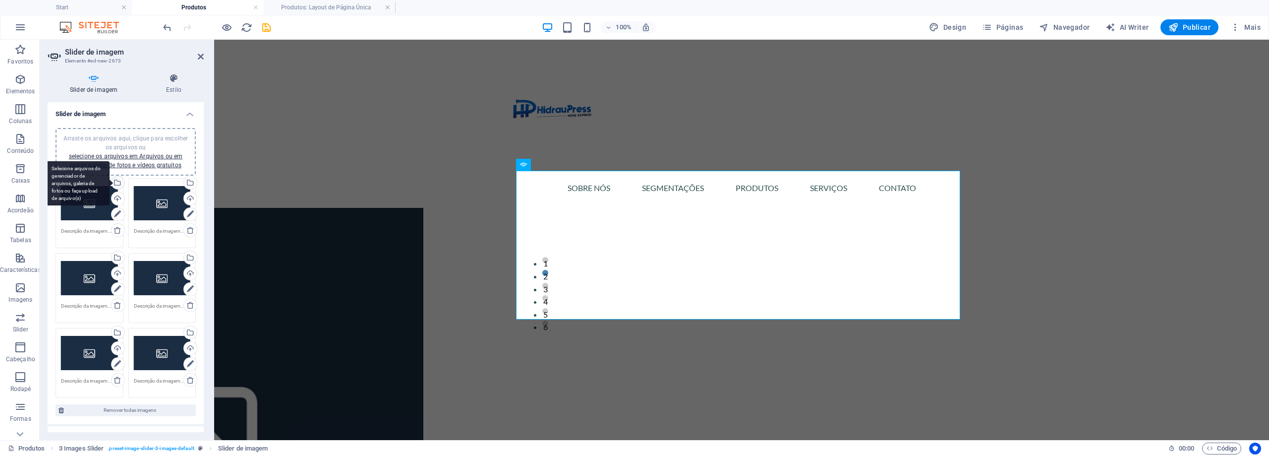
click at [110, 183] on div "Selecione arquivos do gerenciador de arquivos, galeria de fotos ou faça upload …" at bounding box center [77, 183] width 64 height 45
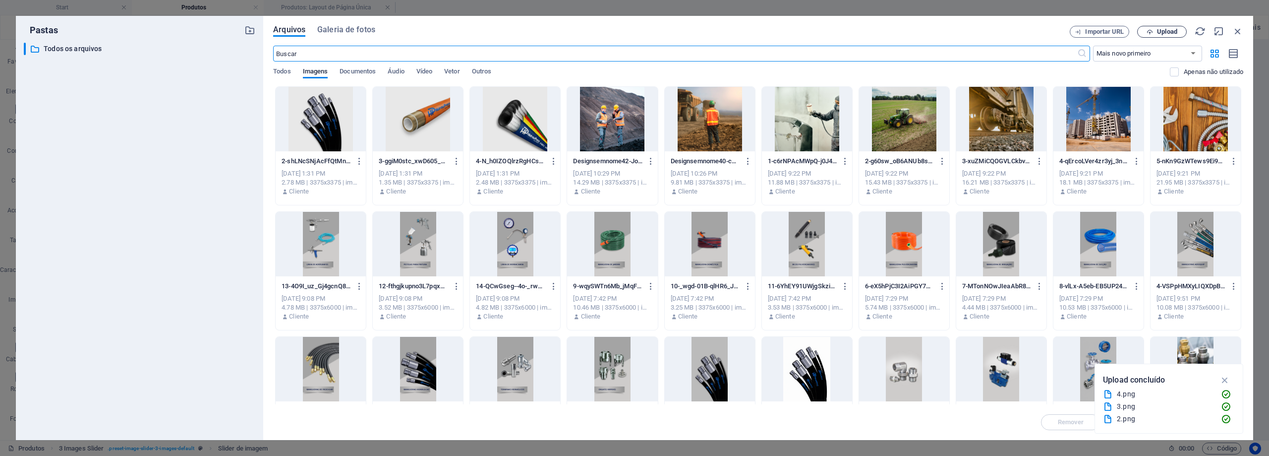
click at [1156, 30] on span "Upload" at bounding box center [1162, 32] width 41 height 6
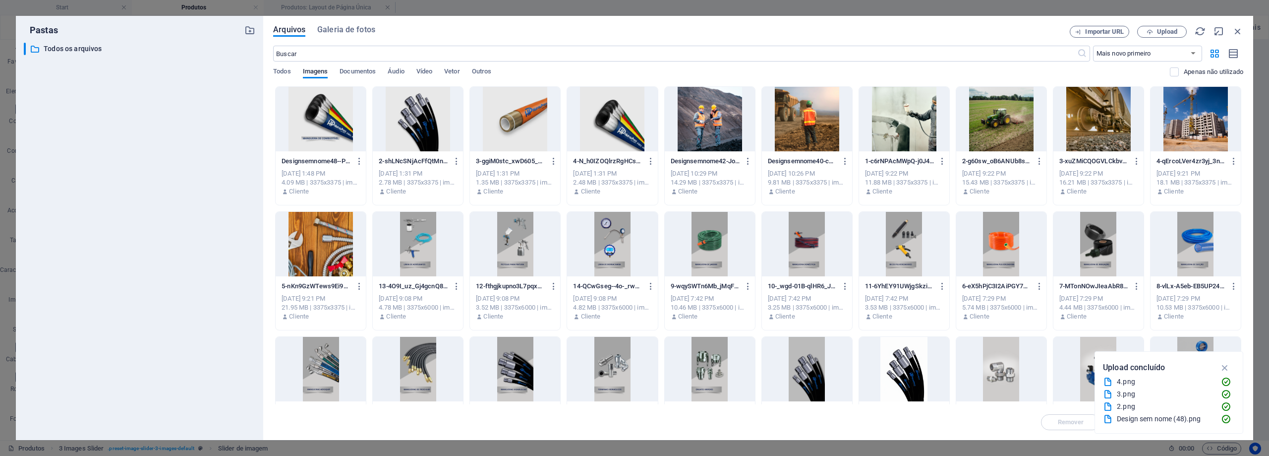
click at [350, 128] on div at bounding box center [321, 119] width 90 height 64
click at [323, 109] on div "1" at bounding box center [321, 119] width 90 height 64
click at [323, 109] on div at bounding box center [321, 119] width 90 height 64
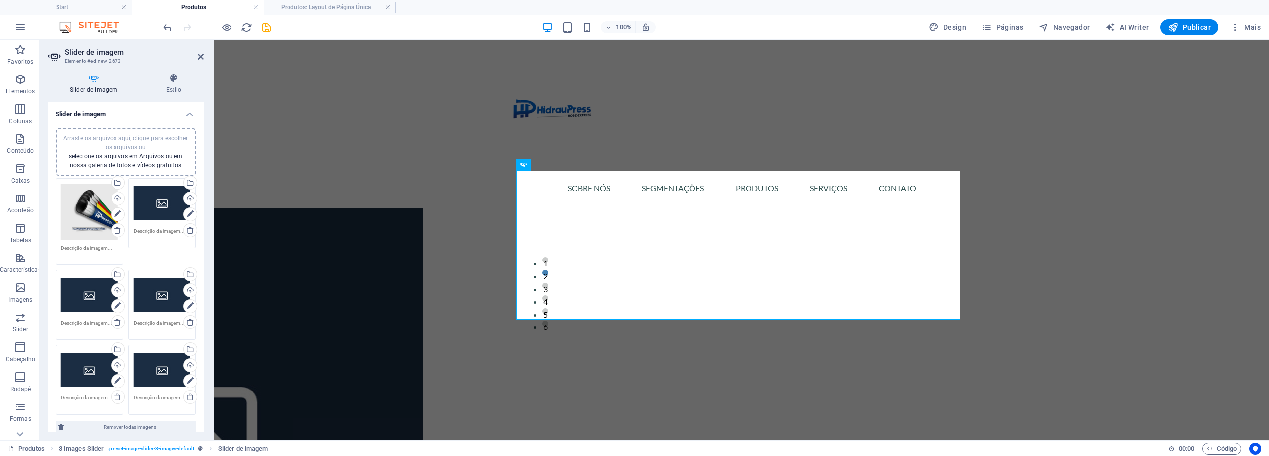
click at [94, 219] on div "Arraste os arquivos aqui, clique para escolher os arquivos ou selecione os arqu…" at bounding box center [89, 211] width 57 height 57
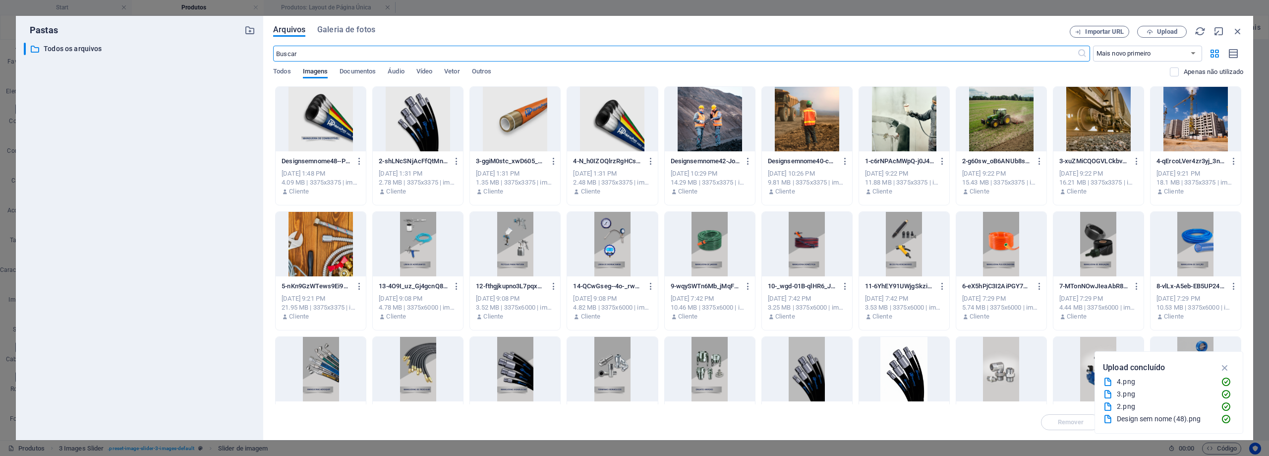
click at [343, 127] on div at bounding box center [321, 119] width 90 height 64
click at [343, 127] on div "1" at bounding box center [321, 119] width 90 height 64
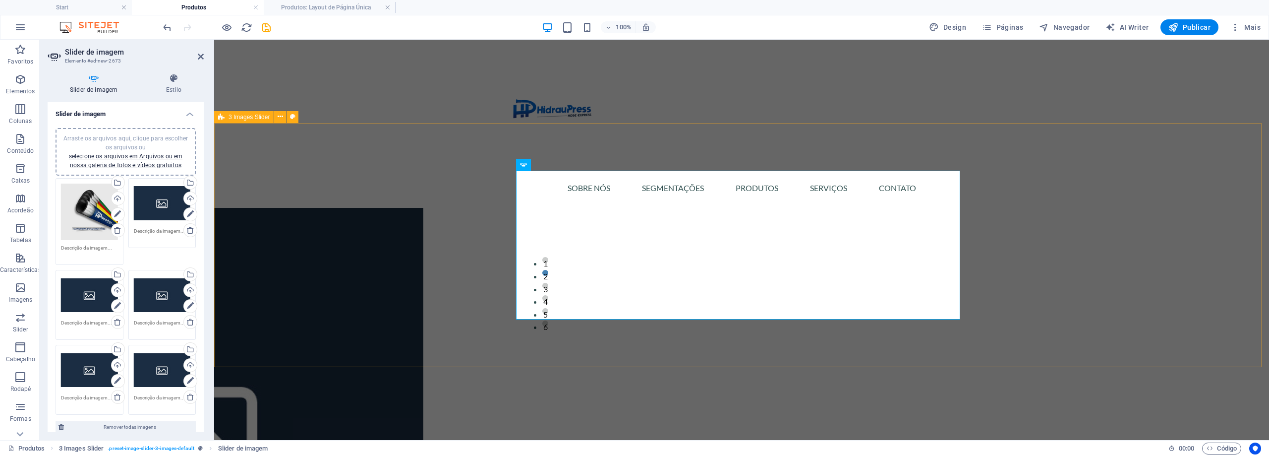
click at [1186, 205] on div "1 2 3 4 5 6" at bounding box center [741, 245] width 1055 height 244
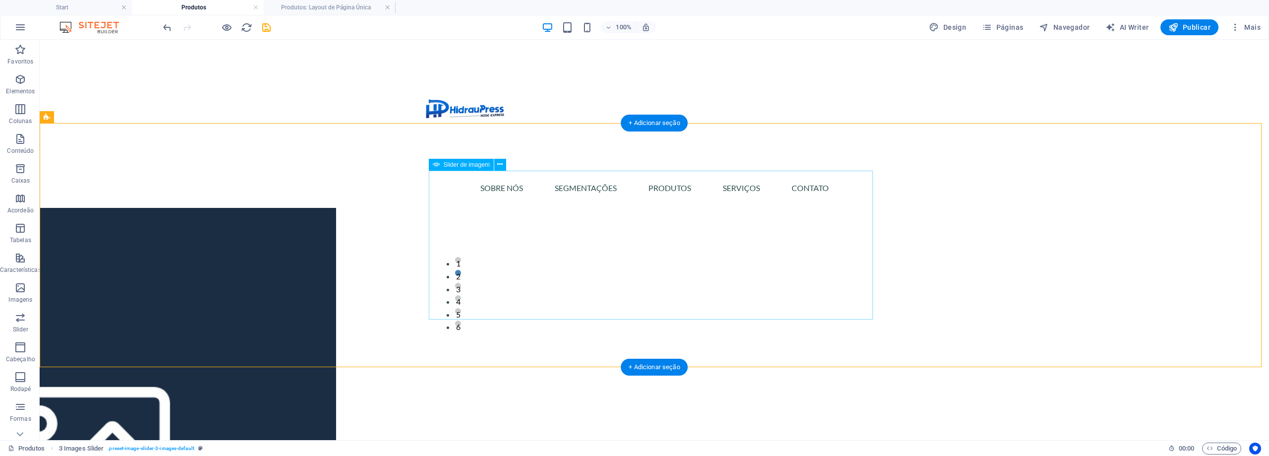
click at [645, 190] on button "Image Slider" at bounding box center [655, 181] width 20 height 20
